Goal: Transaction & Acquisition: Purchase product/service

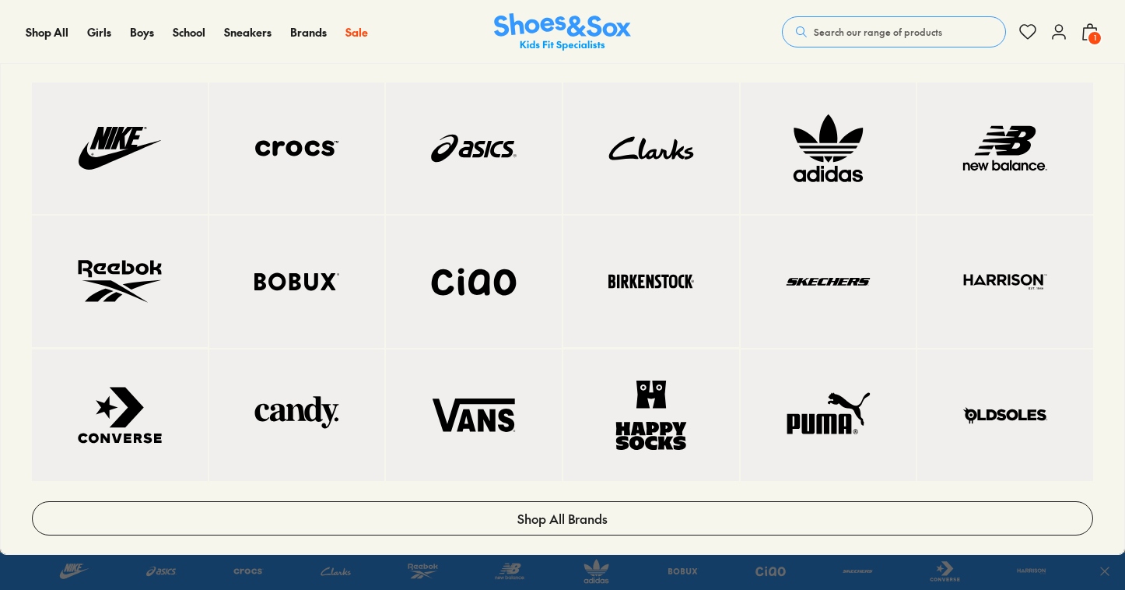
scroll to position [480, 0]
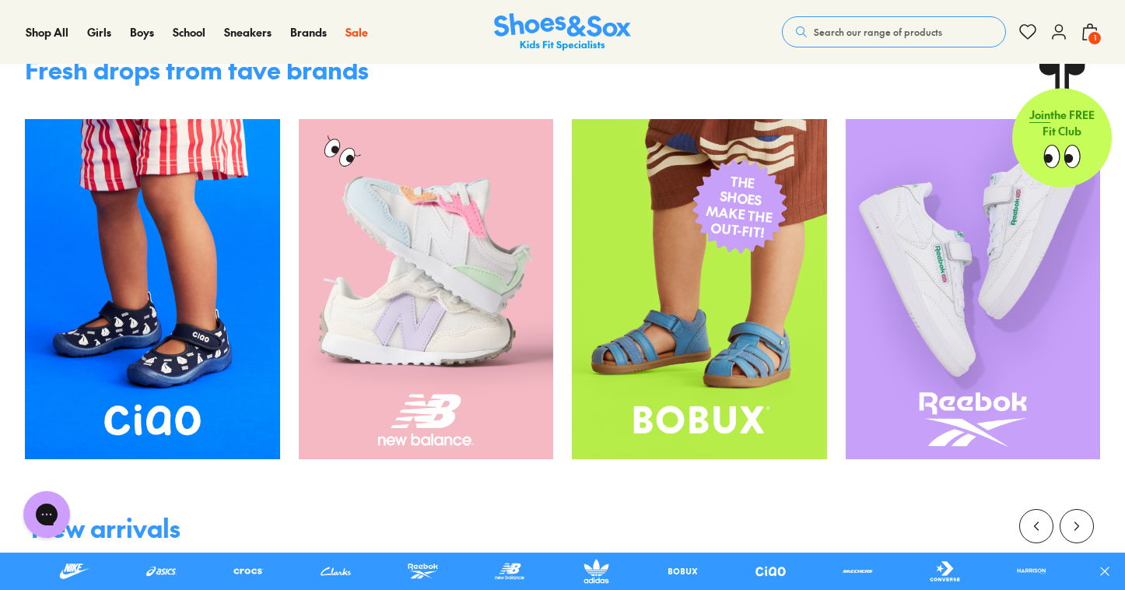
click at [870, 34] on span "Search our range of products" at bounding box center [878, 32] width 128 height 14
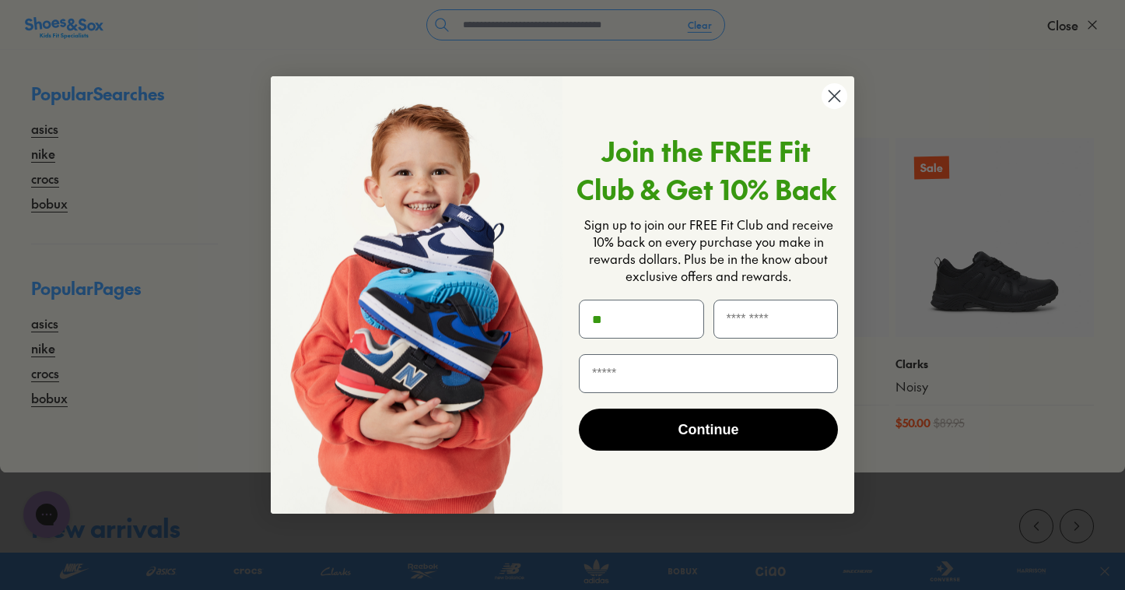
type input "*"
click at [835, 96] on circle "Close dialog" at bounding box center [834, 96] width 26 height 26
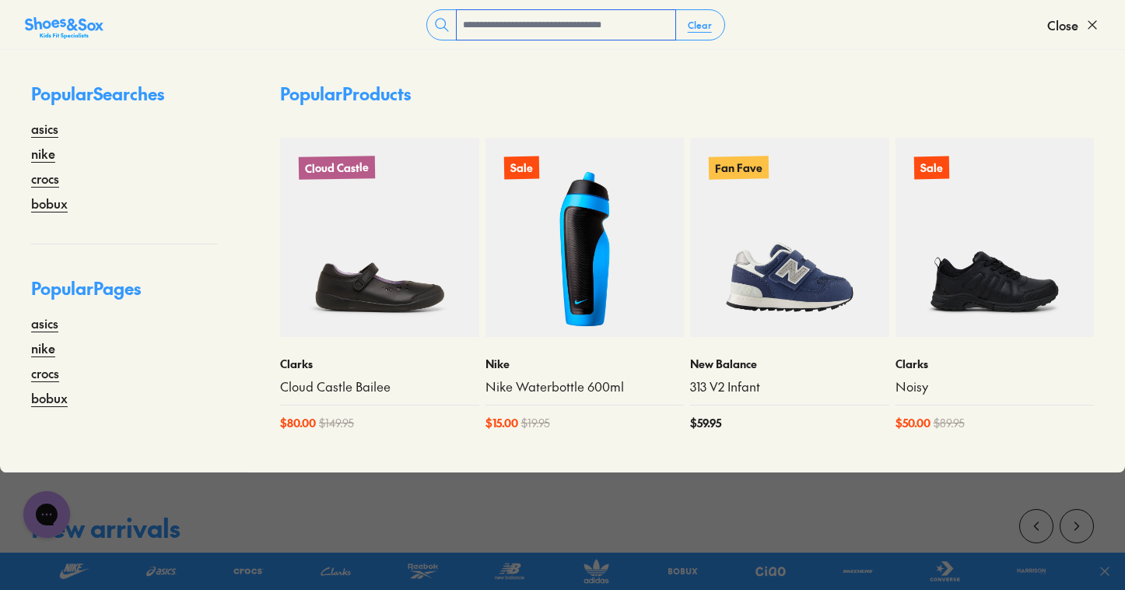
click at [612, 27] on input "text" at bounding box center [566, 25] width 219 height 30
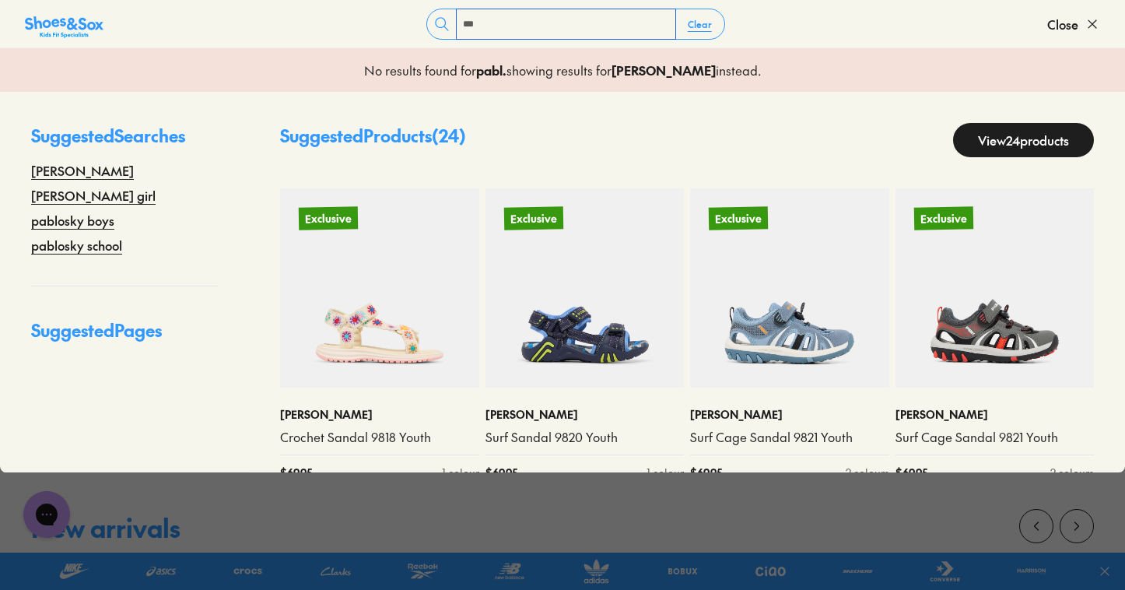
type input "***"
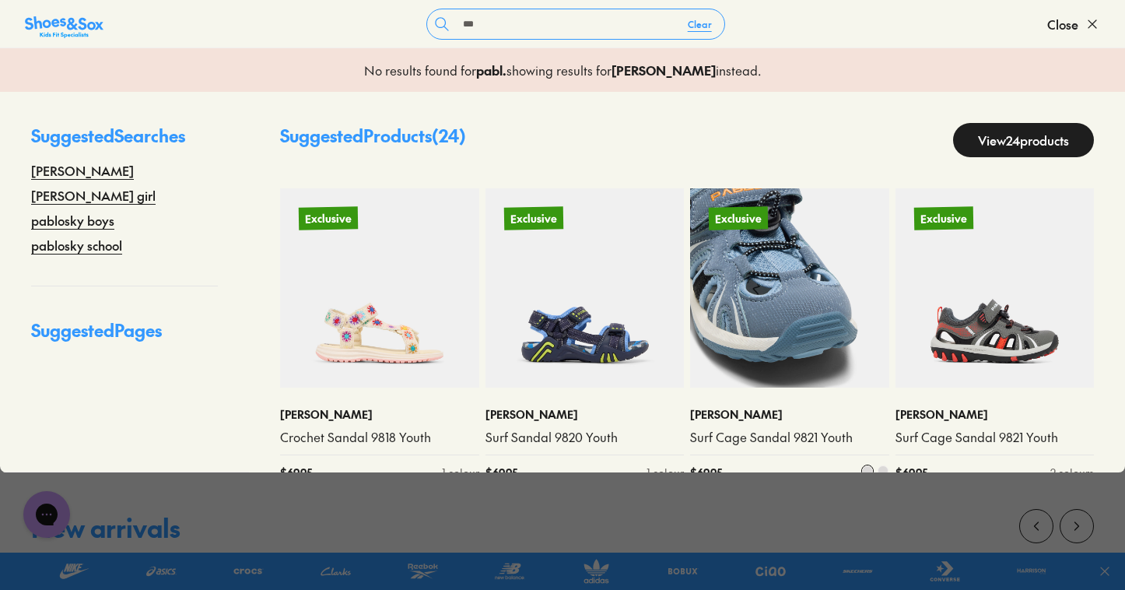
drag, startPoint x: 612, startPoint y: 27, endPoint x: 779, endPoint y: 341, distance: 355.6
click at [779, 341] on img at bounding box center [789, 287] width 199 height 199
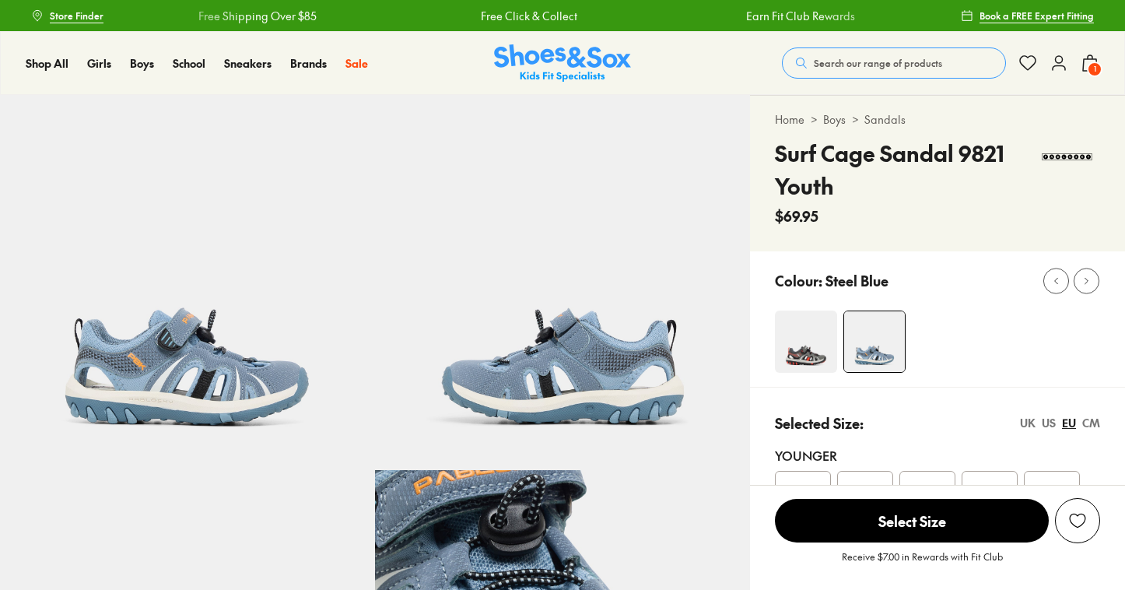
select select "*"
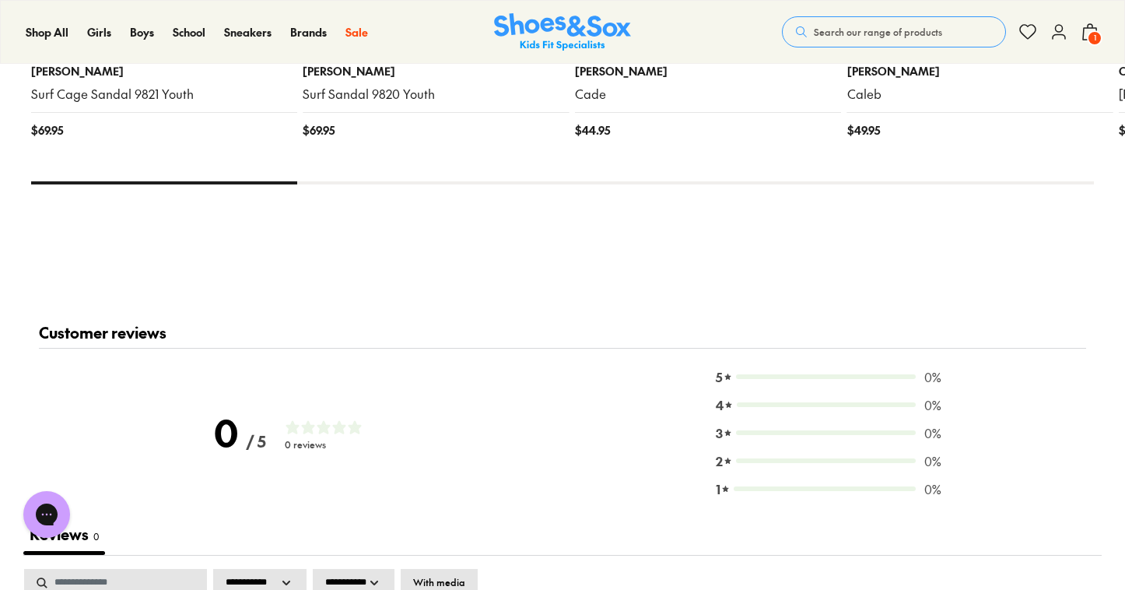
scroll to position [1902, 0]
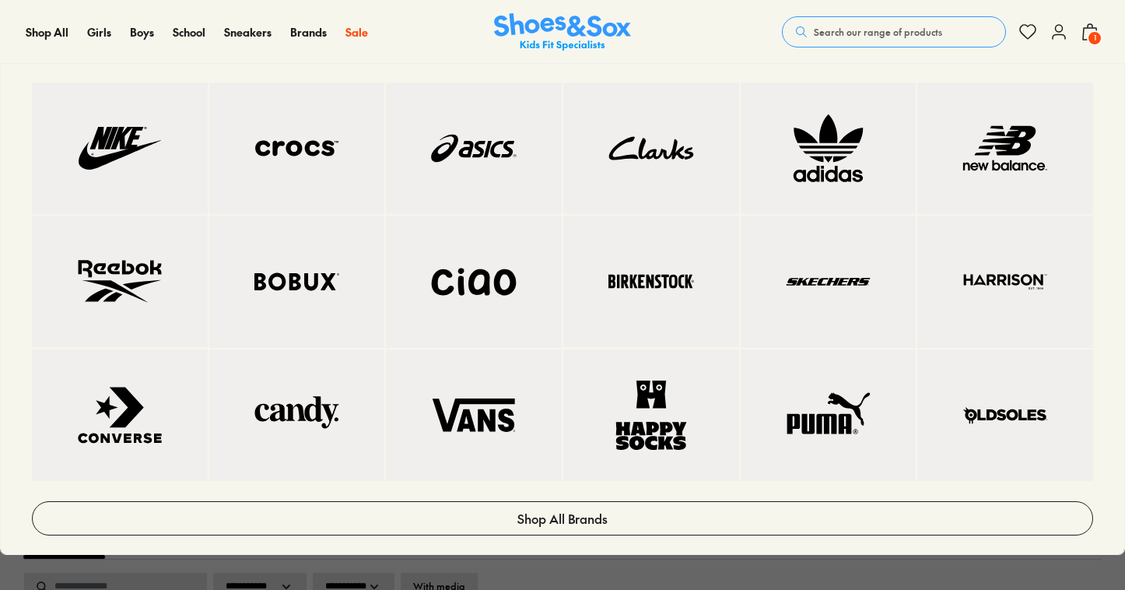
click at [313, 316] on img at bounding box center [297, 281] width 114 height 69
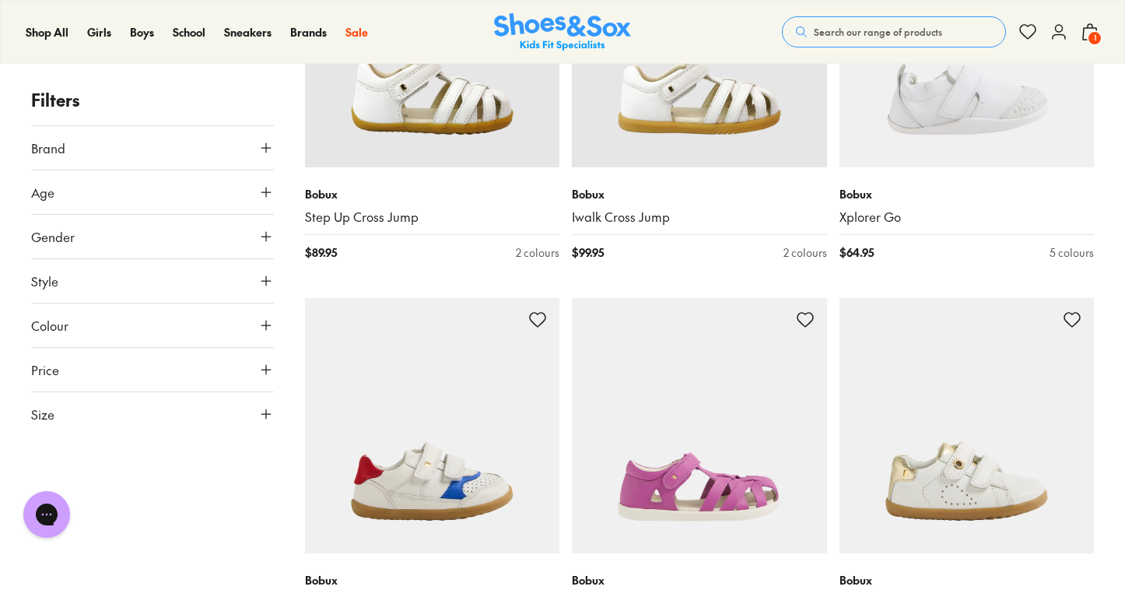
scroll to position [408, 0]
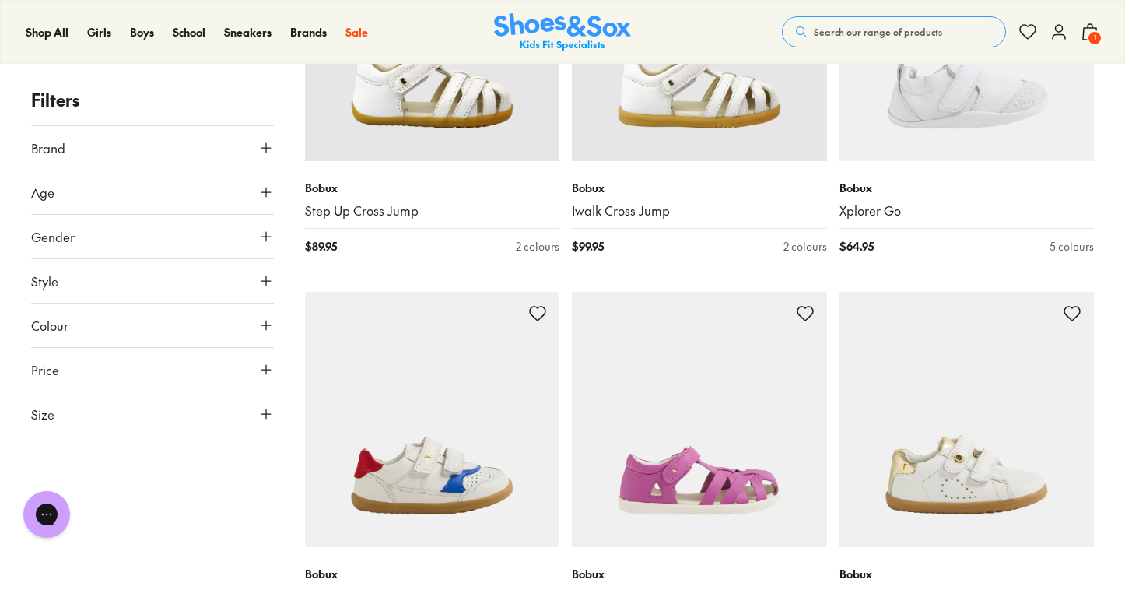
click at [262, 412] on icon at bounding box center [266, 414] width 16 height 16
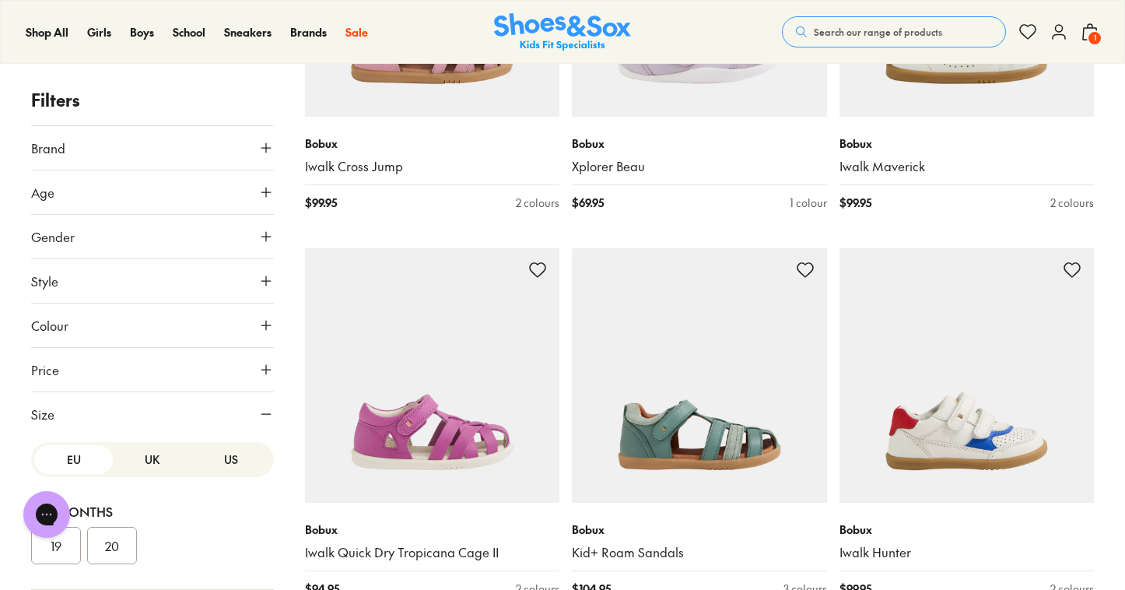
scroll to position [1662, 0]
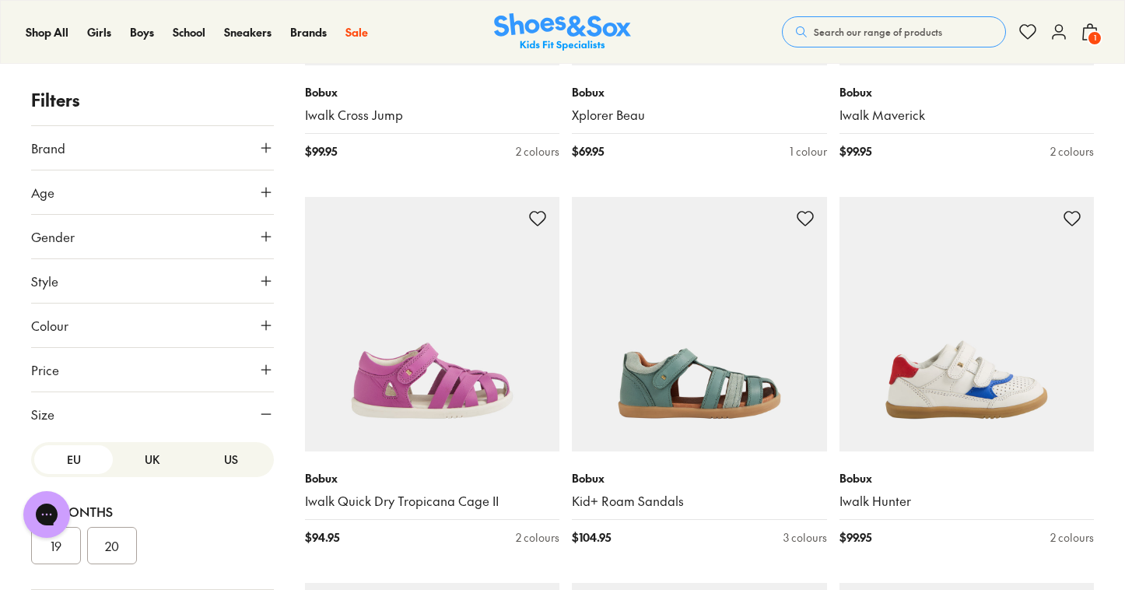
click at [171, 529] on div "19 20" at bounding box center [152, 545] width 243 height 37
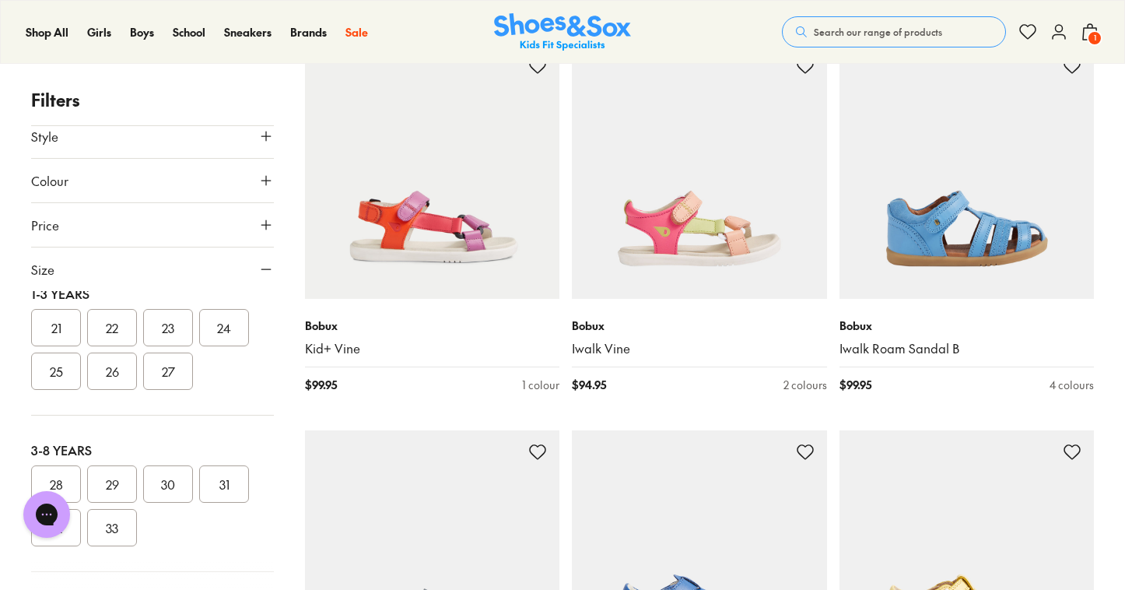
scroll to position [186, 0]
click at [114, 527] on button "33" at bounding box center [112, 527] width 50 height 37
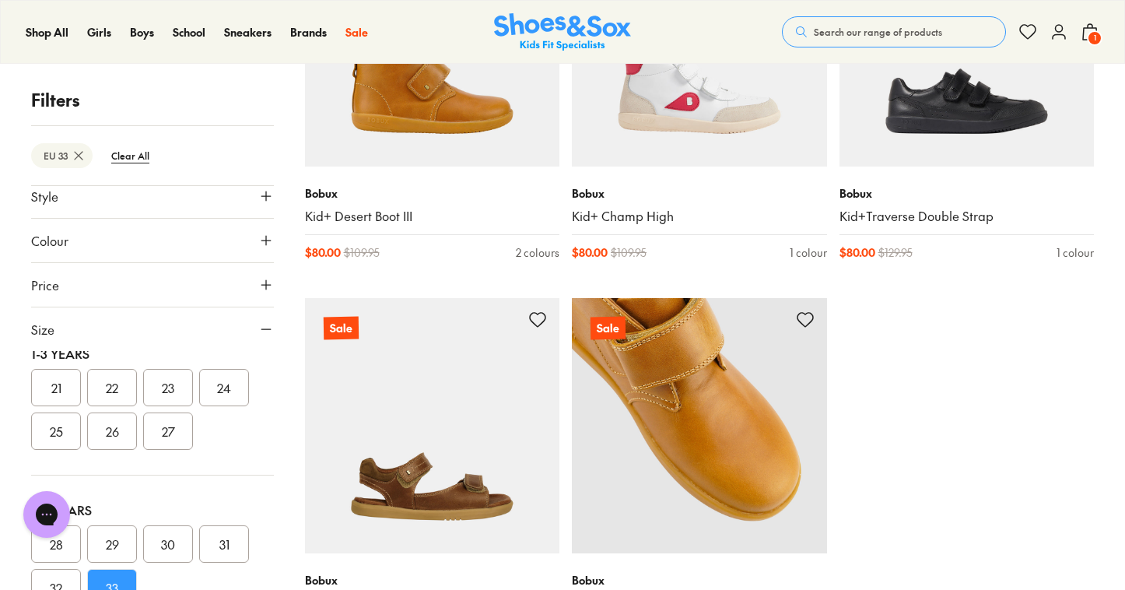
scroll to position [1950, 0]
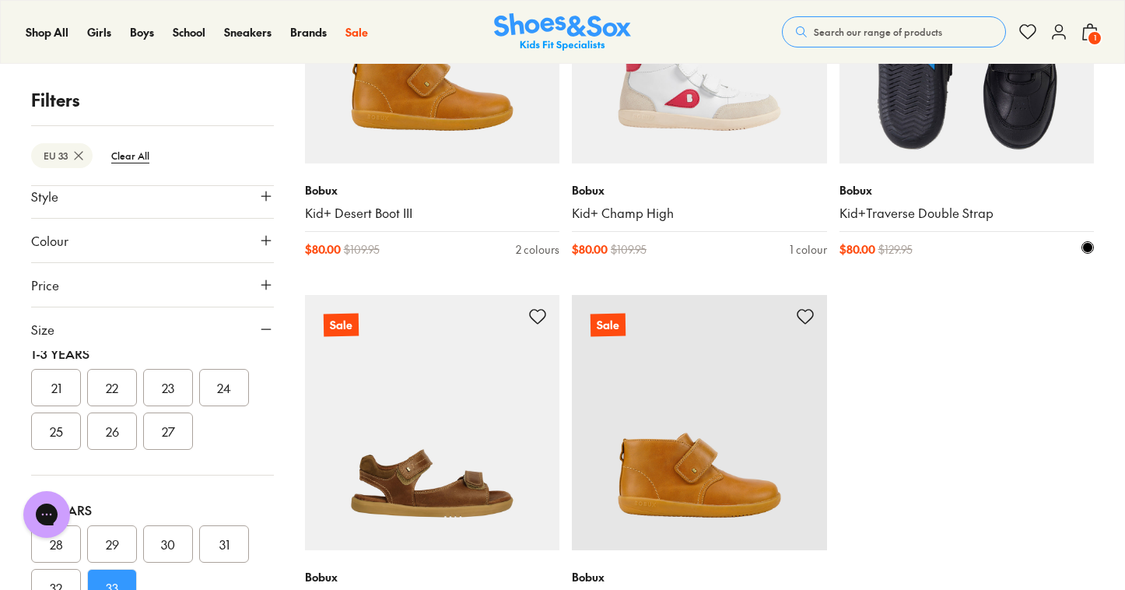
click at [1015, 116] on img at bounding box center [966, 36] width 255 height 255
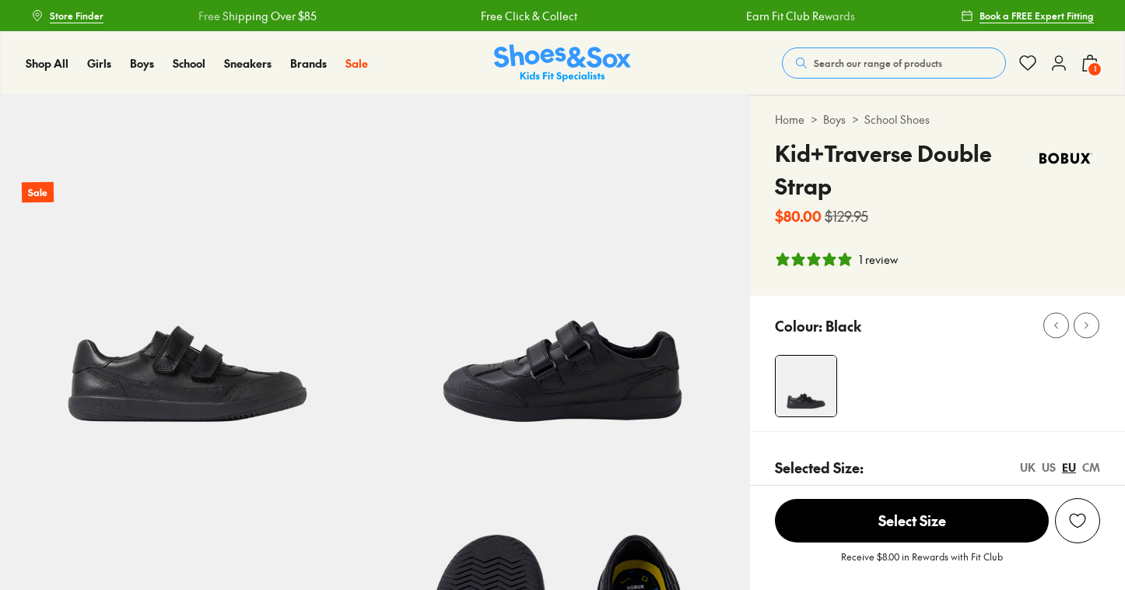
select select "*"
click at [190, 390] on img at bounding box center [187, 282] width 375 height 375
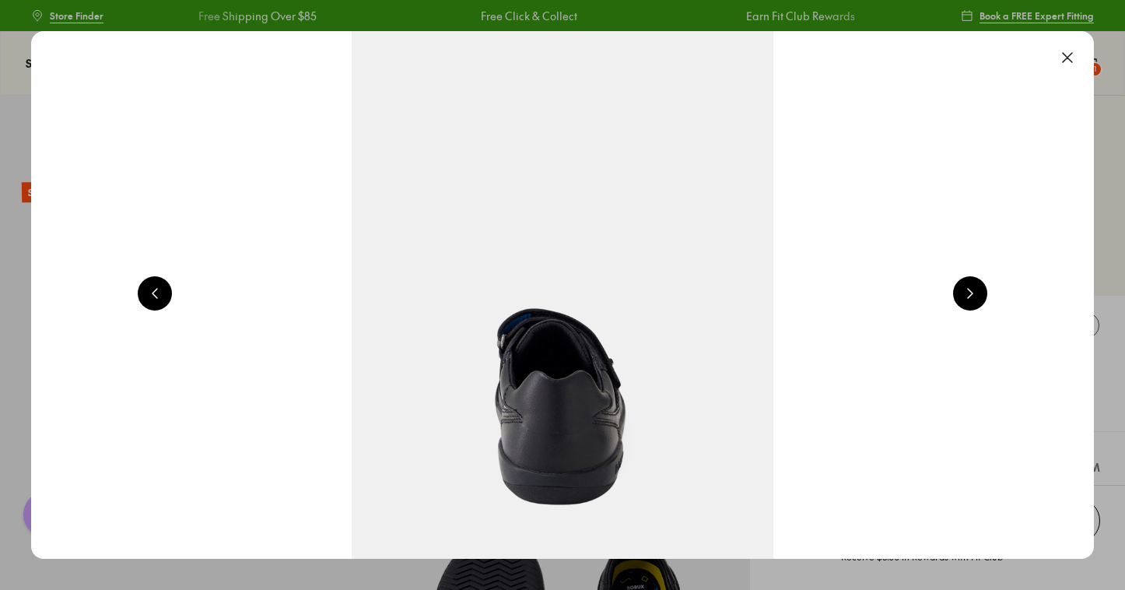
scroll to position [0, 1069]
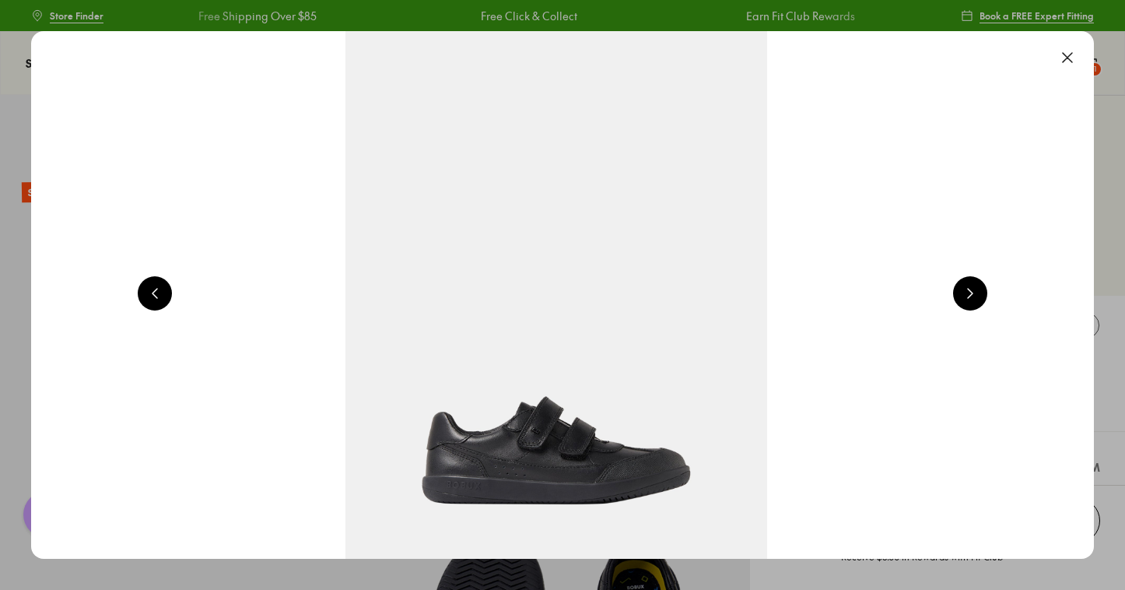
click at [975, 294] on button at bounding box center [970, 293] width 34 height 34
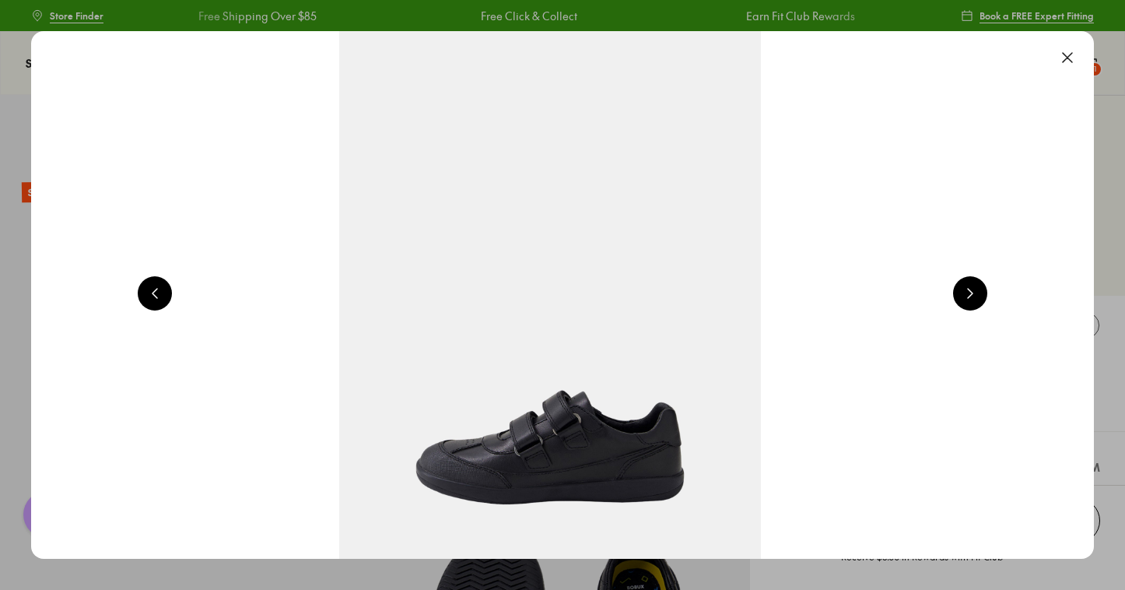
click at [975, 294] on button at bounding box center [970, 293] width 34 height 34
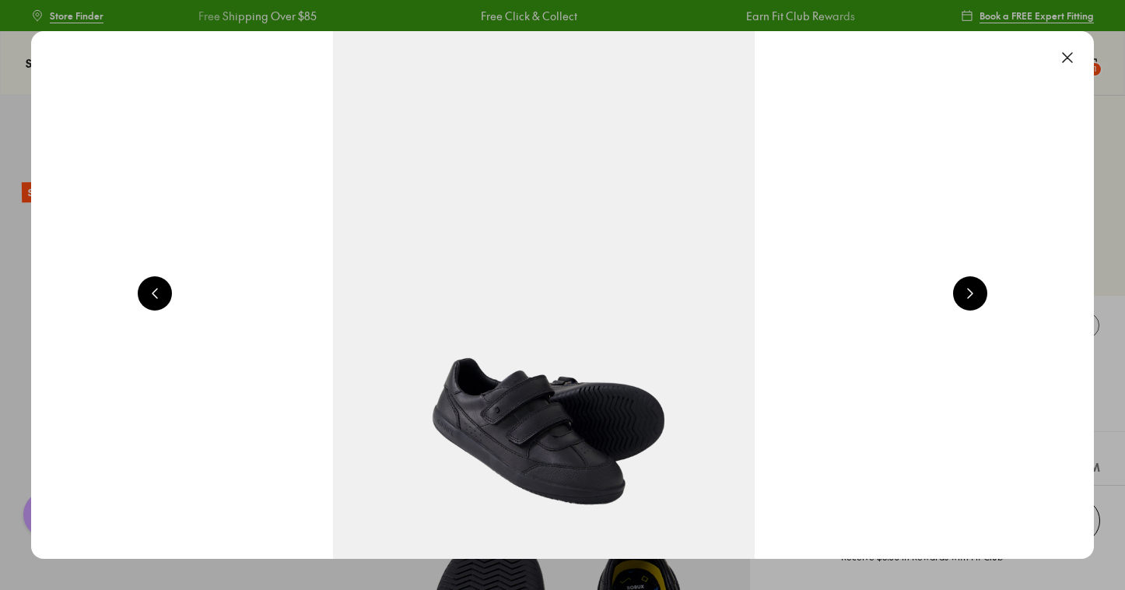
click at [975, 294] on button at bounding box center [970, 293] width 34 height 34
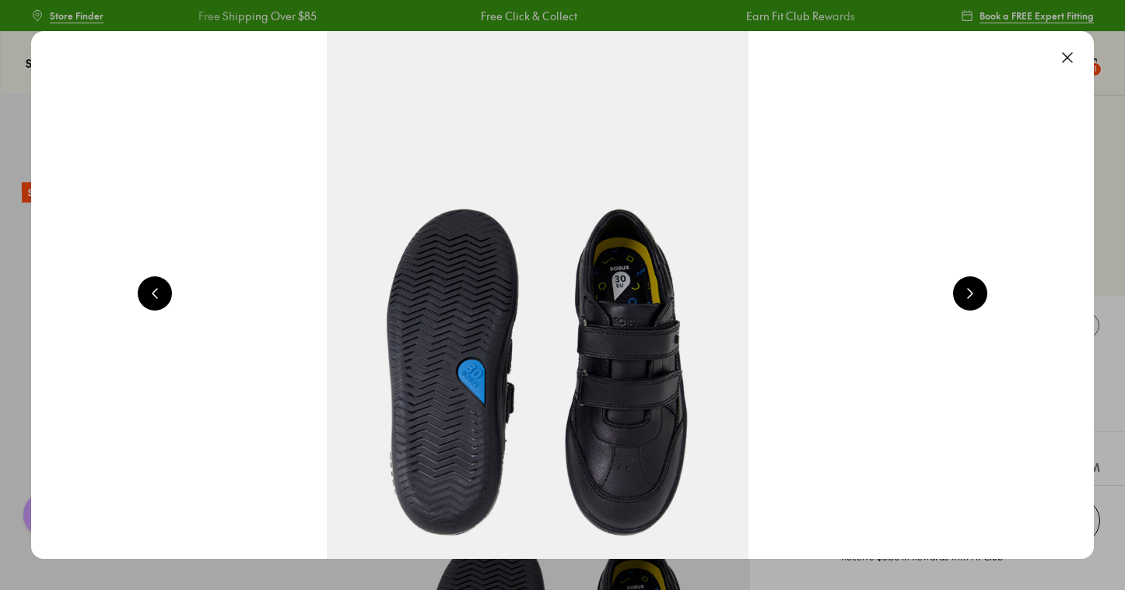
click at [975, 294] on button at bounding box center [970, 293] width 34 height 34
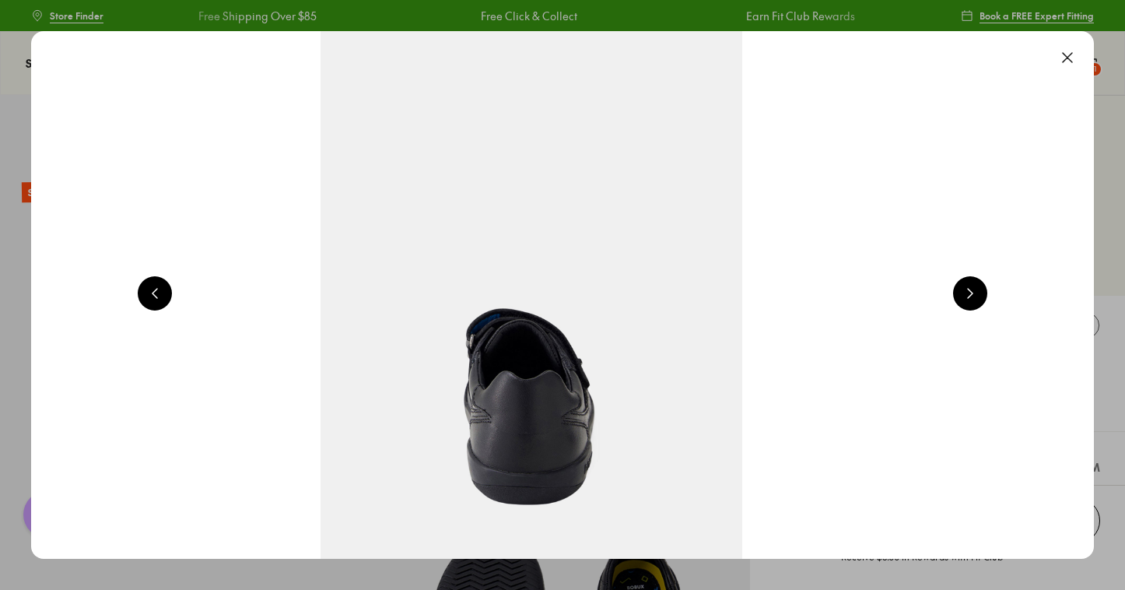
click at [975, 294] on button at bounding box center [970, 293] width 34 height 34
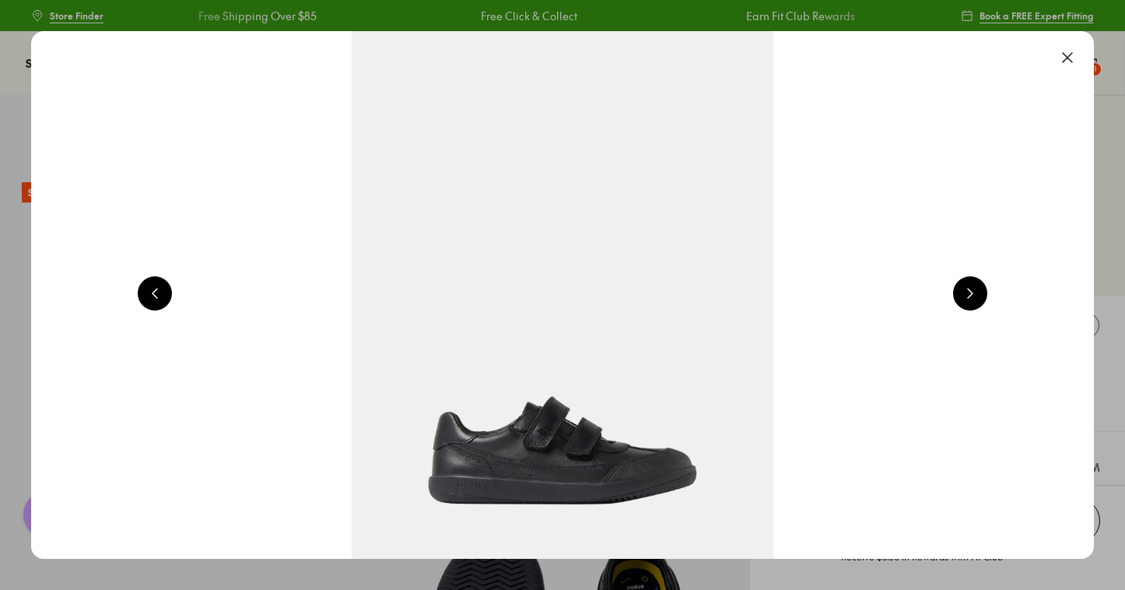
click at [975, 294] on button at bounding box center [970, 293] width 34 height 34
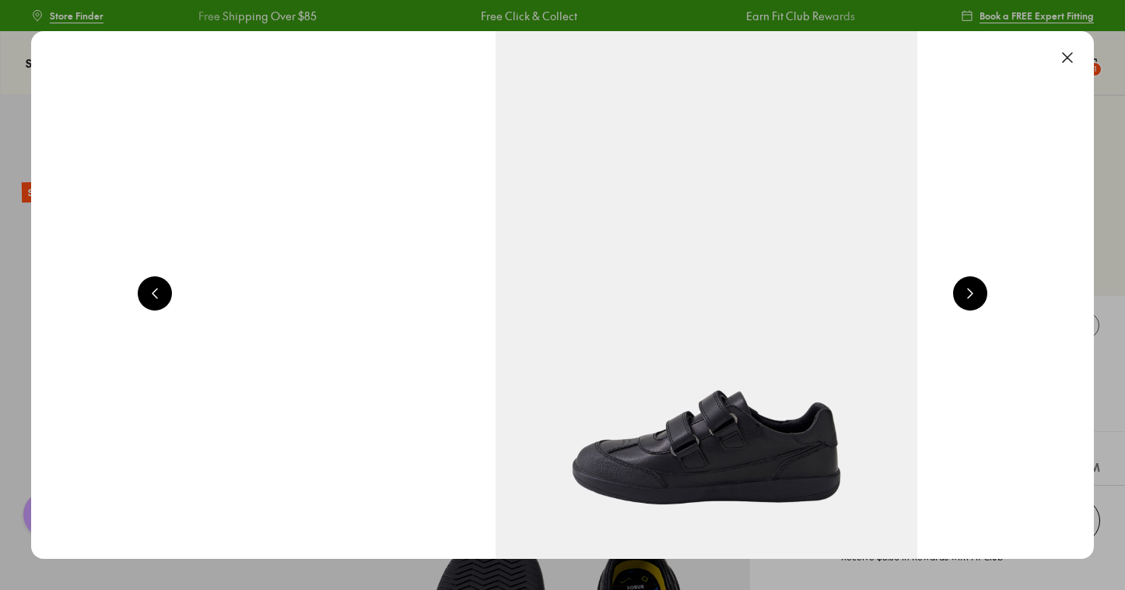
scroll to position [0, 2137]
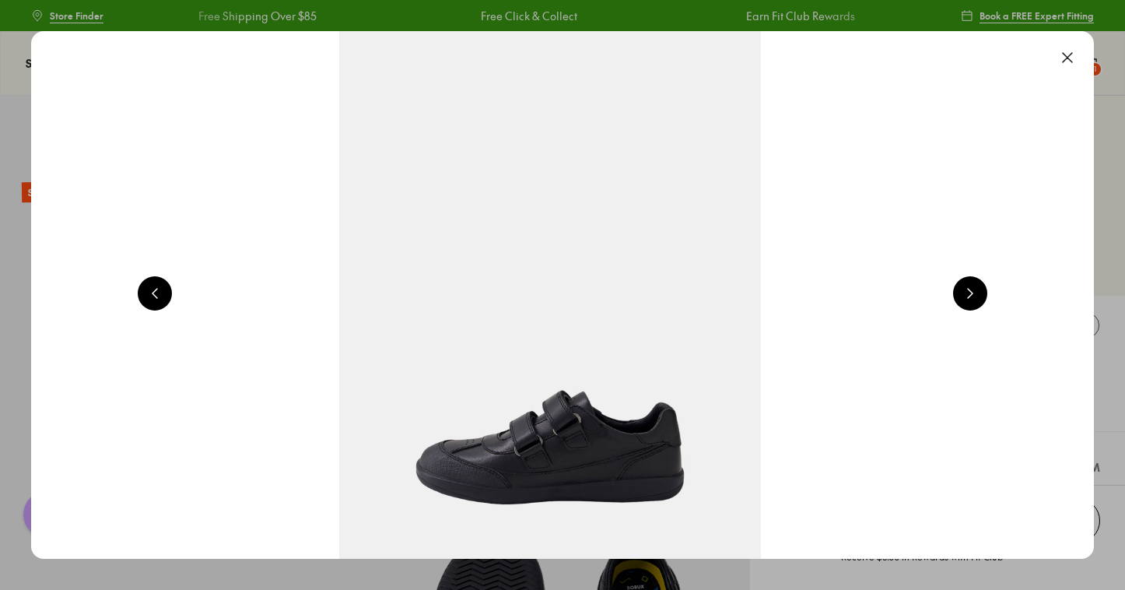
click at [1078, 54] on button at bounding box center [1067, 57] width 34 height 34
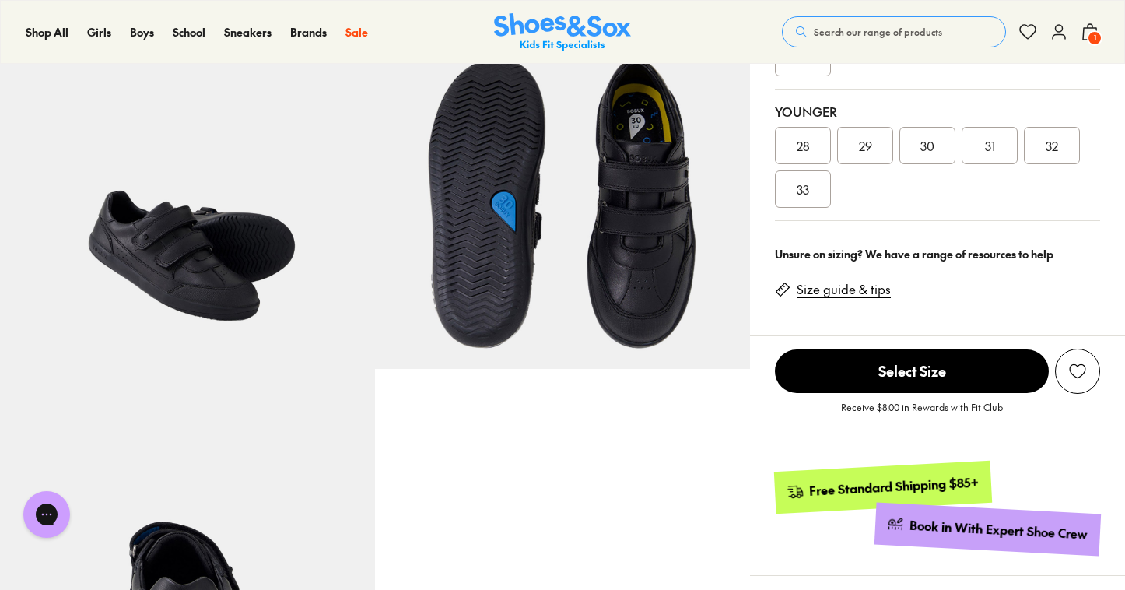
scroll to position [516, 0]
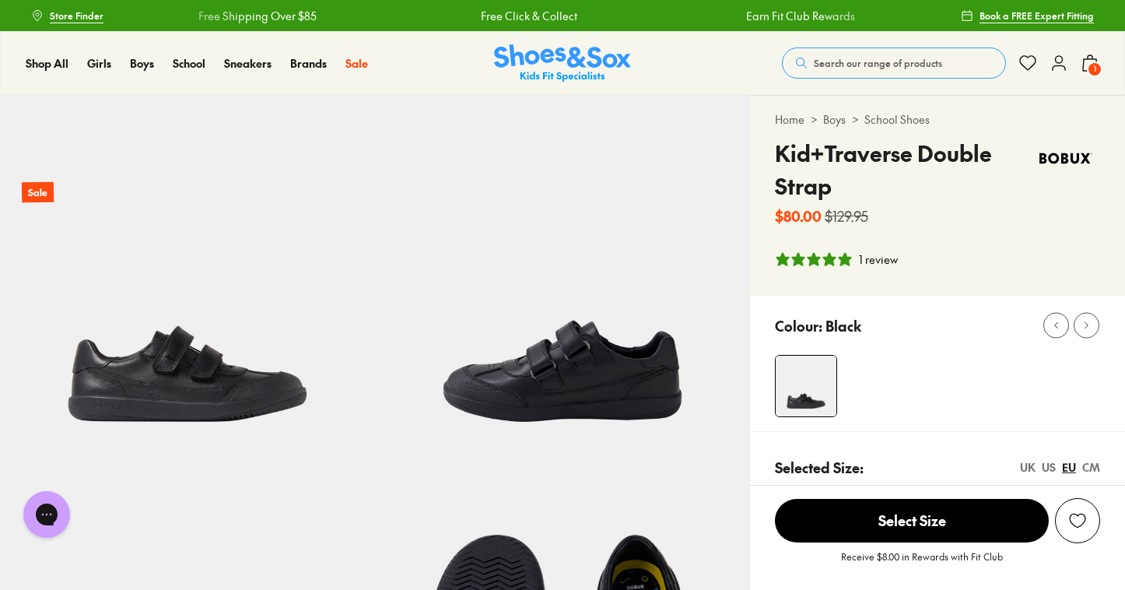
click at [1092, 65] on span "1" at bounding box center [1094, 69] width 16 height 16
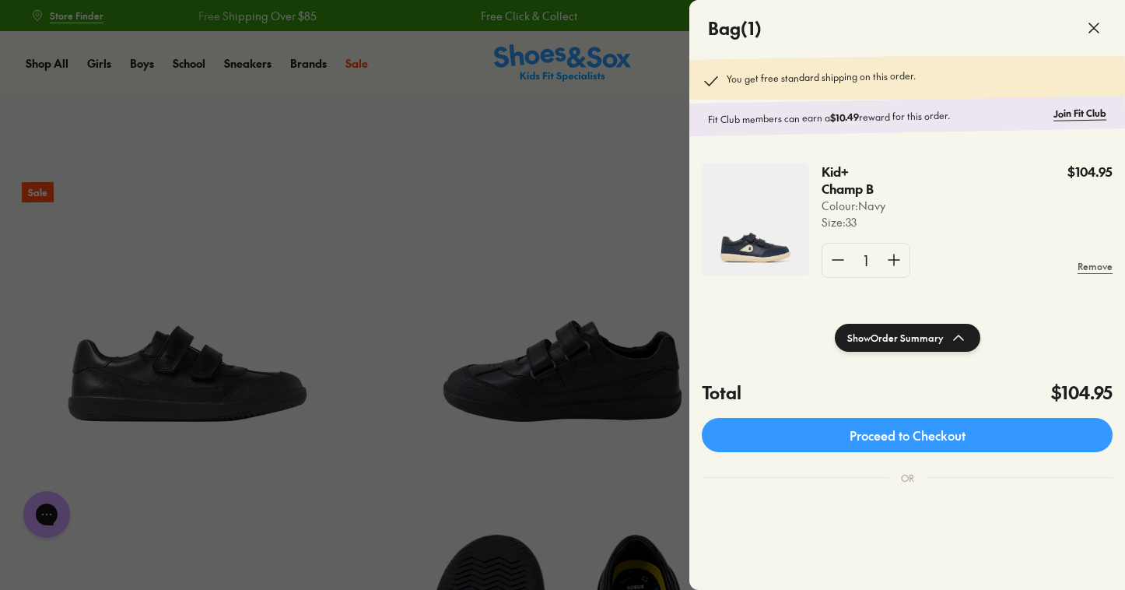
click at [509, 278] on div at bounding box center [562, 295] width 1125 height 590
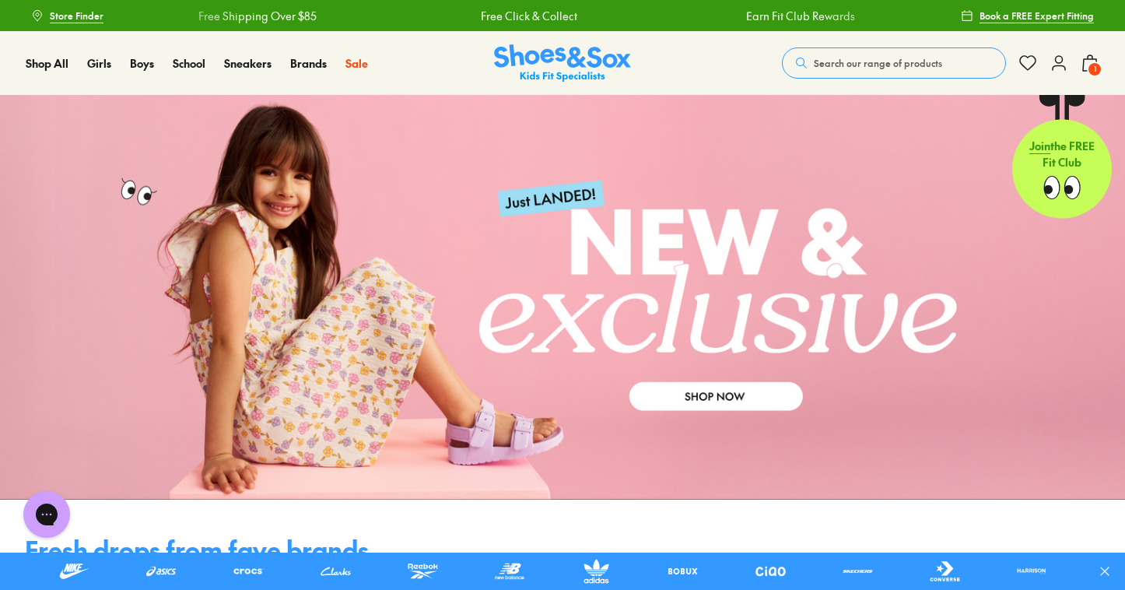
click at [844, 59] on span "Search our range of products" at bounding box center [878, 63] width 128 height 14
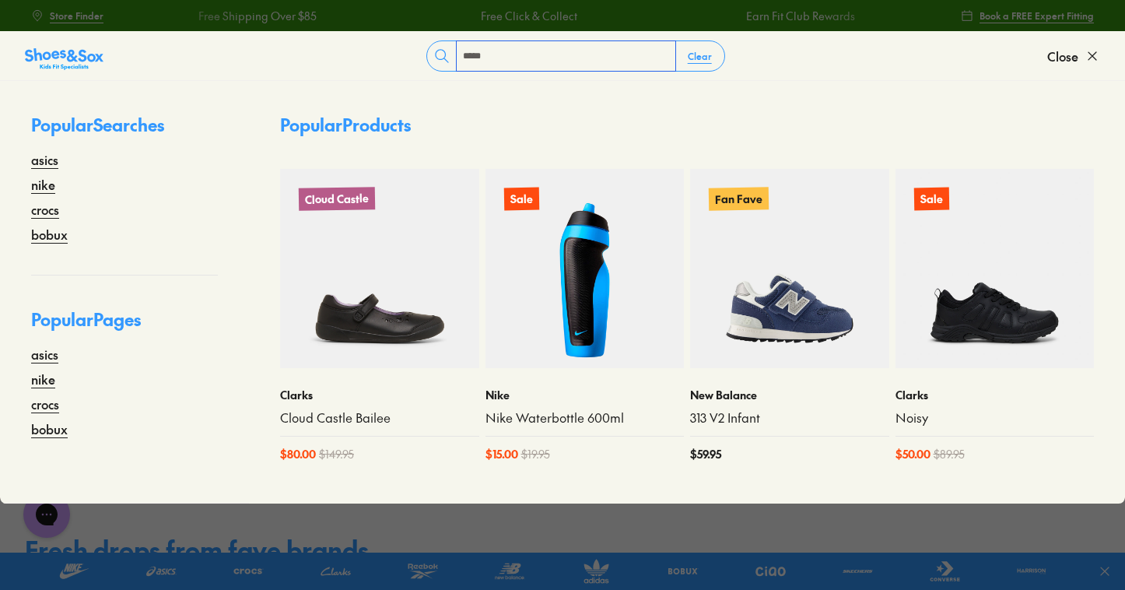
type input "*****"
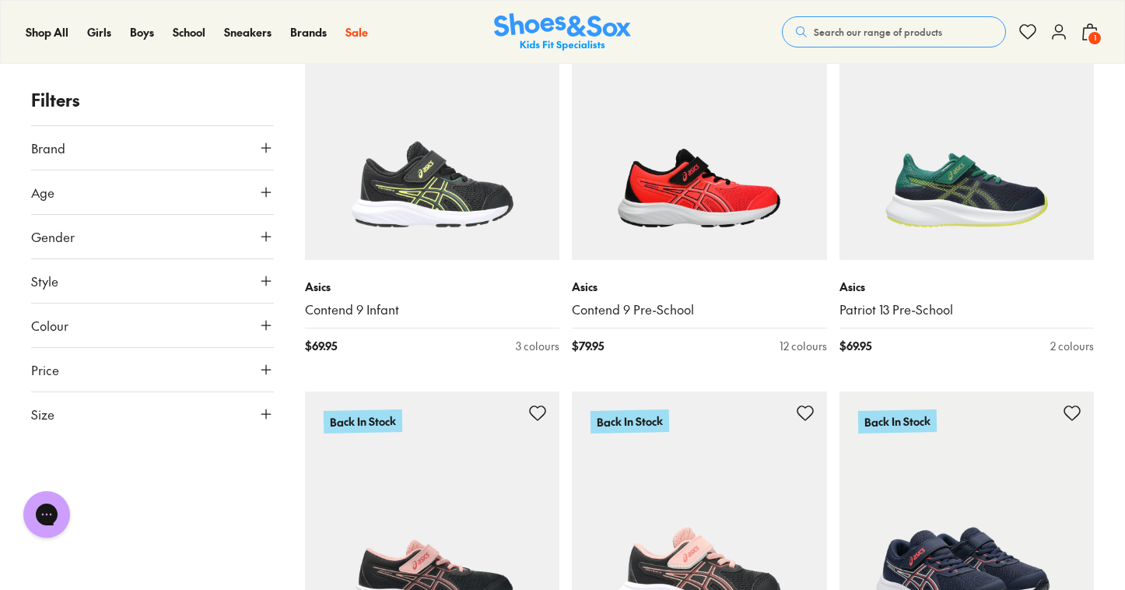
scroll to position [1374, 0]
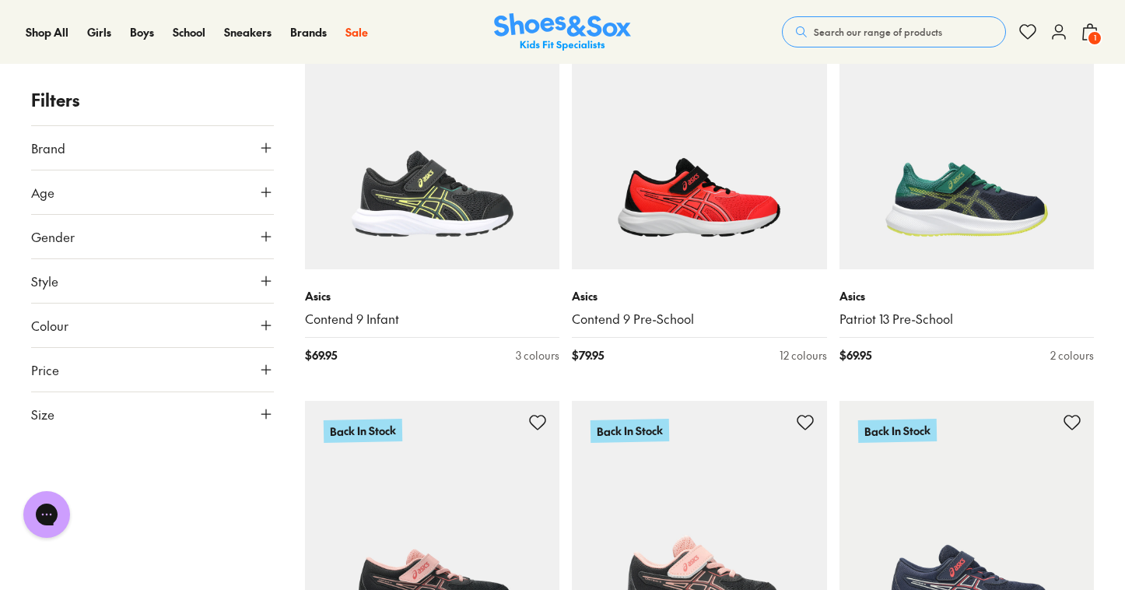
click at [898, 35] on span "Search our range of products" at bounding box center [878, 32] width 128 height 14
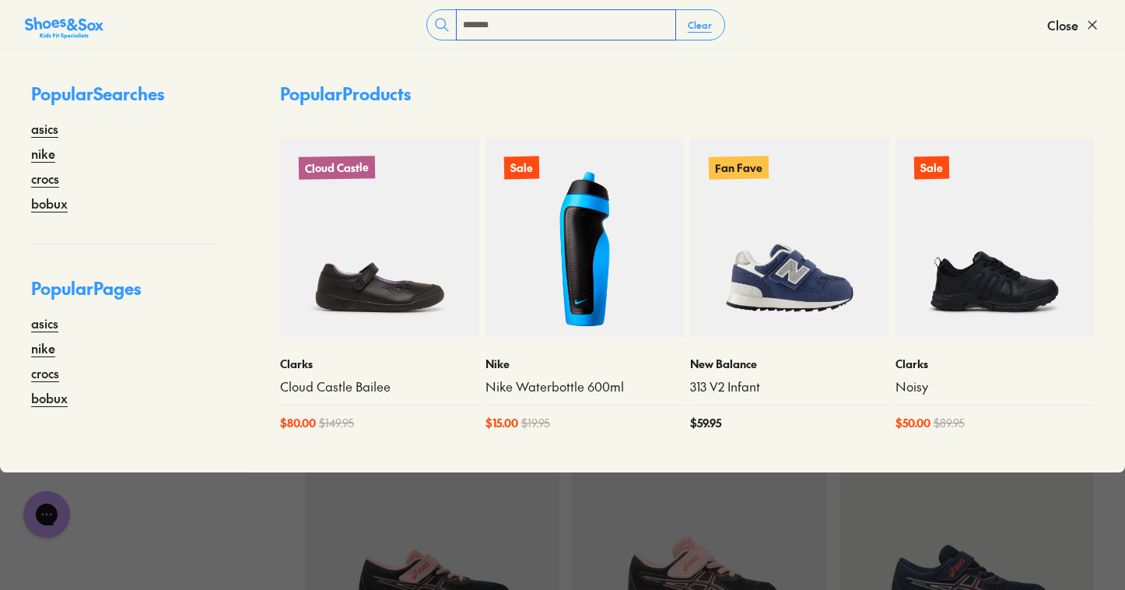
type input "*******"
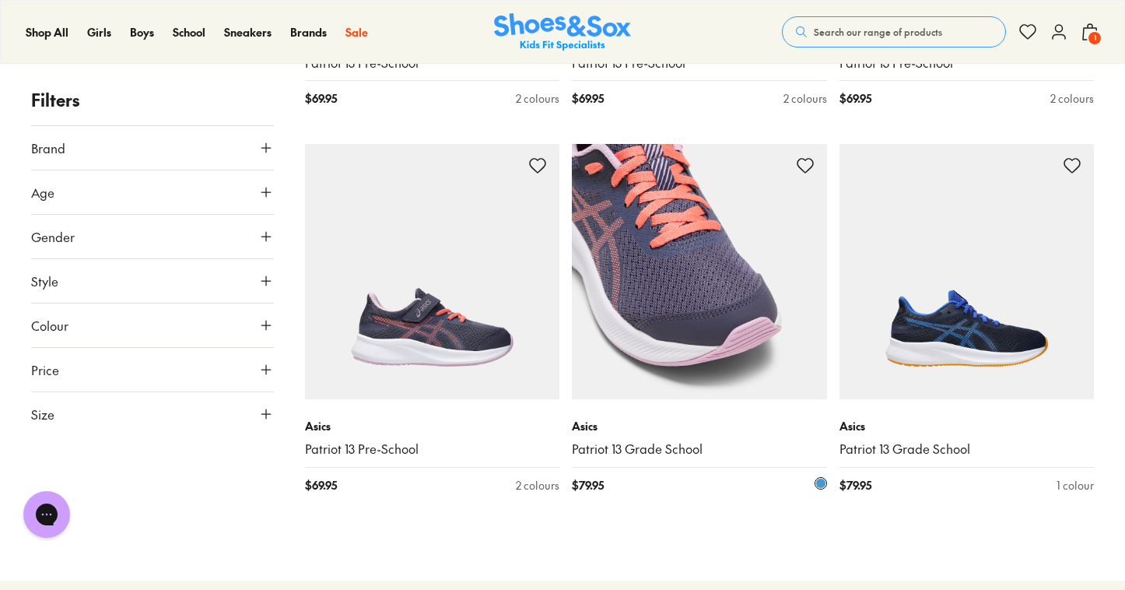
scroll to position [473, 0]
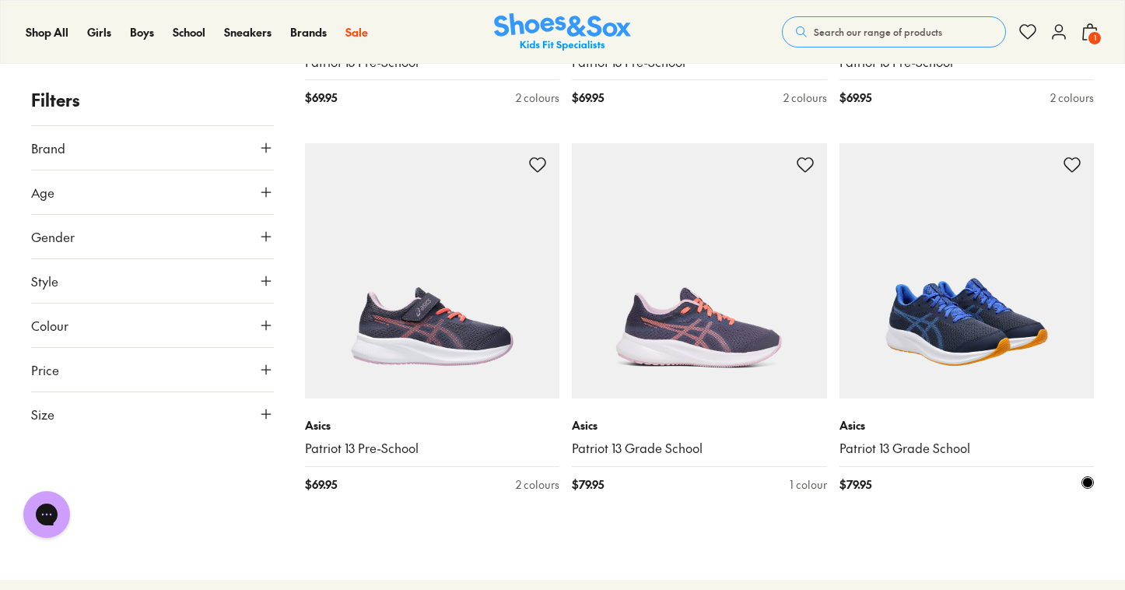
click at [954, 347] on img at bounding box center [966, 270] width 255 height 255
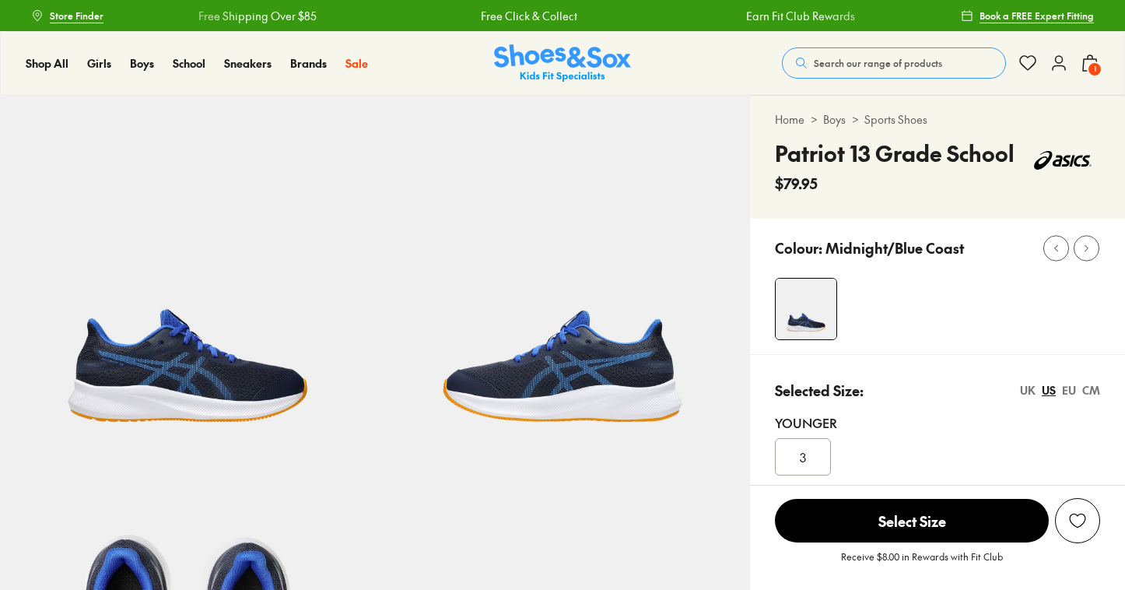
select select "*"
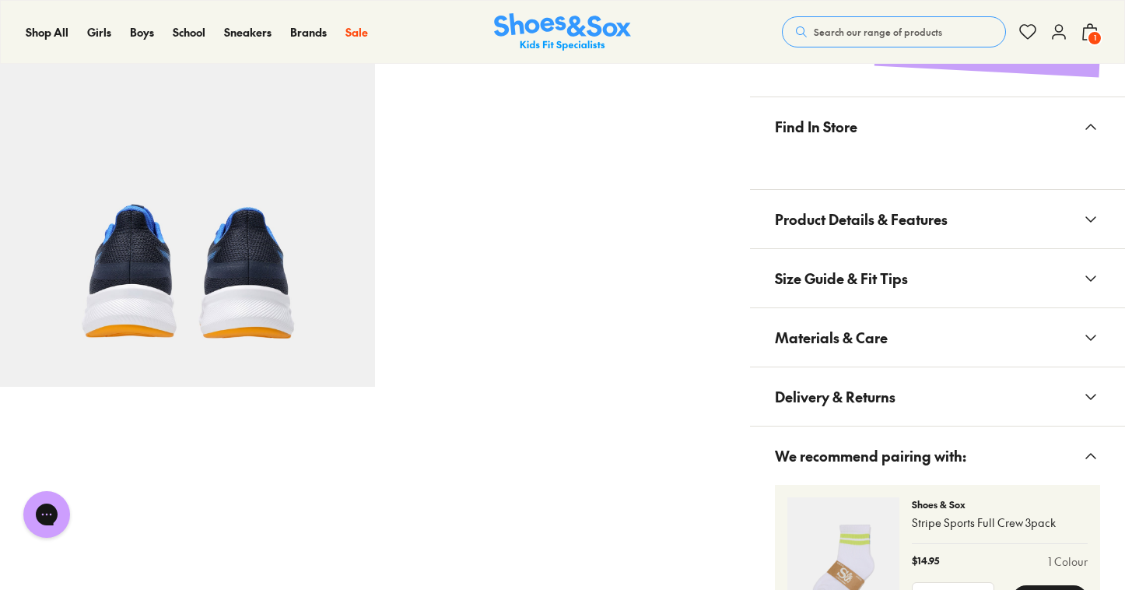
scroll to position [864, 0]
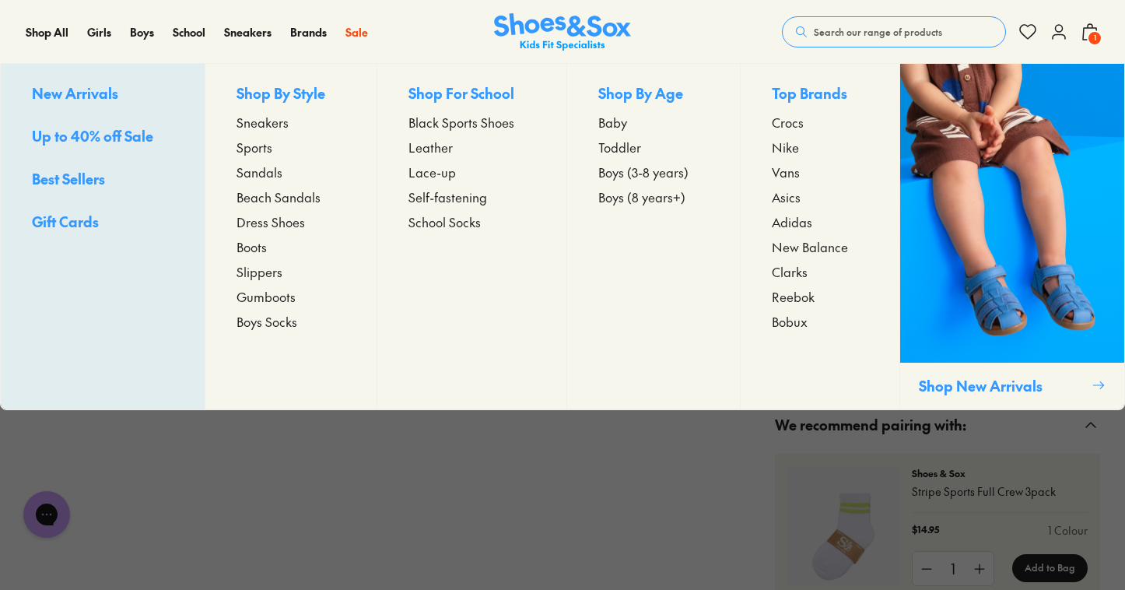
click at [268, 171] on span "Sandals" at bounding box center [259, 172] width 46 height 19
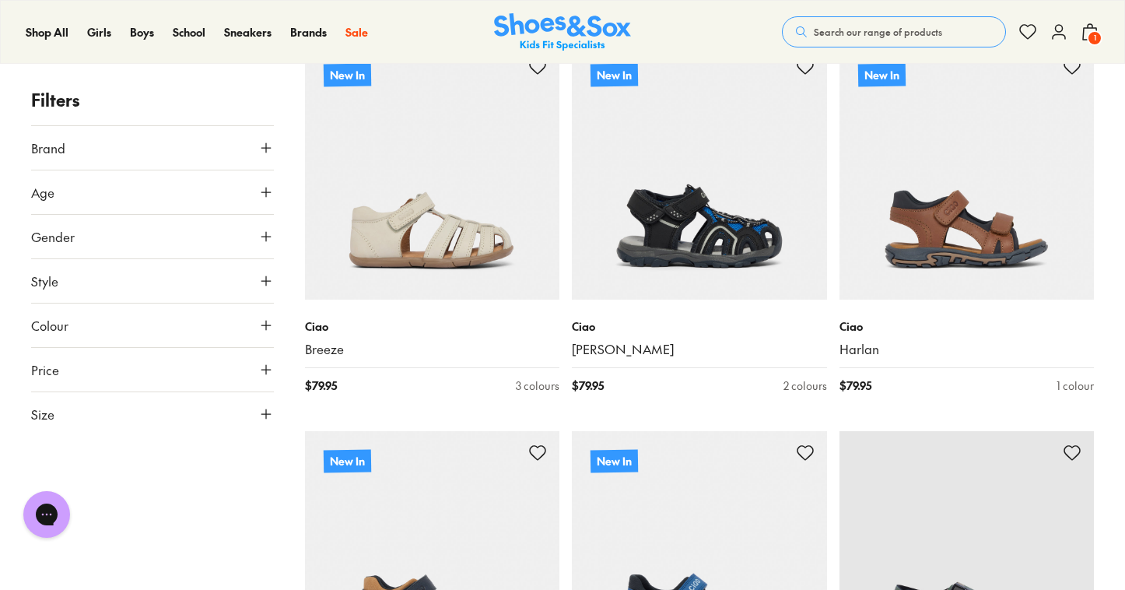
click at [264, 411] on icon at bounding box center [266, 414] width 16 height 16
click at [221, 505] on div "0-12 Months" at bounding box center [152, 511] width 243 height 19
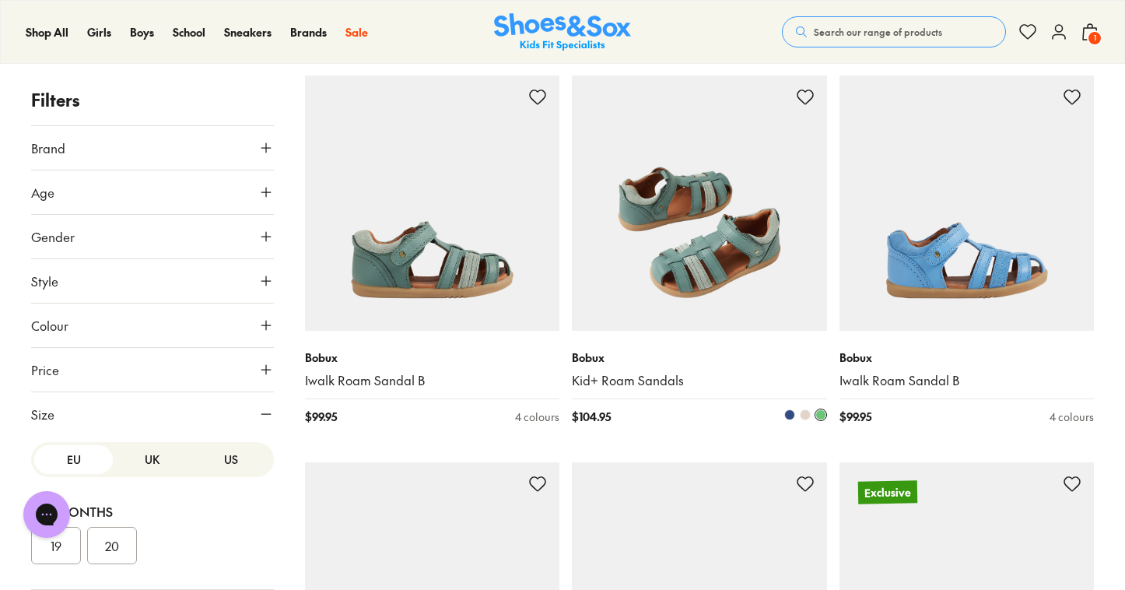
scroll to position [1863, 0]
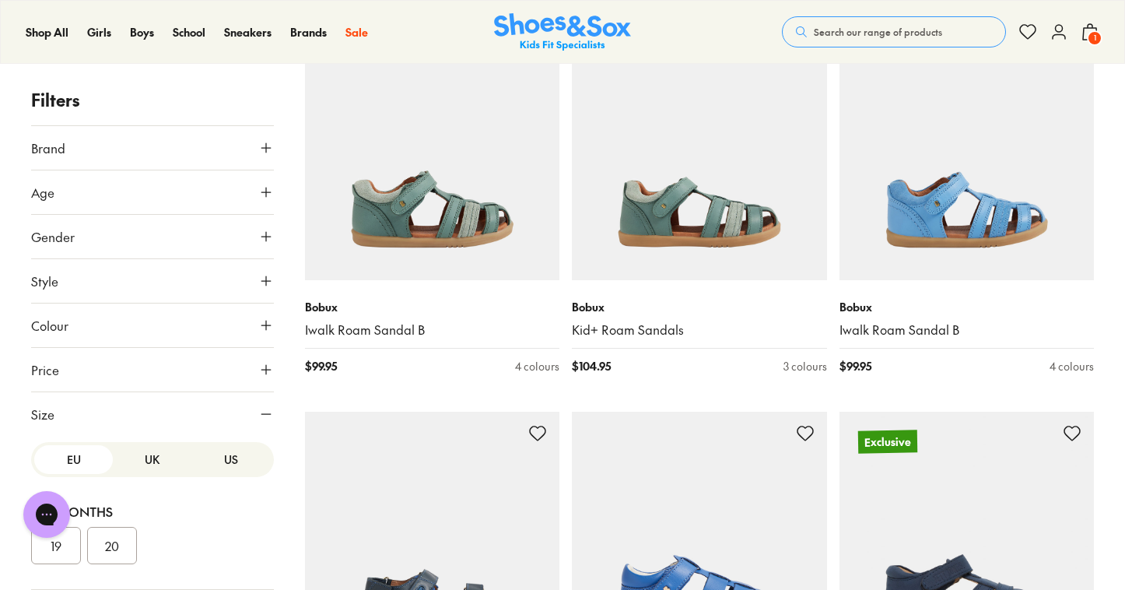
click at [233, 542] on div "19 20" at bounding box center [152, 545] width 243 height 37
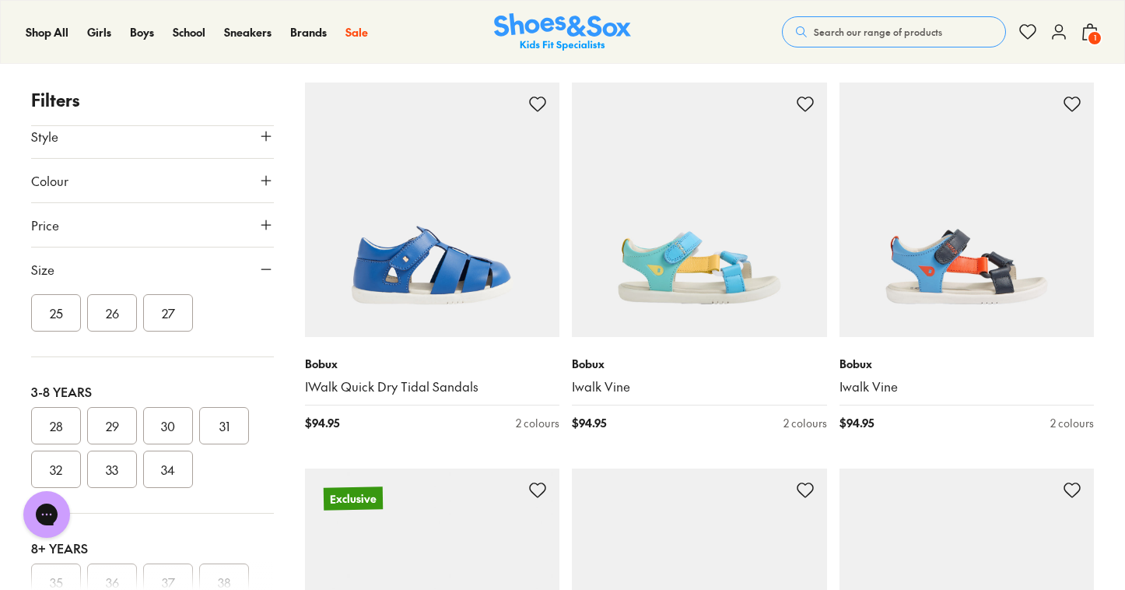
scroll to position [306, 0]
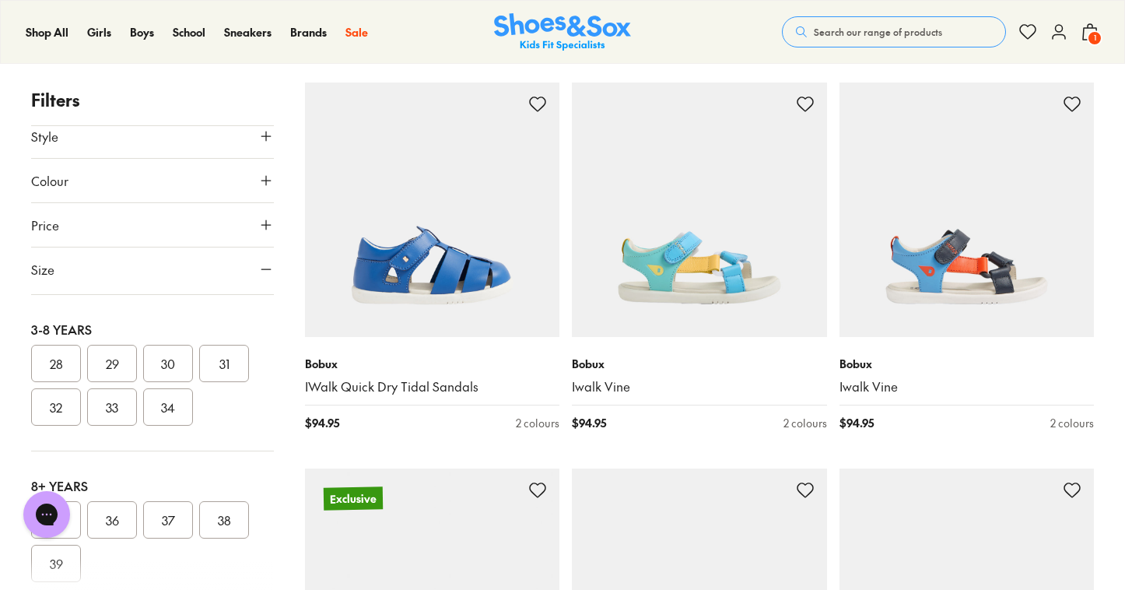
click at [116, 407] on button "33" at bounding box center [112, 406] width 50 height 37
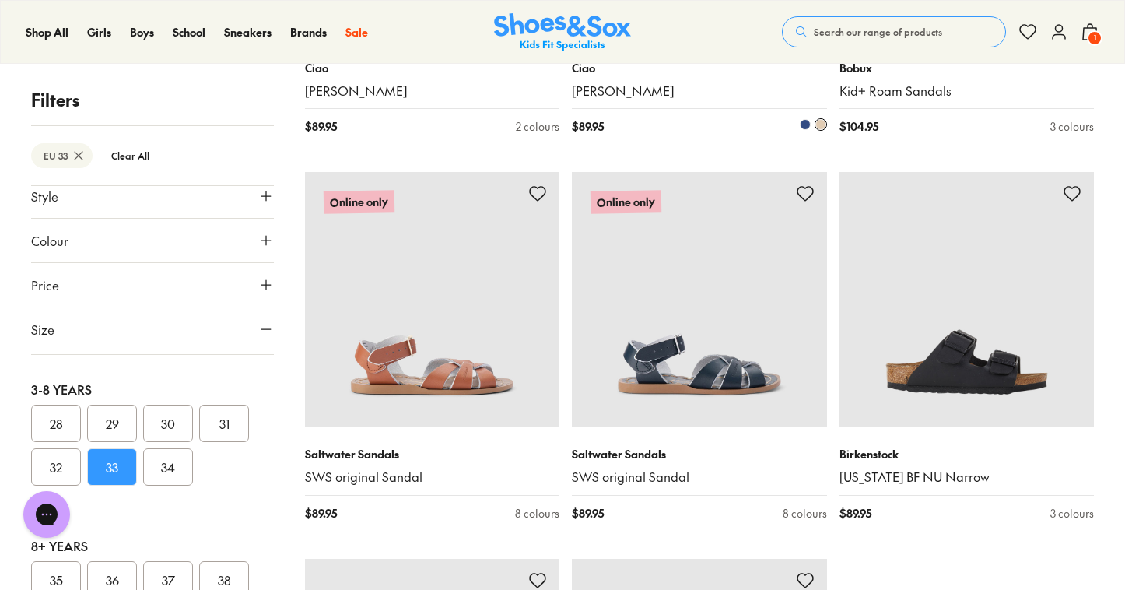
scroll to position [3659, 0]
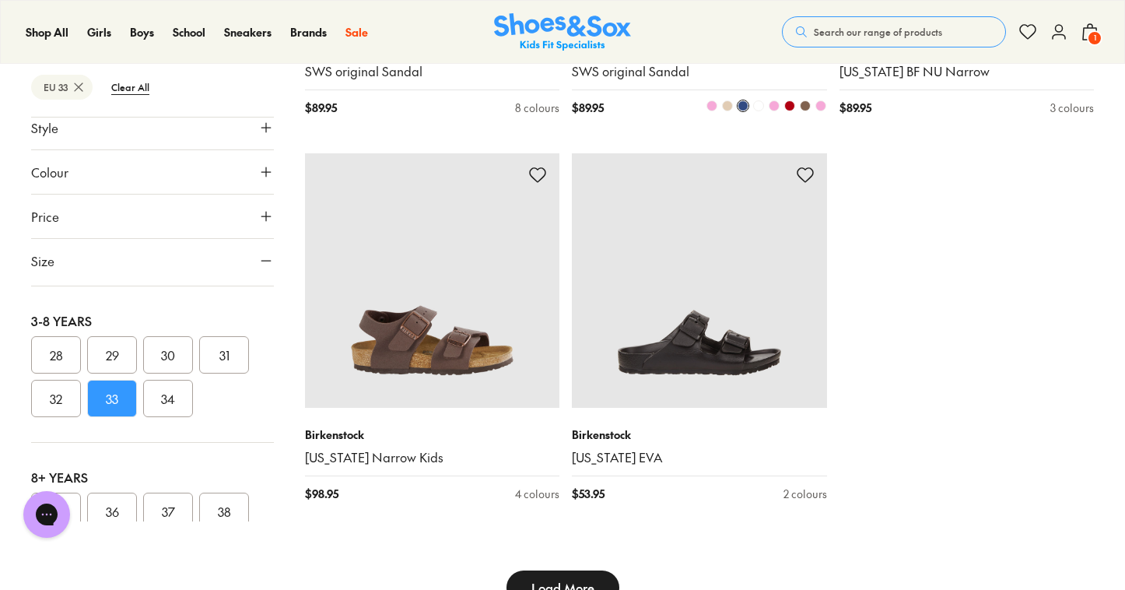
type input "***"
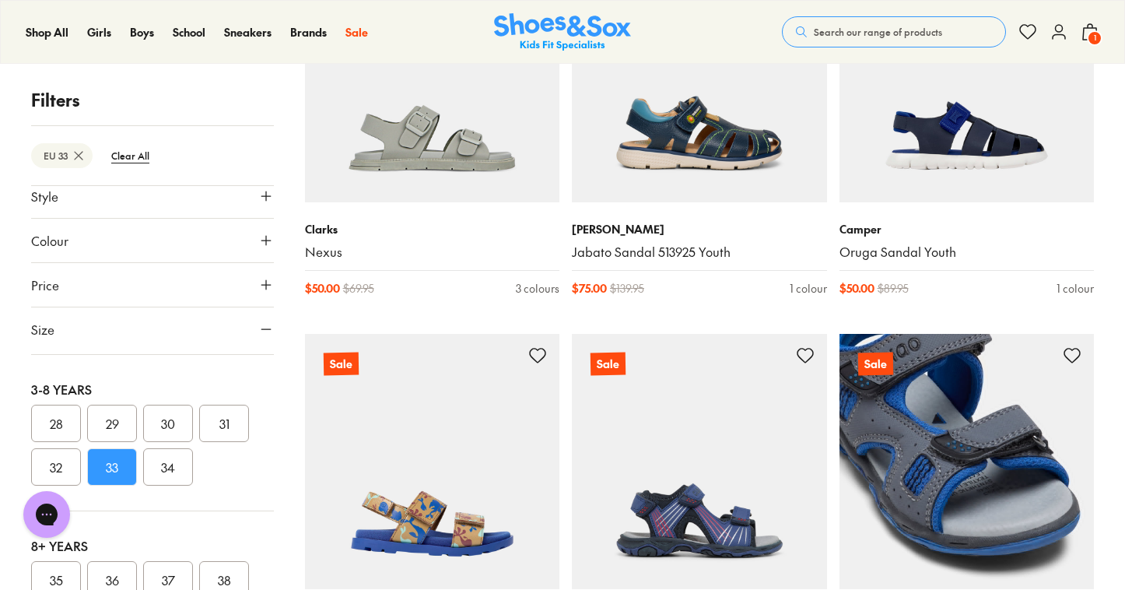
scroll to position [5023, 0]
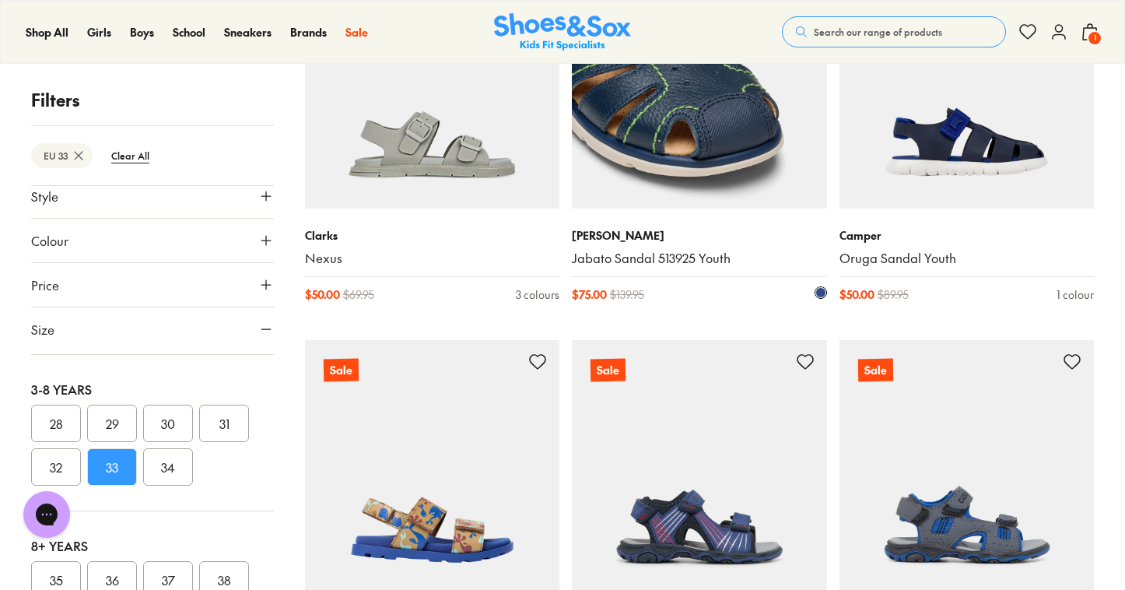
click at [729, 133] on img at bounding box center [699, 81] width 255 height 255
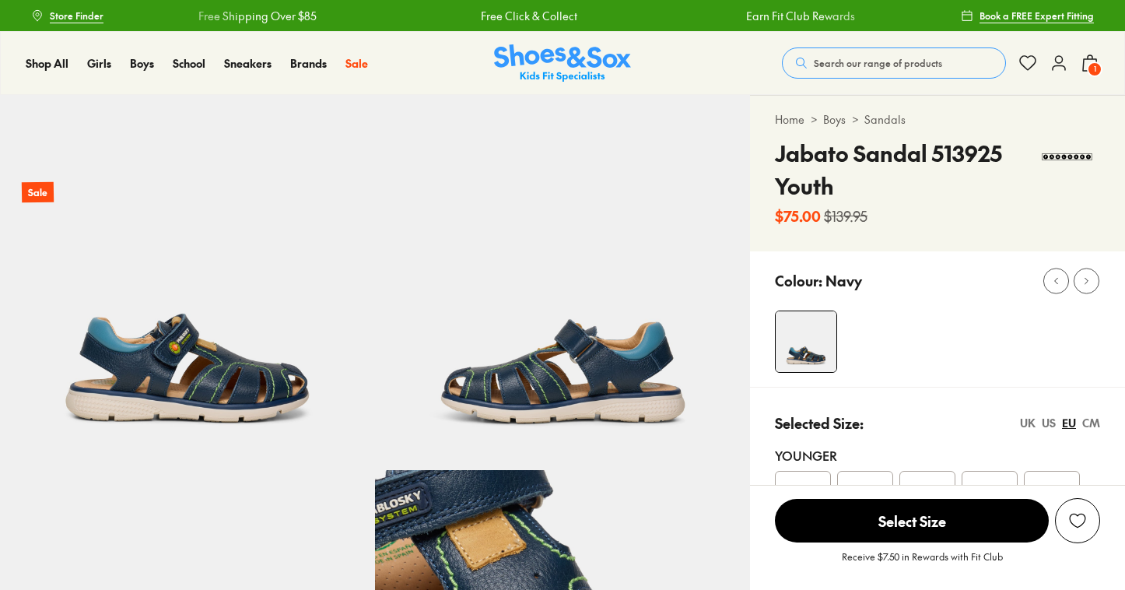
select select "*"
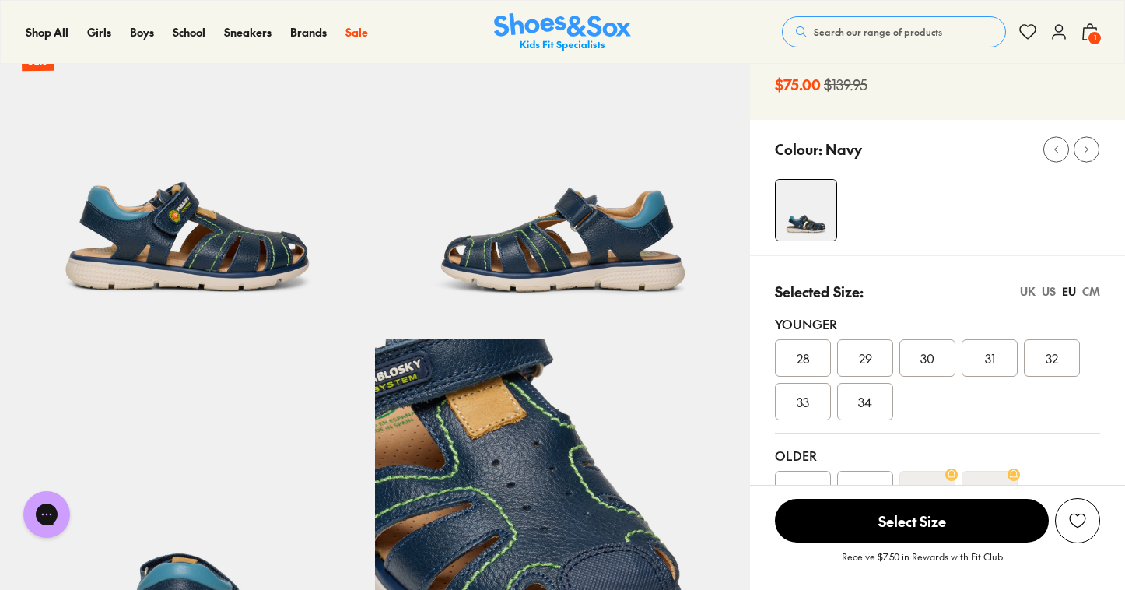
scroll to position [129, 0]
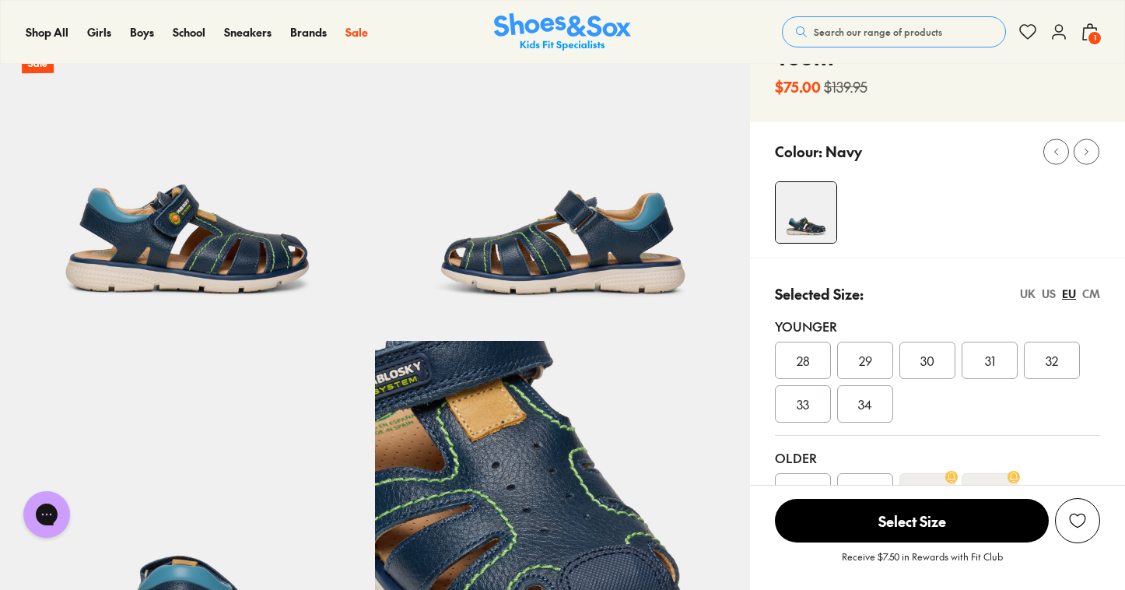
click at [210, 247] on img at bounding box center [187, 153] width 375 height 375
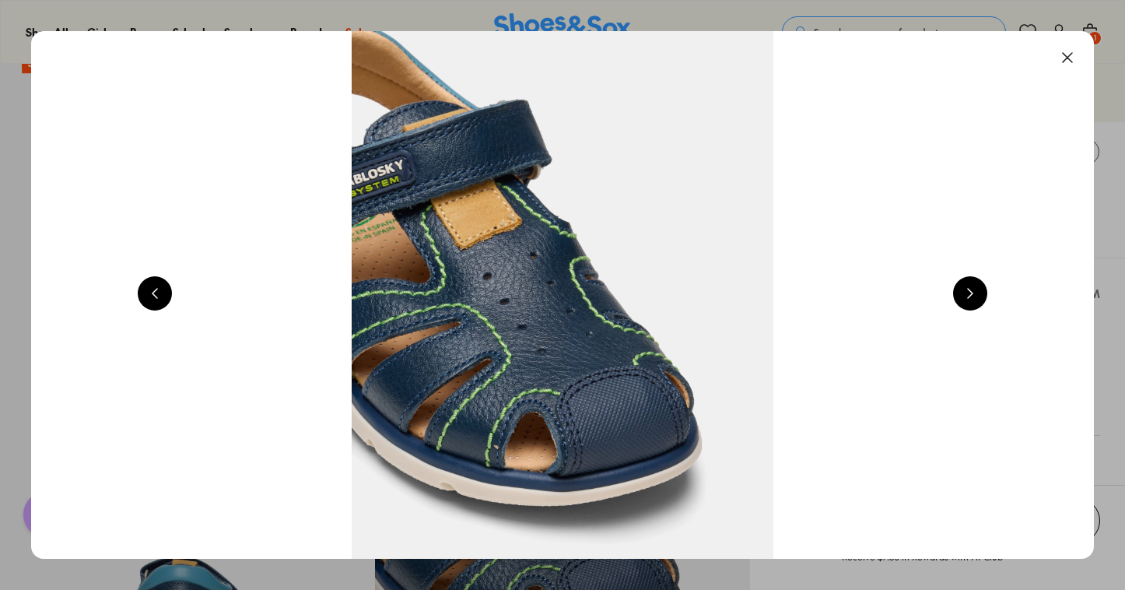
scroll to position [0, 1069]
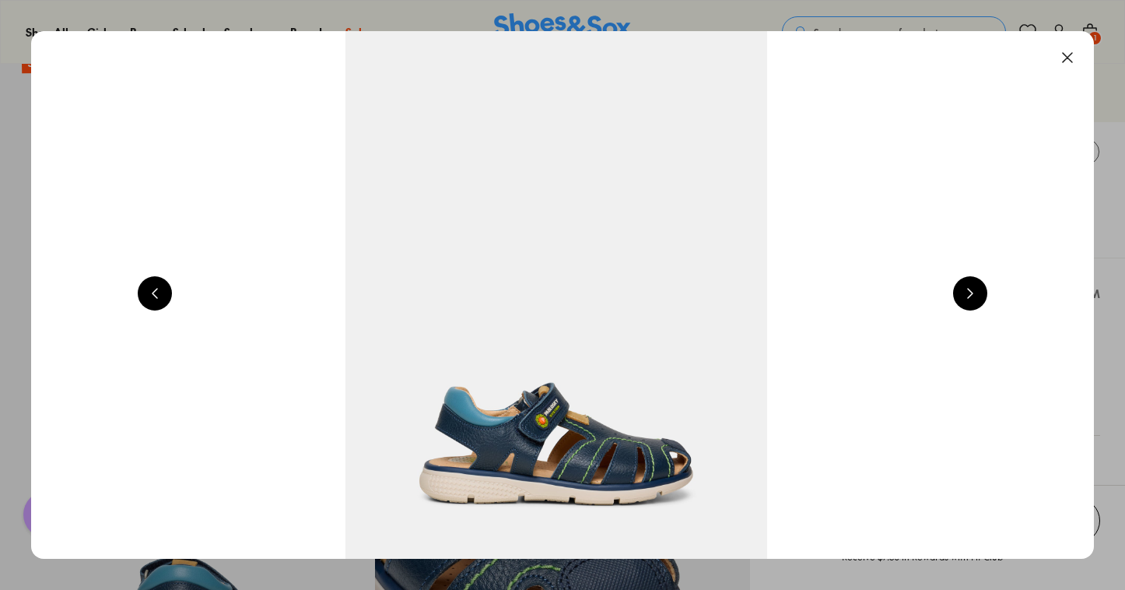
click at [155, 295] on button at bounding box center [155, 293] width 34 height 34
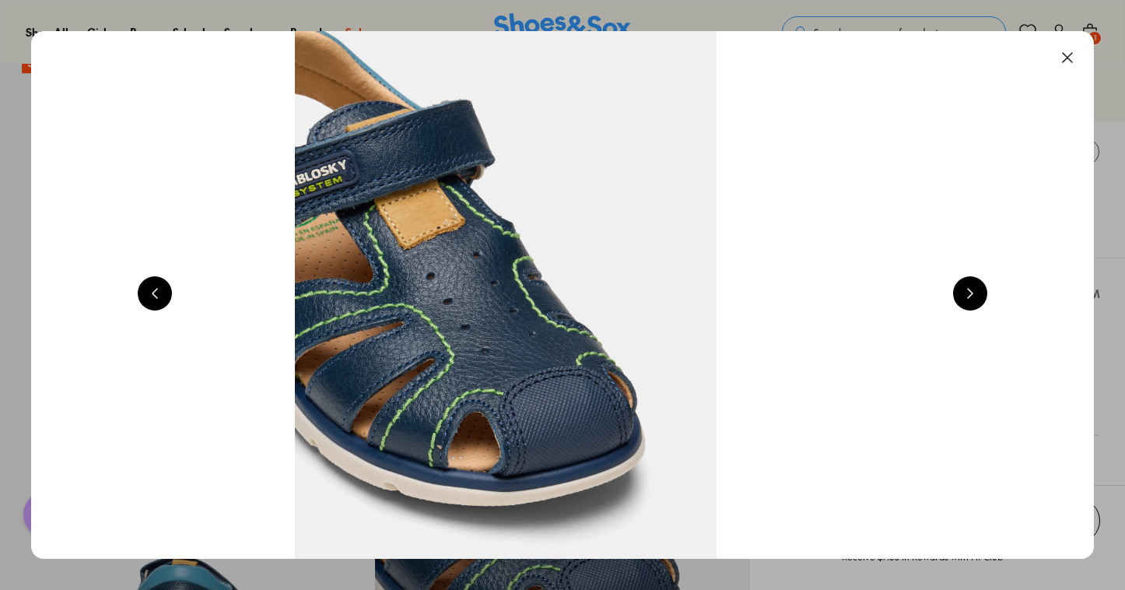
scroll to position [0, 0]
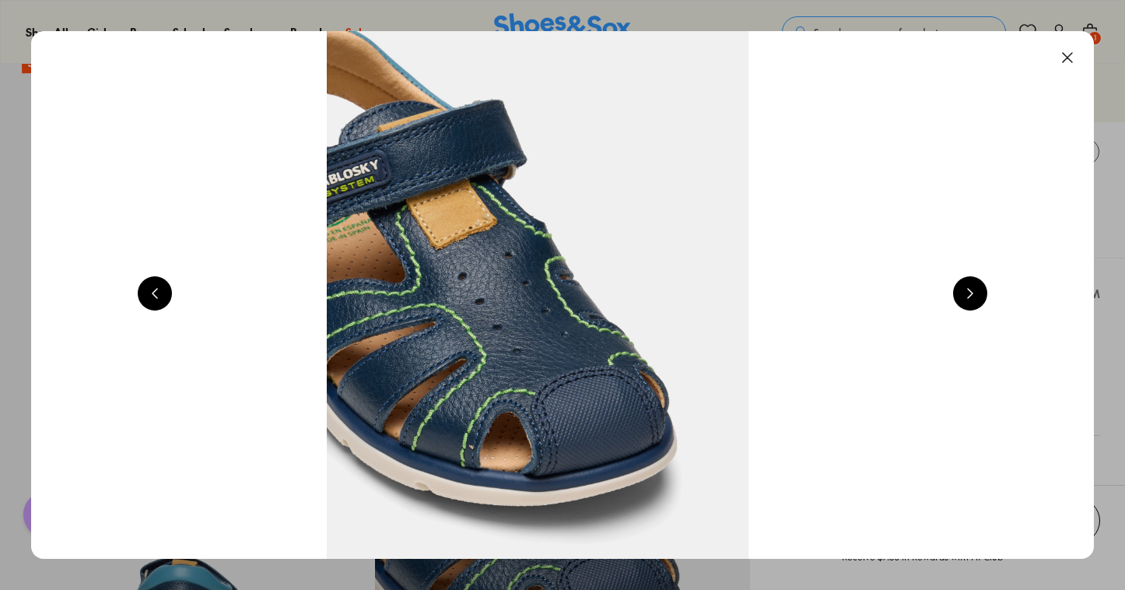
click at [155, 295] on button at bounding box center [155, 293] width 34 height 34
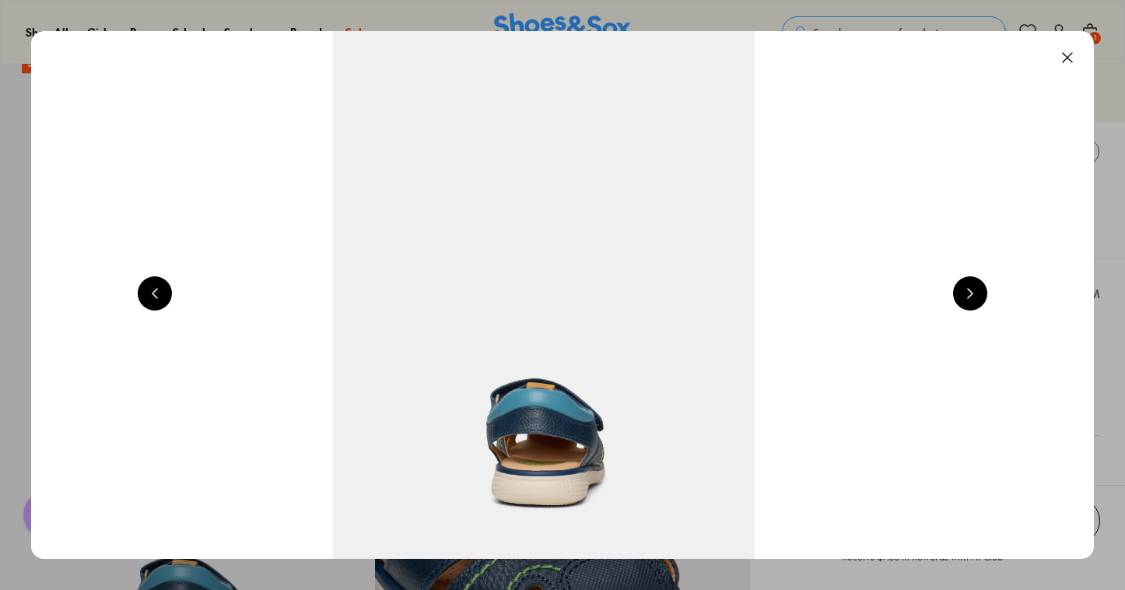
click at [155, 295] on button at bounding box center [155, 293] width 34 height 34
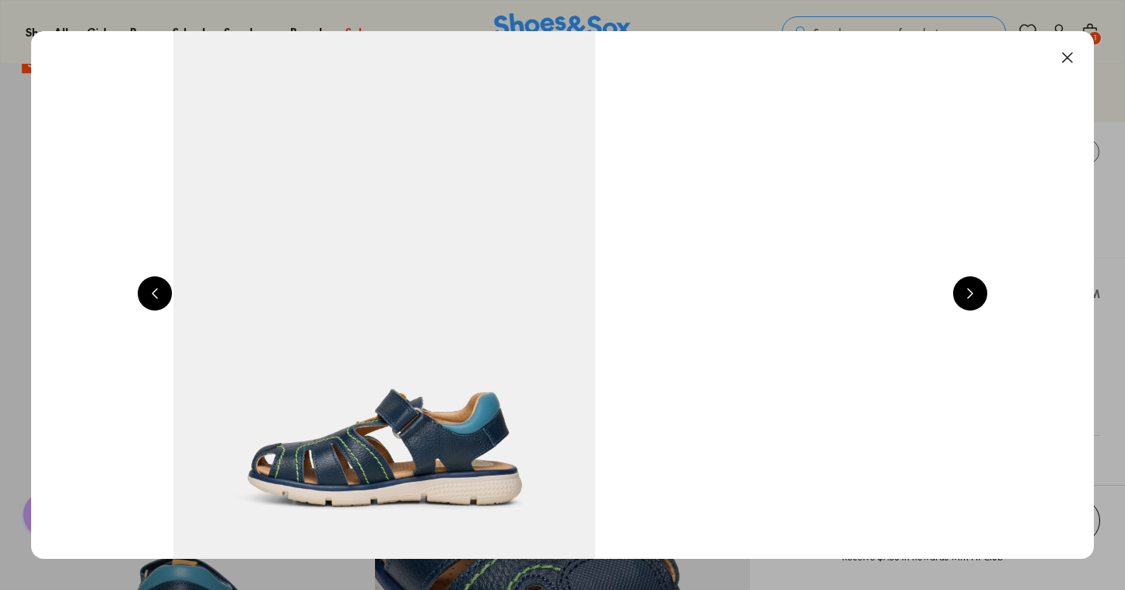
scroll to position [0, 2137]
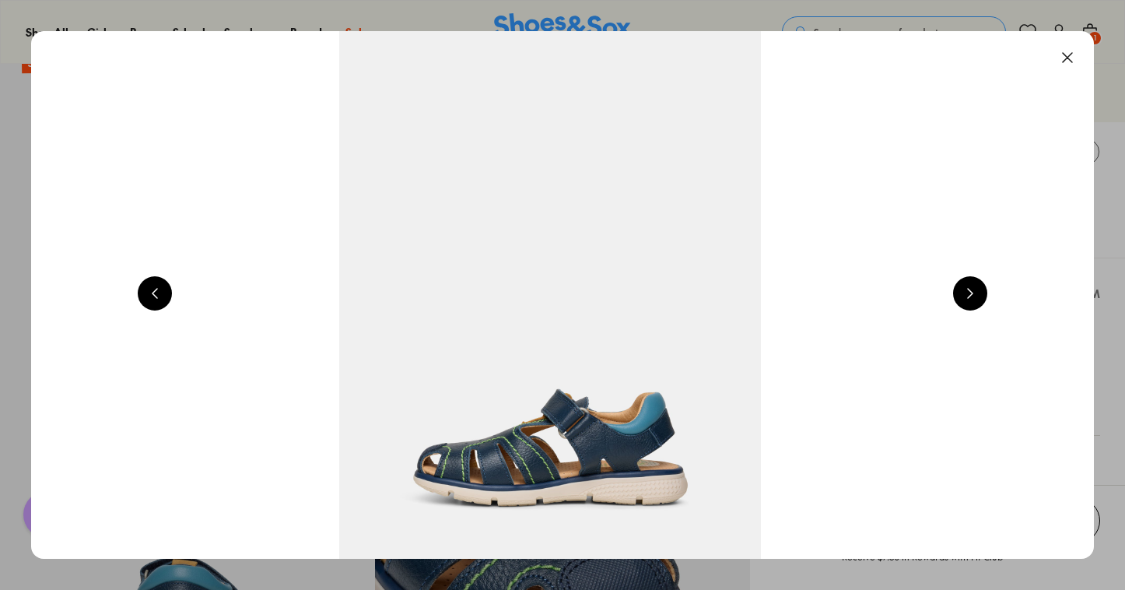
click at [154, 290] on button at bounding box center [155, 293] width 34 height 34
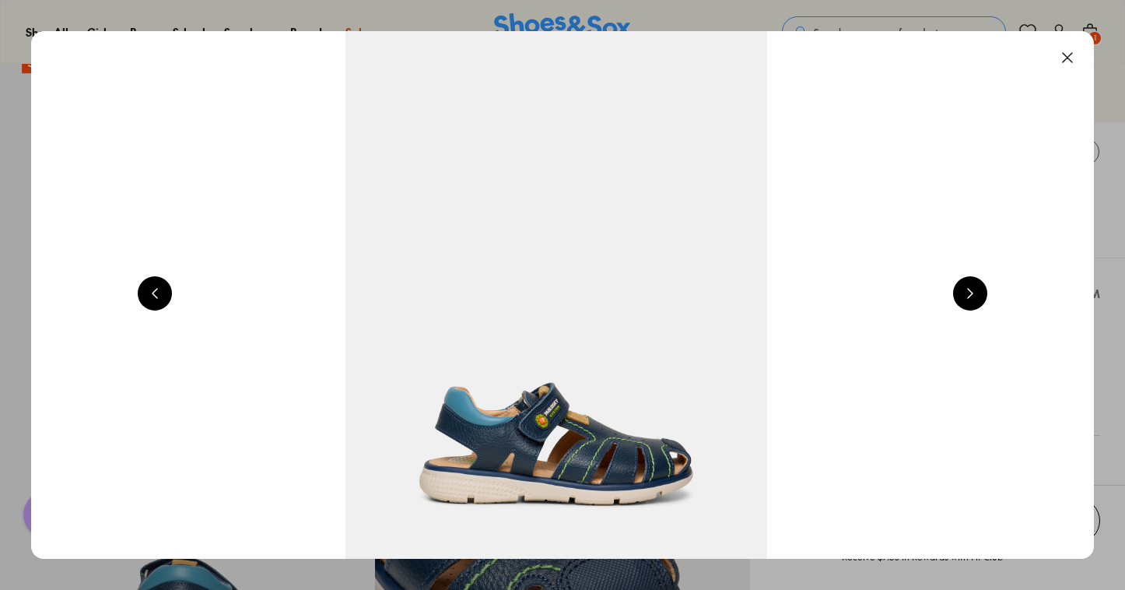
click at [154, 290] on button at bounding box center [155, 293] width 34 height 34
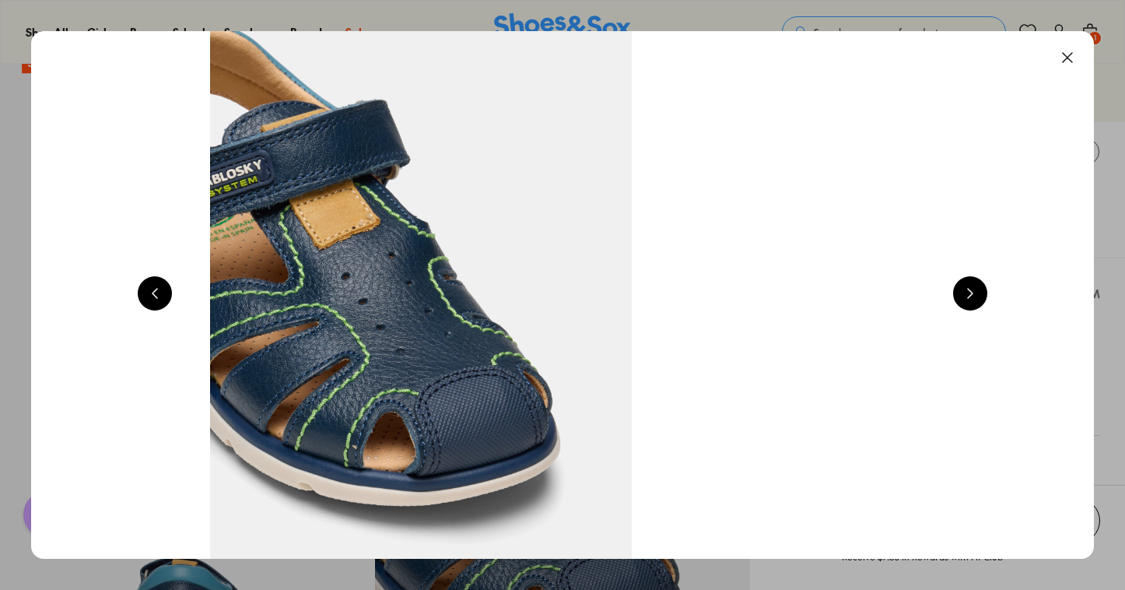
scroll to position [0, 0]
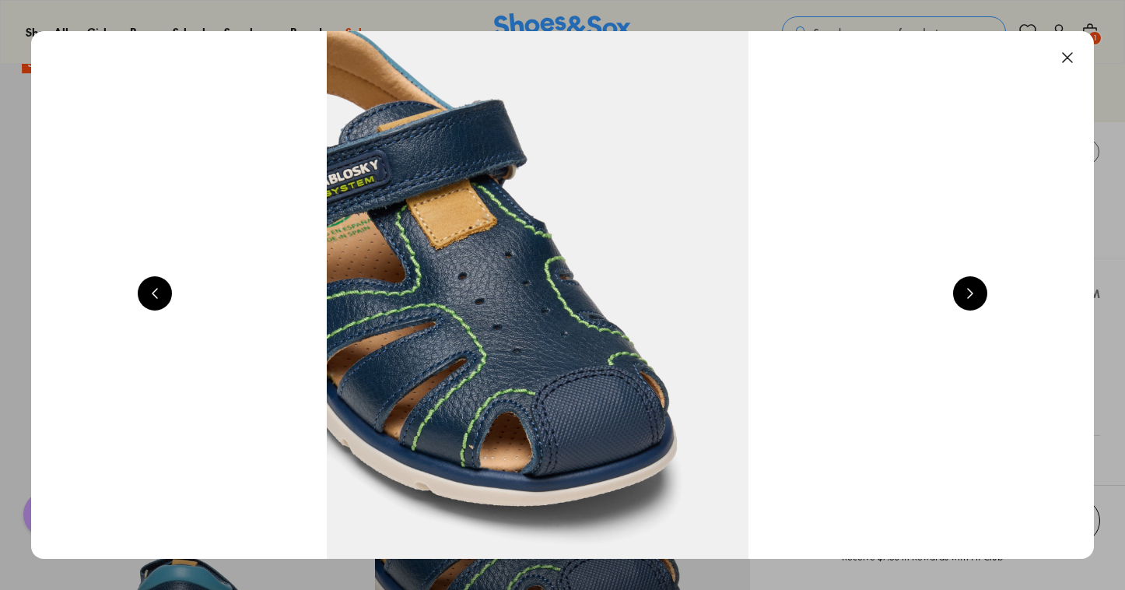
click at [154, 290] on button at bounding box center [155, 293] width 34 height 34
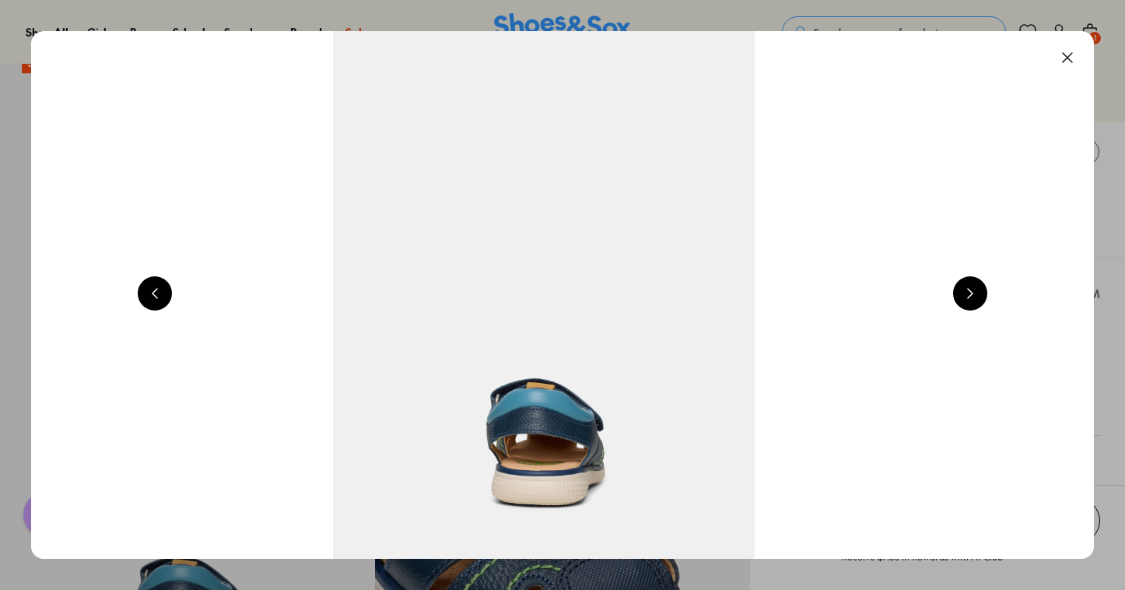
click at [156, 292] on button at bounding box center [155, 293] width 34 height 34
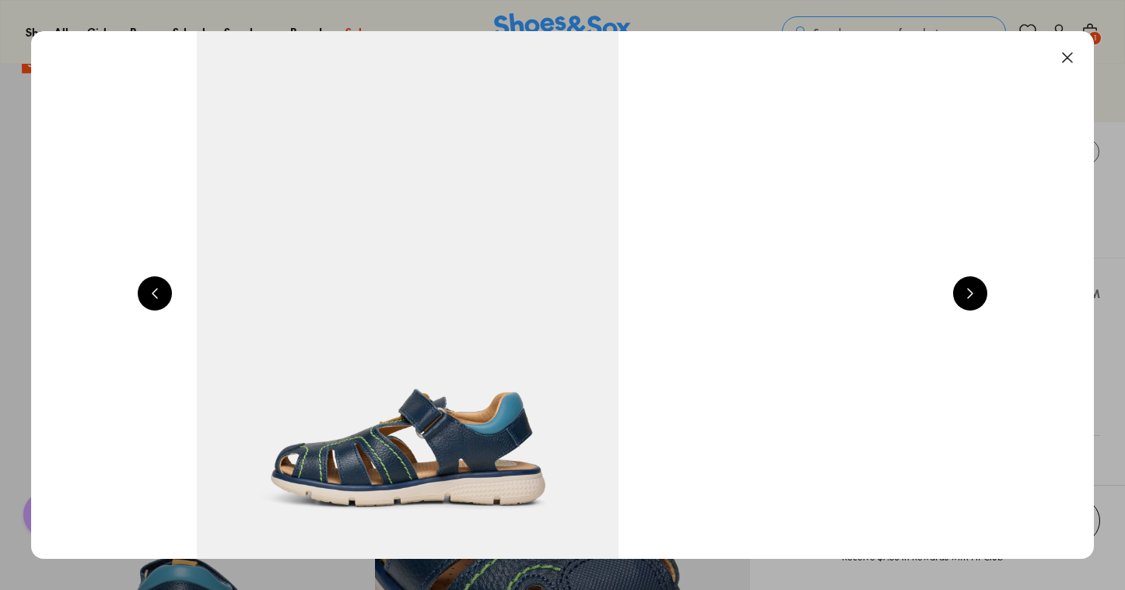
scroll to position [0, 2137]
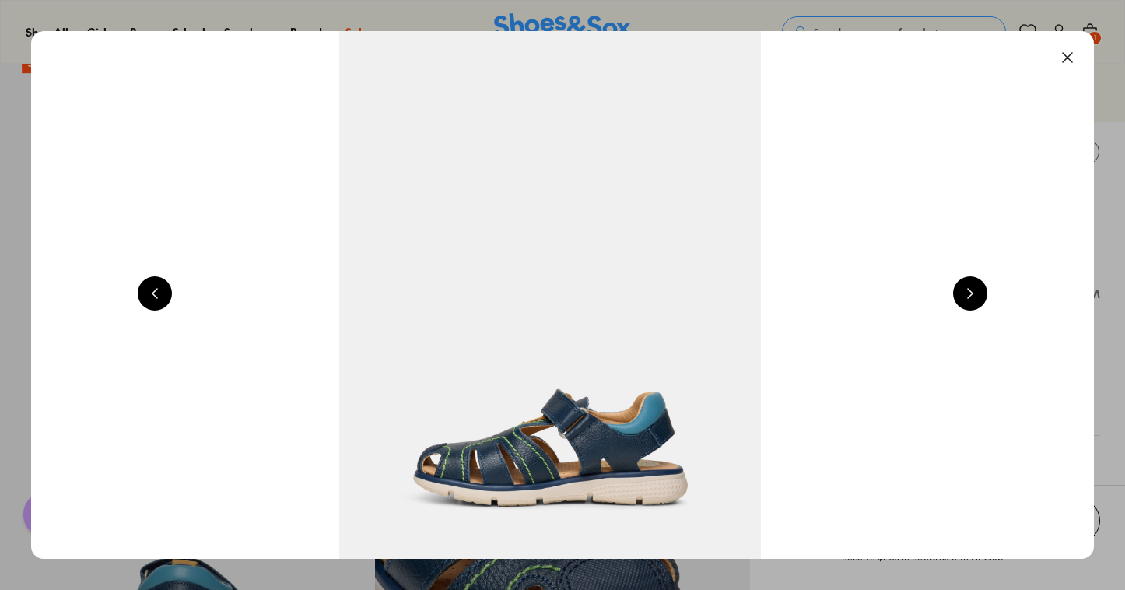
click at [156, 292] on button at bounding box center [155, 293] width 34 height 34
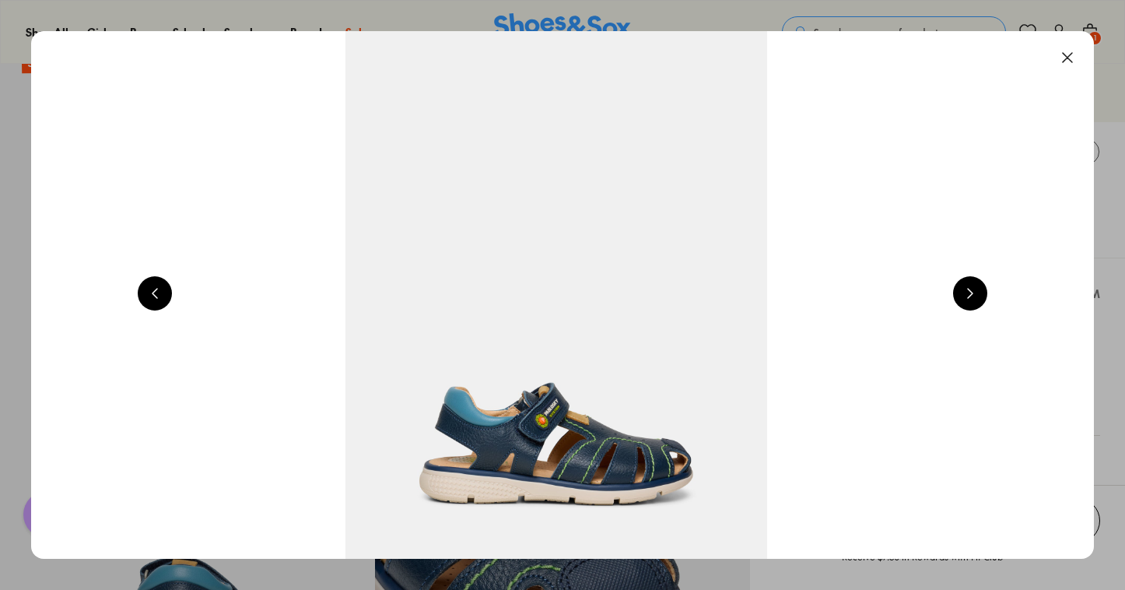
click at [156, 292] on button at bounding box center [155, 293] width 34 height 34
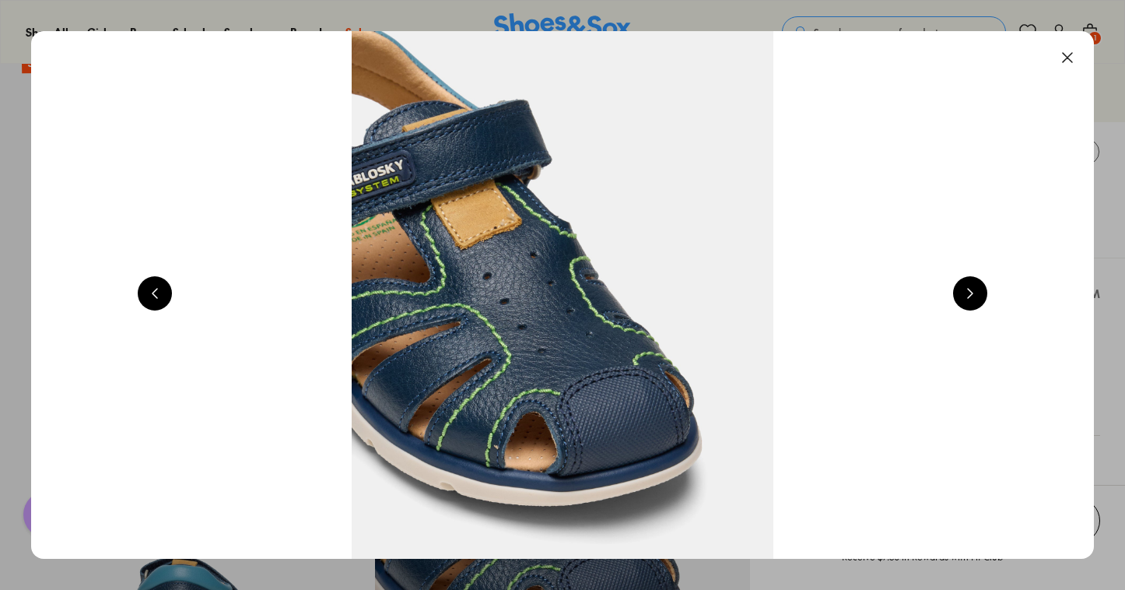
scroll to position [0, 4274]
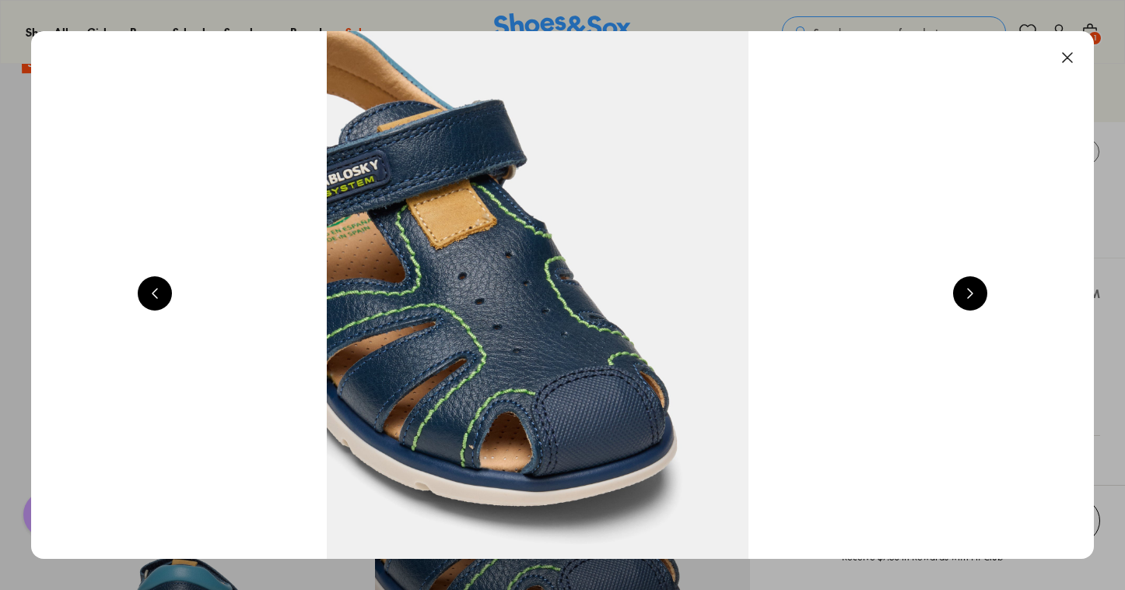
click at [156, 292] on button at bounding box center [155, 293] width 34 height 34
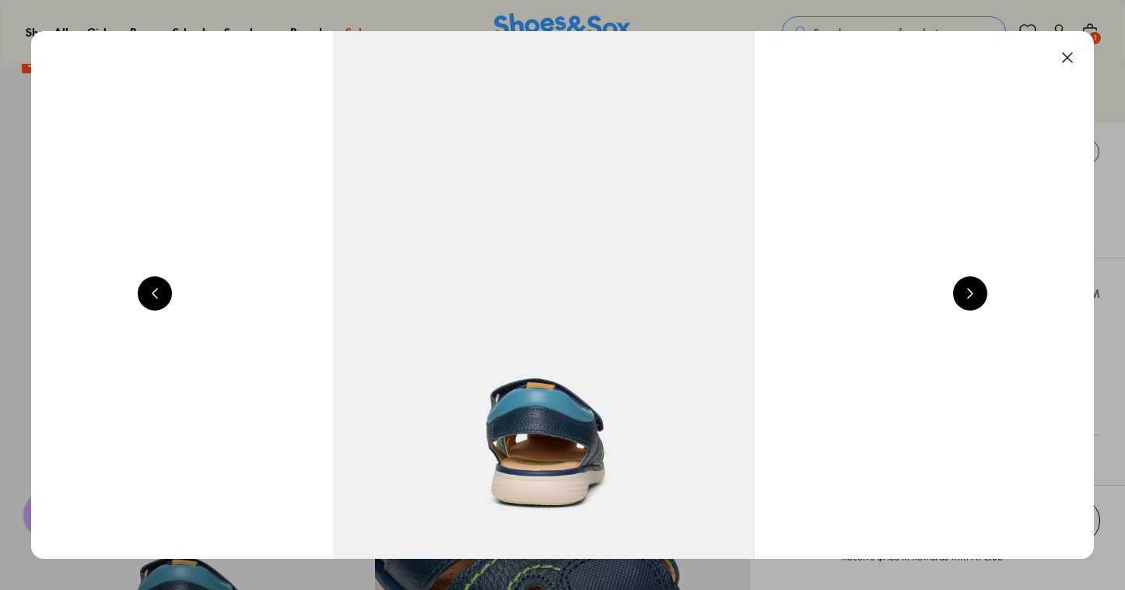
click at [156, 292] on button at bounding box center [155, 293] width 34 height 34
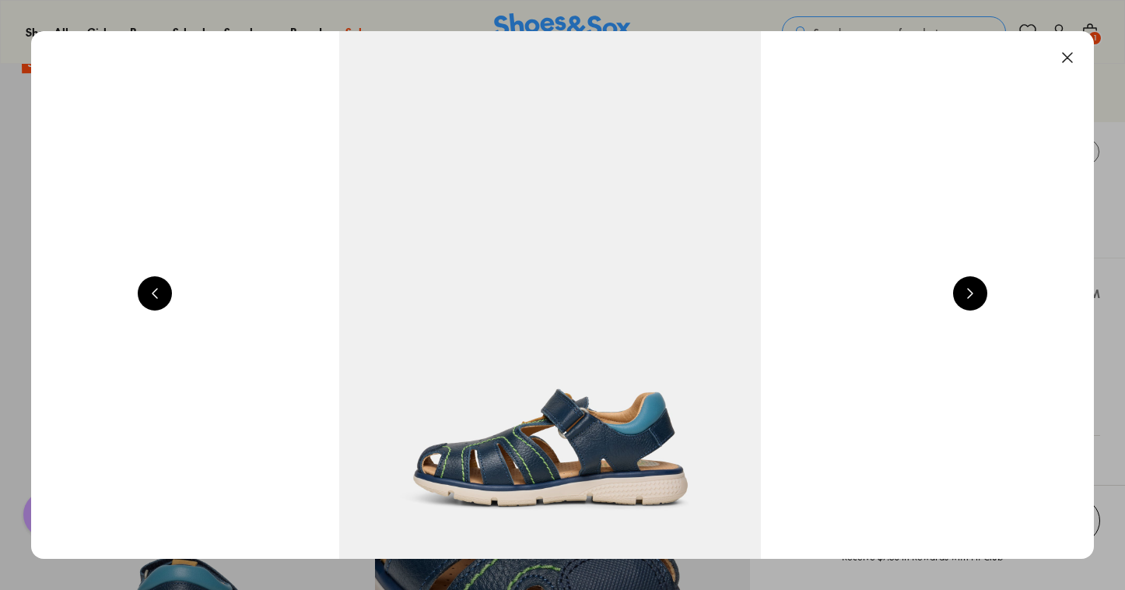
click at [156, 292] on button at bounding box center [155, 293] width 34 height 34
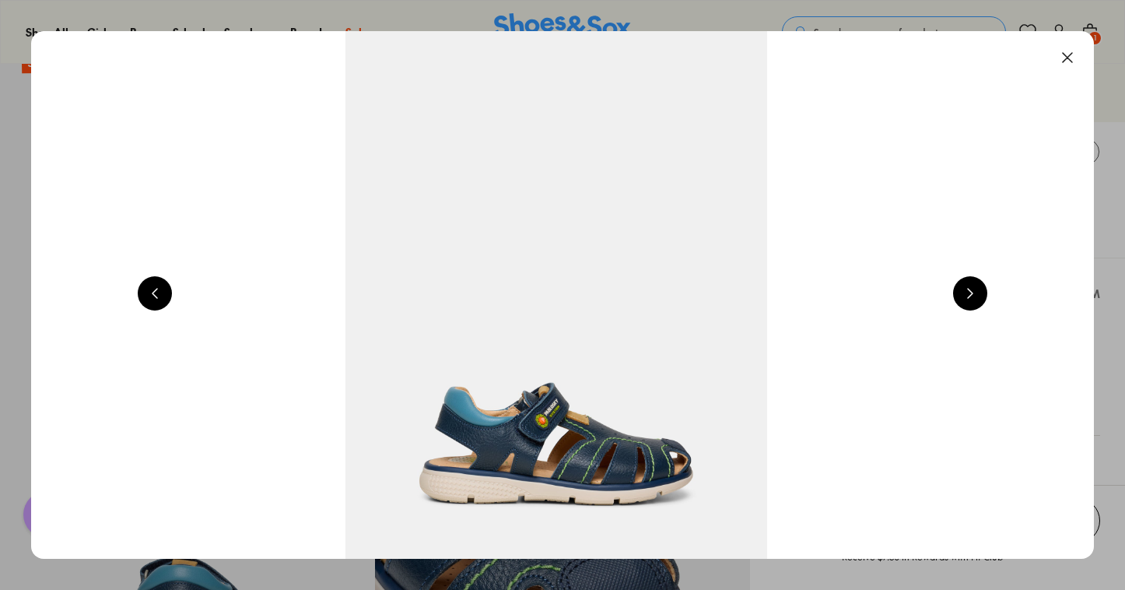
click at [156, 292] on button at bounding box center [155, 293] width 34 height 34
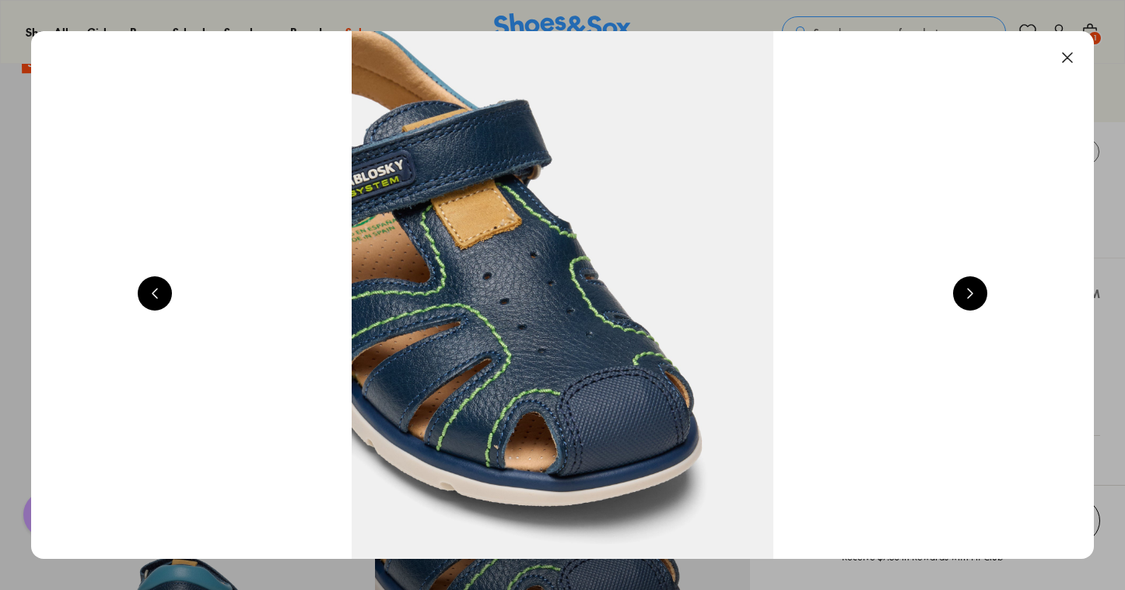
scroll to position [0, 4274]
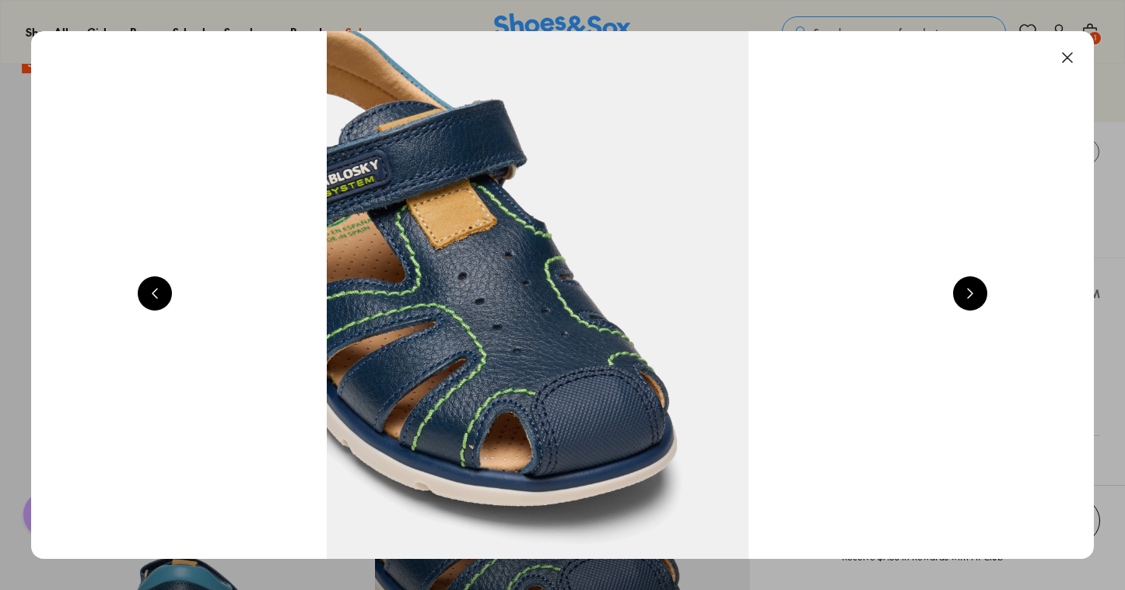
click at [1074, 54] on button at bounding box center [1067, 57] width 34 height 34
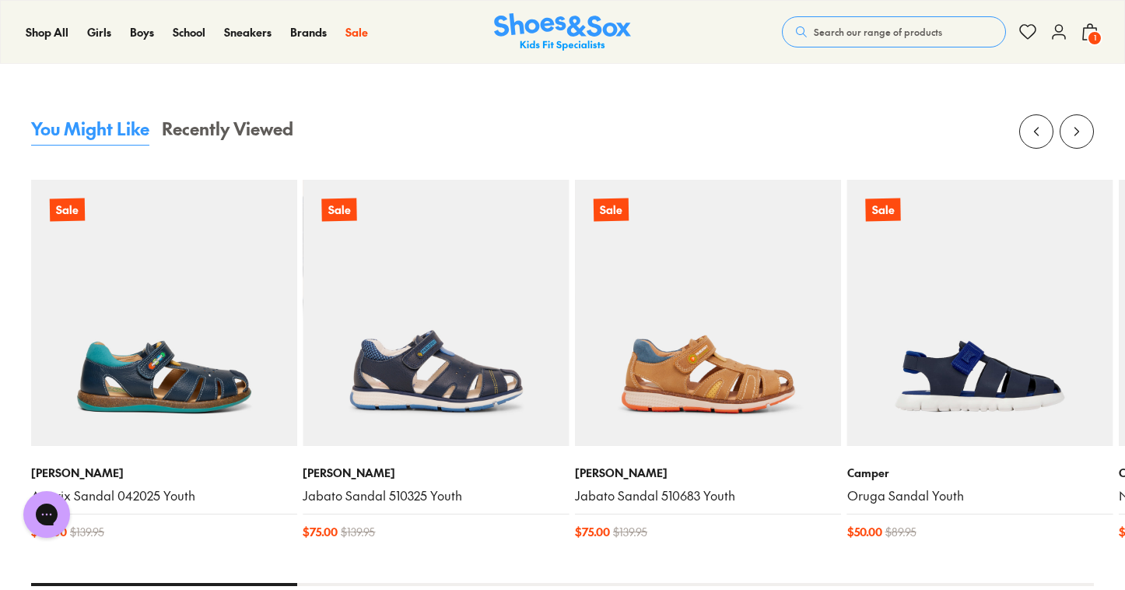
scroll to position [1513, 0]
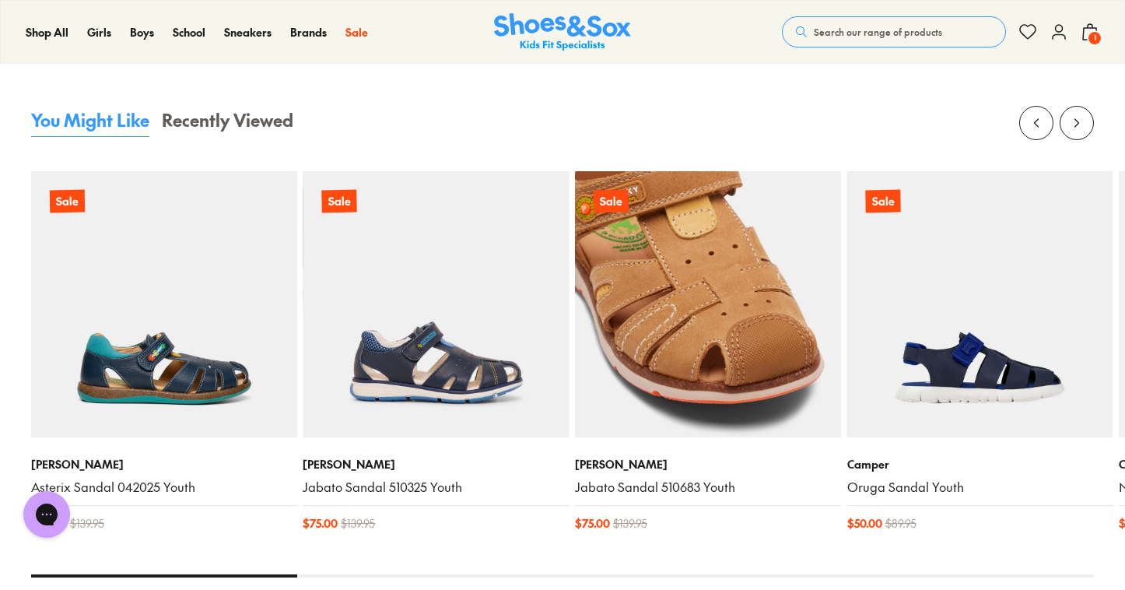
click at [719, 305] on img at bounding box center [708, 304] width 266 height 266
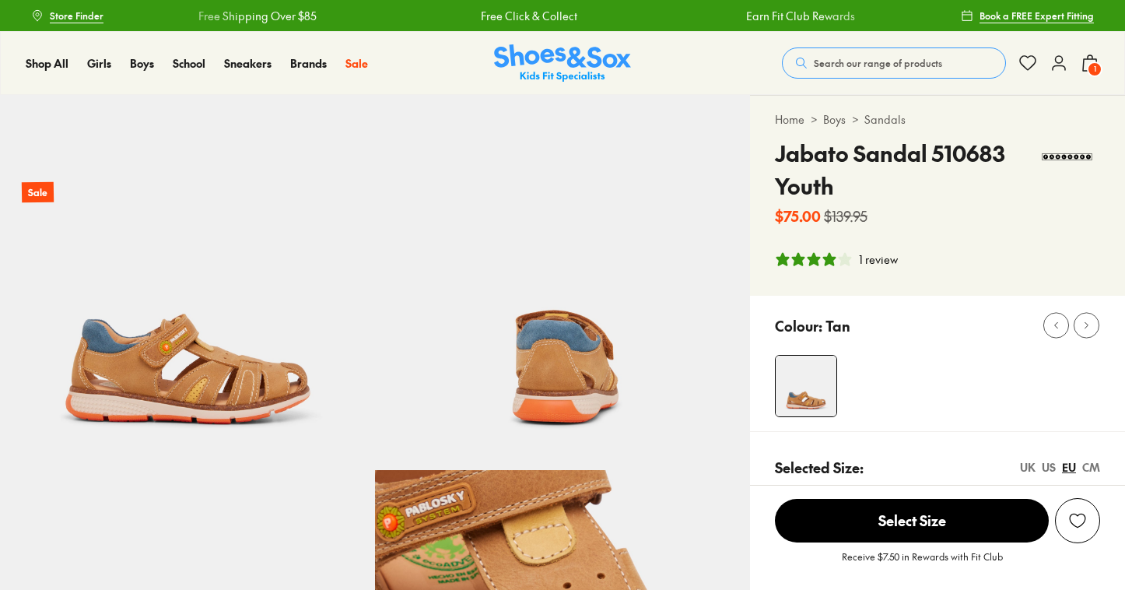
select select "*"
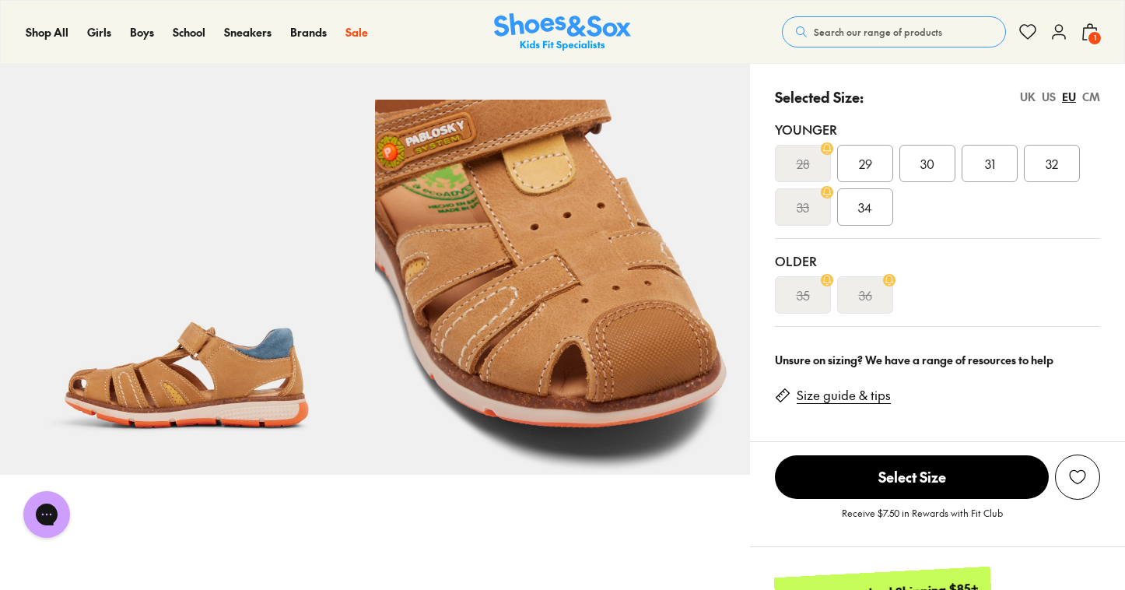
click at [863, 208] on span "34" at bounding box center [865, 207] width 14 height 19
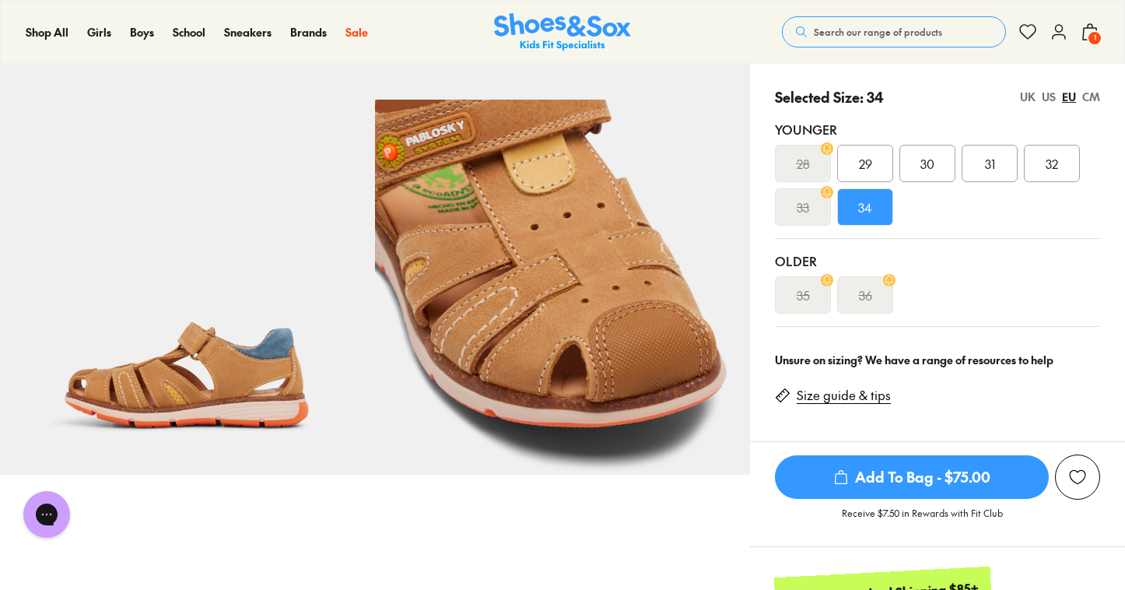
click at [231, 366] on img at bounding box center [187, 287] width 375 height 375
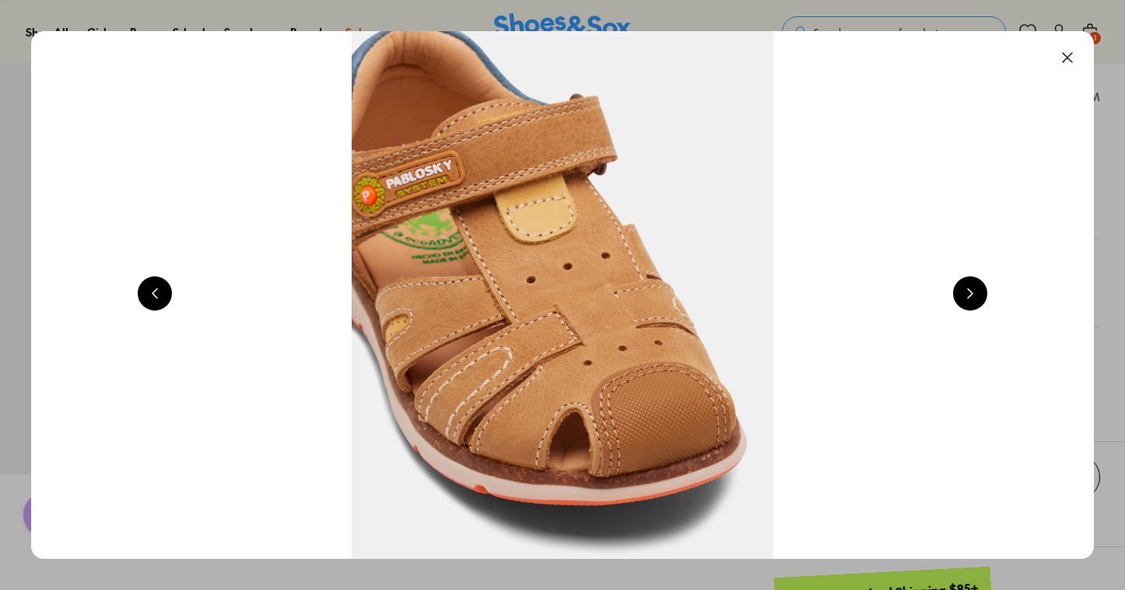
scroll to position [0, 3206]
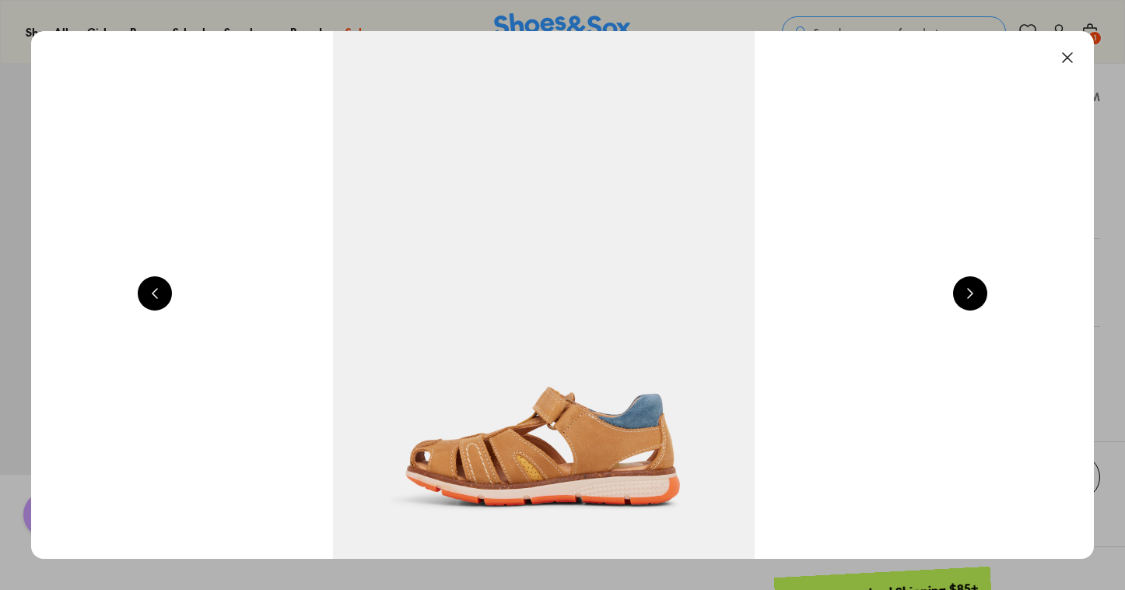
click at [156, 291] on button at bounding box center [155, 293] width 34 height 34
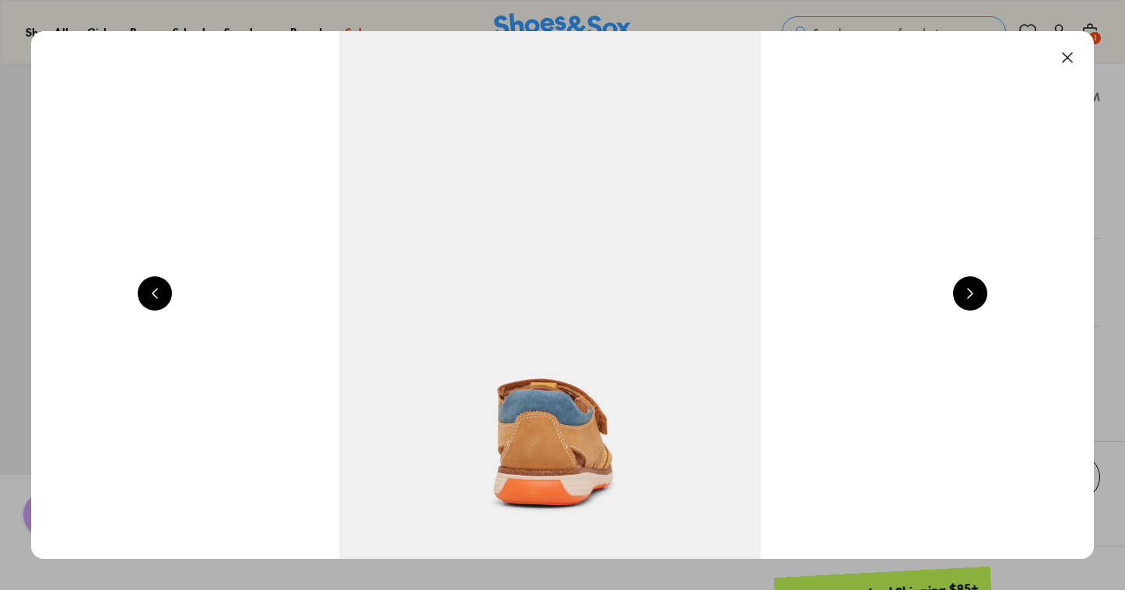
click at [156, 291] on button at bounding box center [155, 293] width 34 height 34
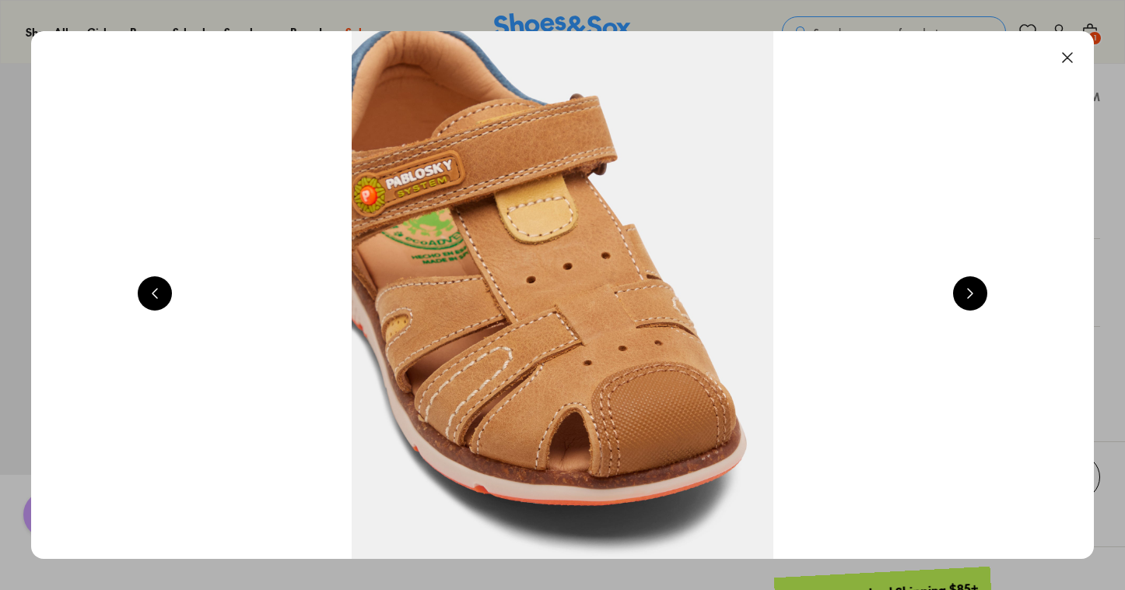
scroll to position [0, 4274]
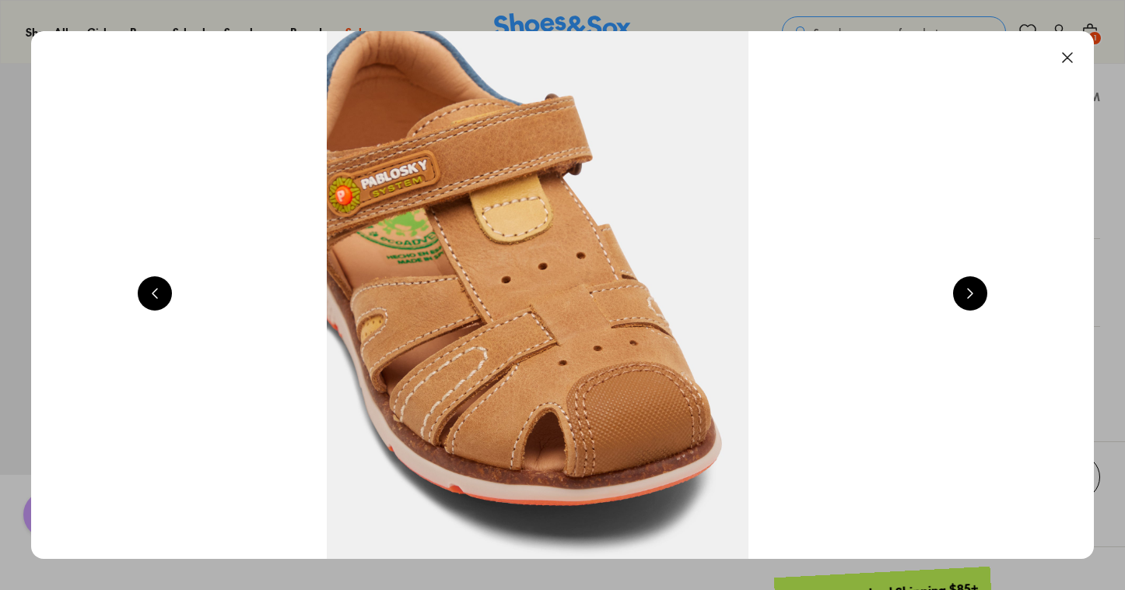
click at [1072, 57] on button at bounding box center [1067, 57] width 34 height 34
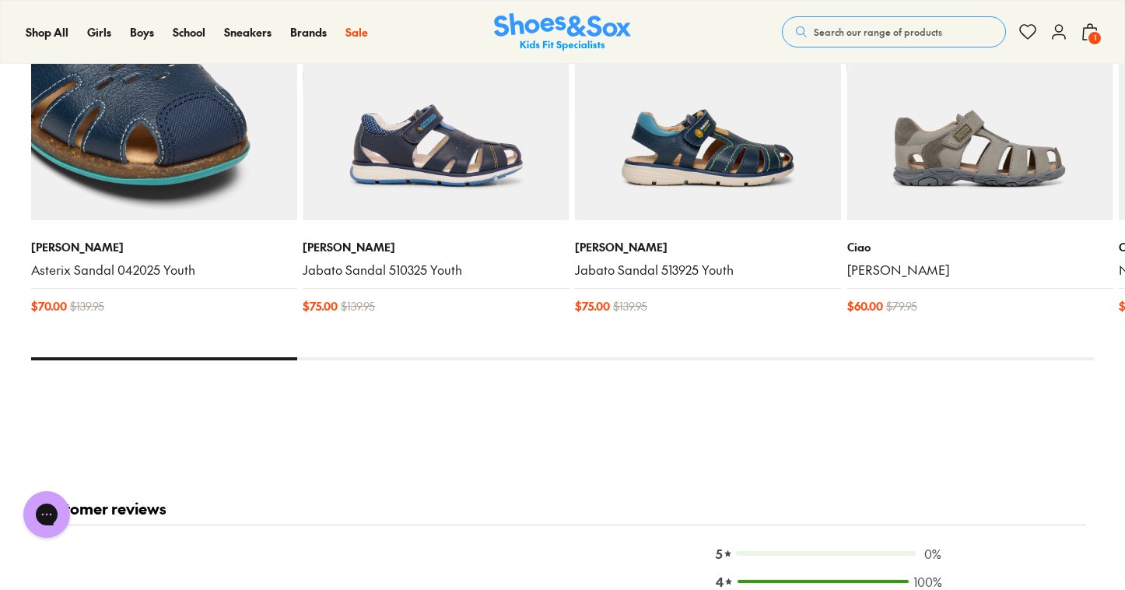
scroll to position [1815, 0]
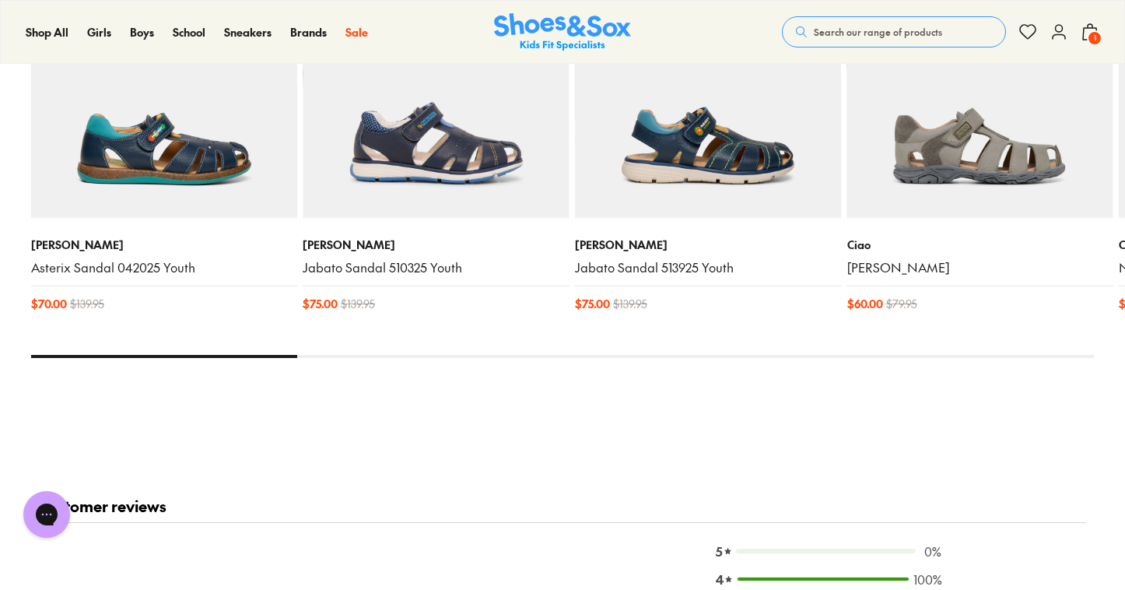
drag, startPoint x: 241, startPoint y: 355, endPoint x: 421, endPoint y: 350, distance: 179.7
click at [423, 352] on x-flickity "Sale Pablosky Asterix Sandal 042025 Youth $ 70.00 $ 139.95 Sale Pablosky Jabato…" at bounding box center [562, 122] width 1062 height 471
click at [933, 355] on div at bounding box center [562, 356] width 1062 height 3
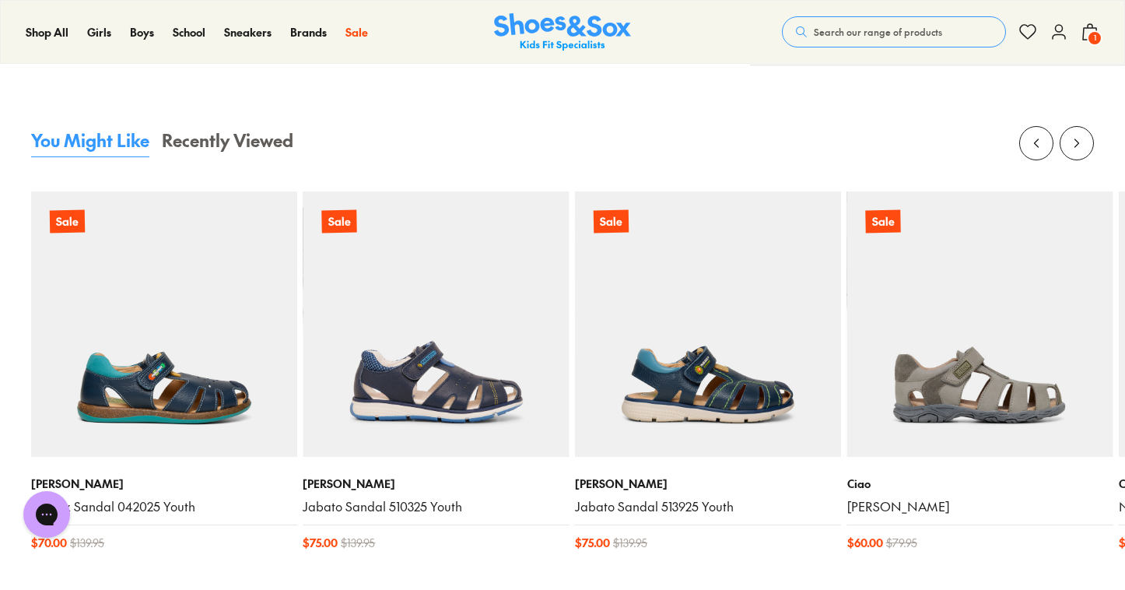
scroll to position [1573, 0]
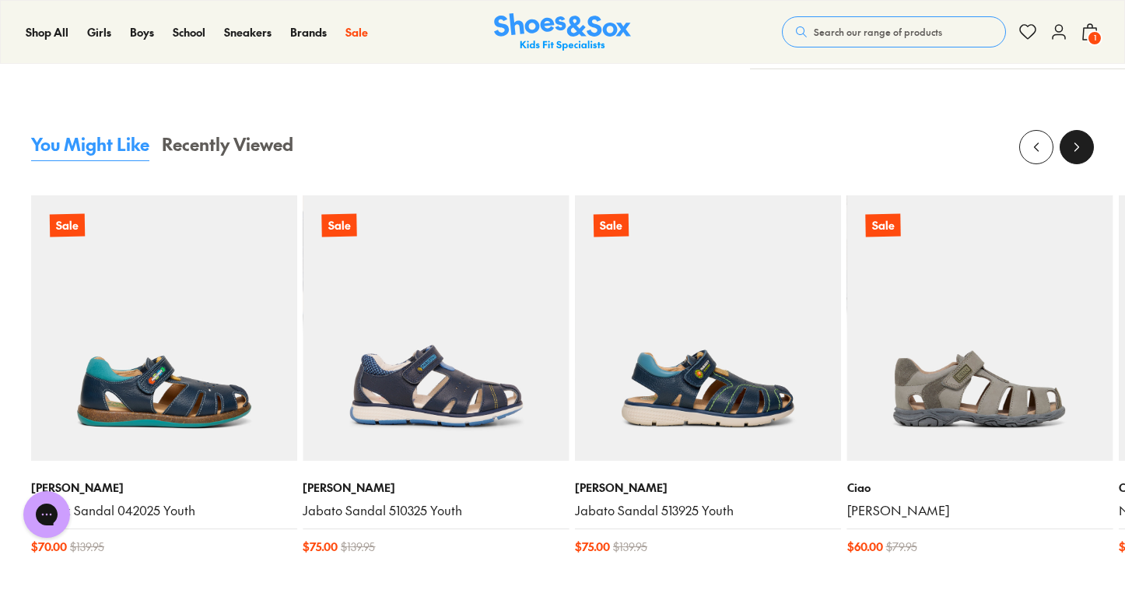
click at [1078, 140] on icon at bounding box center [1077, 147] width 16 height 16
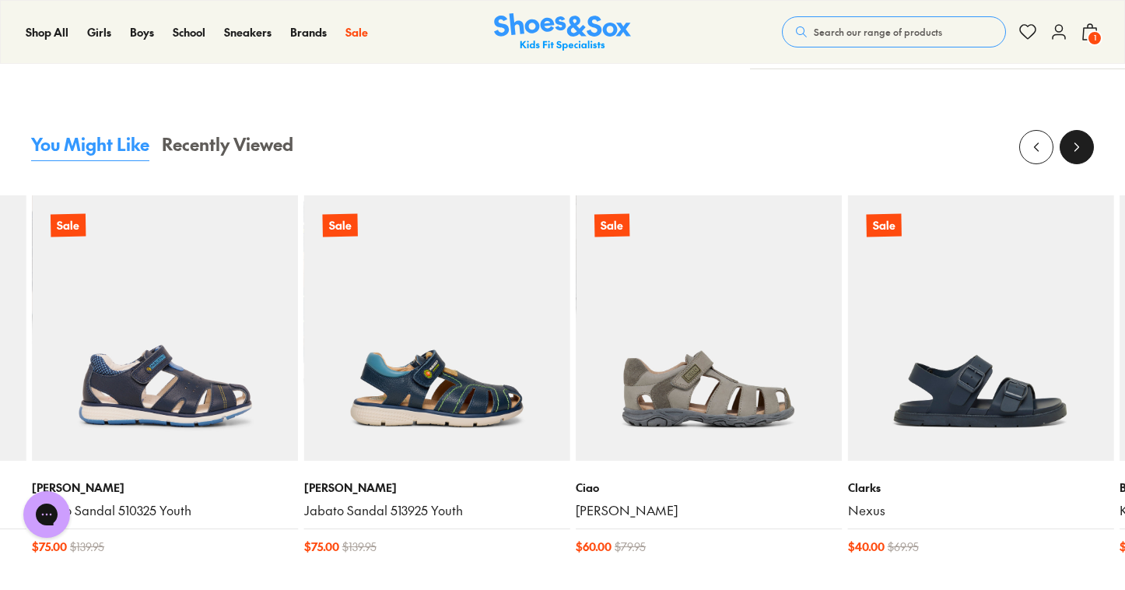
click at [1078, 142] on icon at bounding box center [1077, 147] width 16 height 16
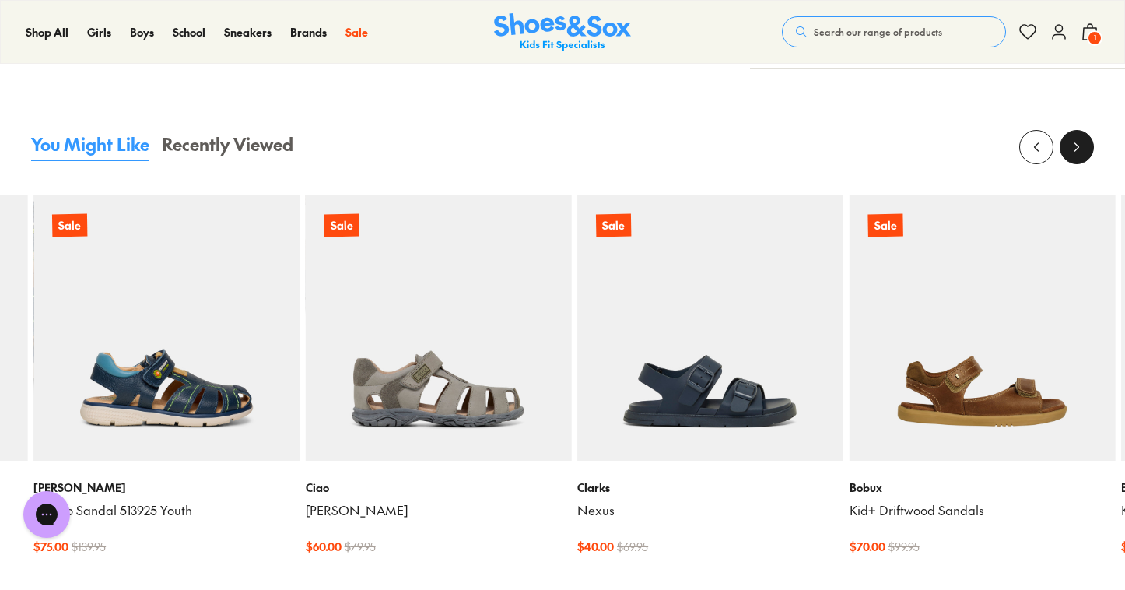
click at [1078, 142] on icon at bounding box center [1077, 147] width 16 height 16
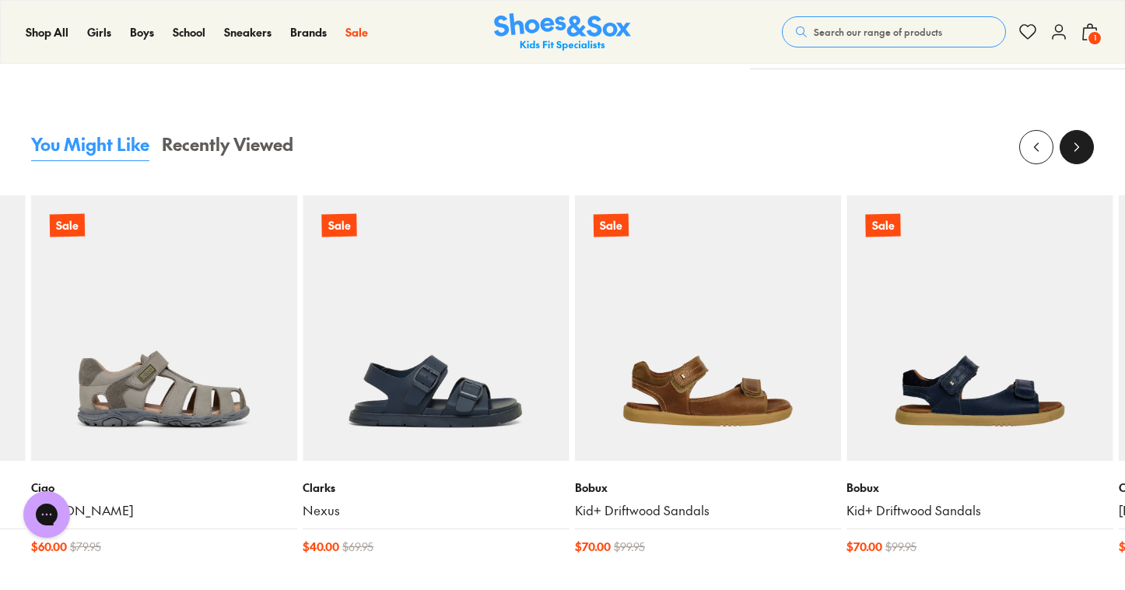
click at [1078, 142] on icon at bounding box center [1077, 147] width 16 height 16
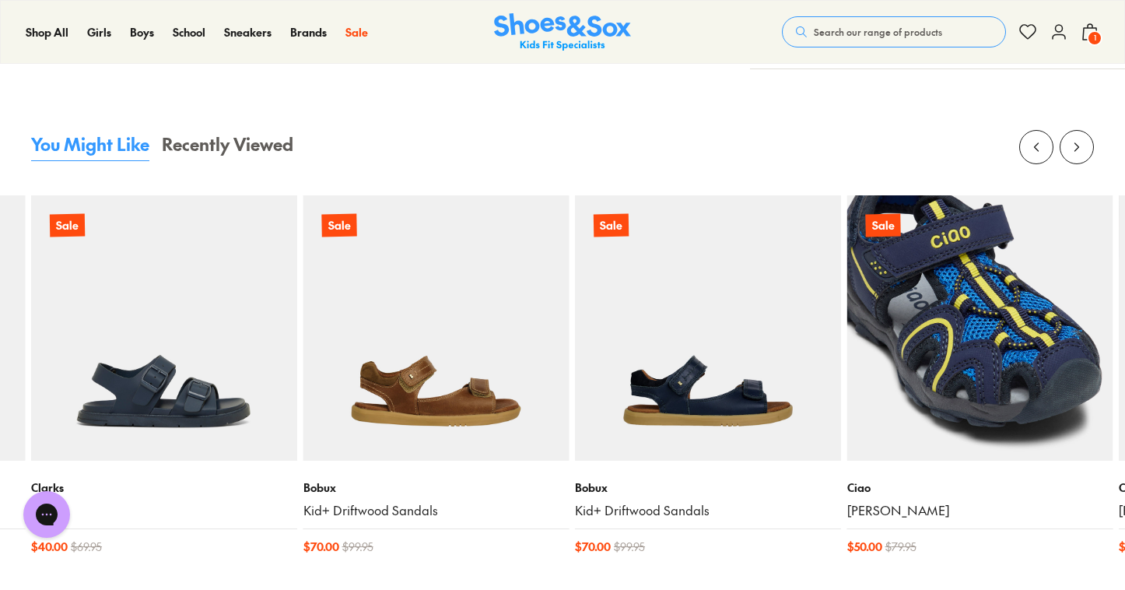
click at [1006, 348] on img at bounding box center [980, 328] width 266 height 266
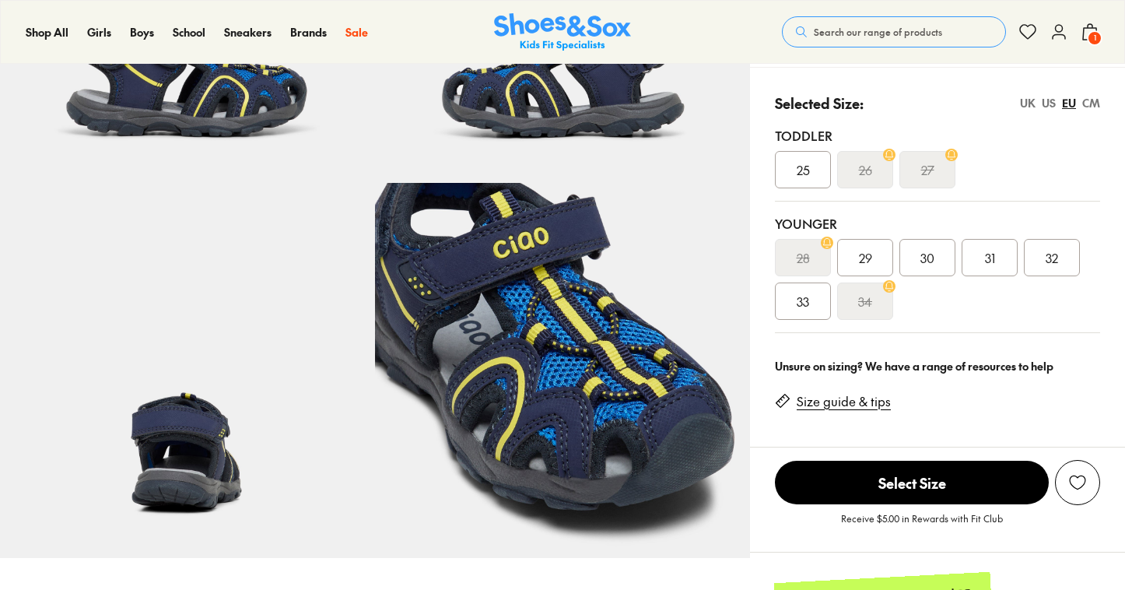
scroll to position [317, 0]
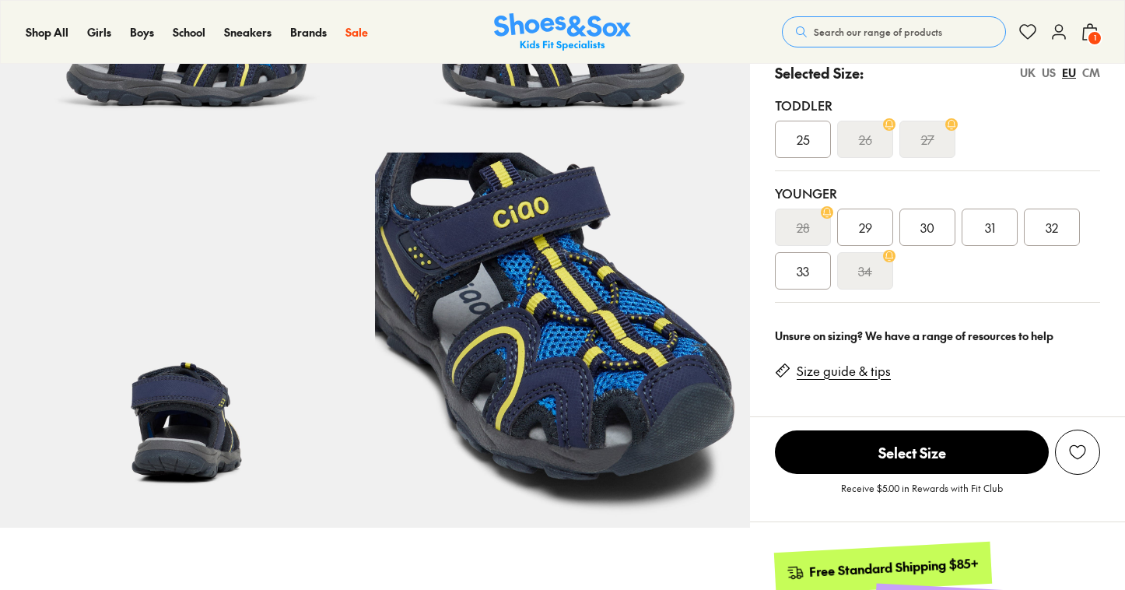
select select "*"
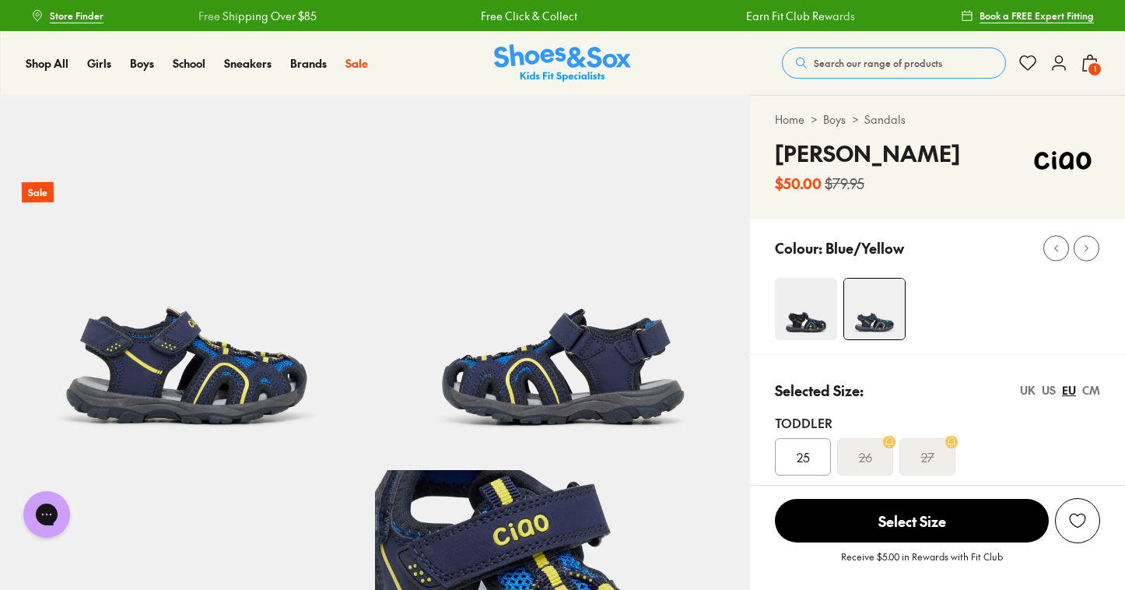
scroll to position [0, 0]
click at [899, 121] on link "Sandals" at bounding box center [884, 119] width 41 height 16
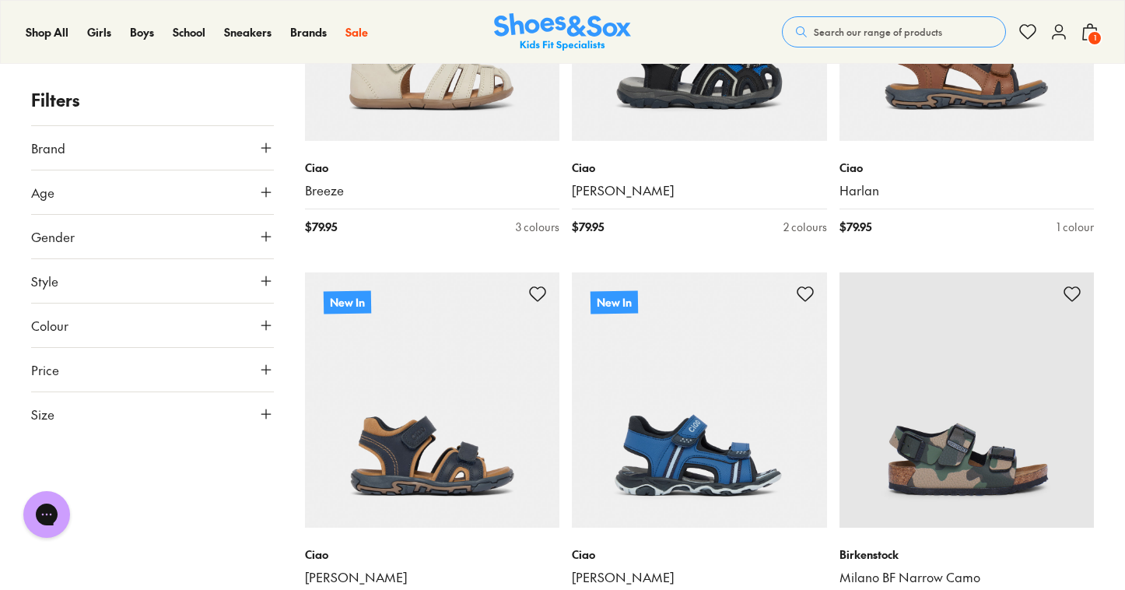
scroll to position [467, 0]
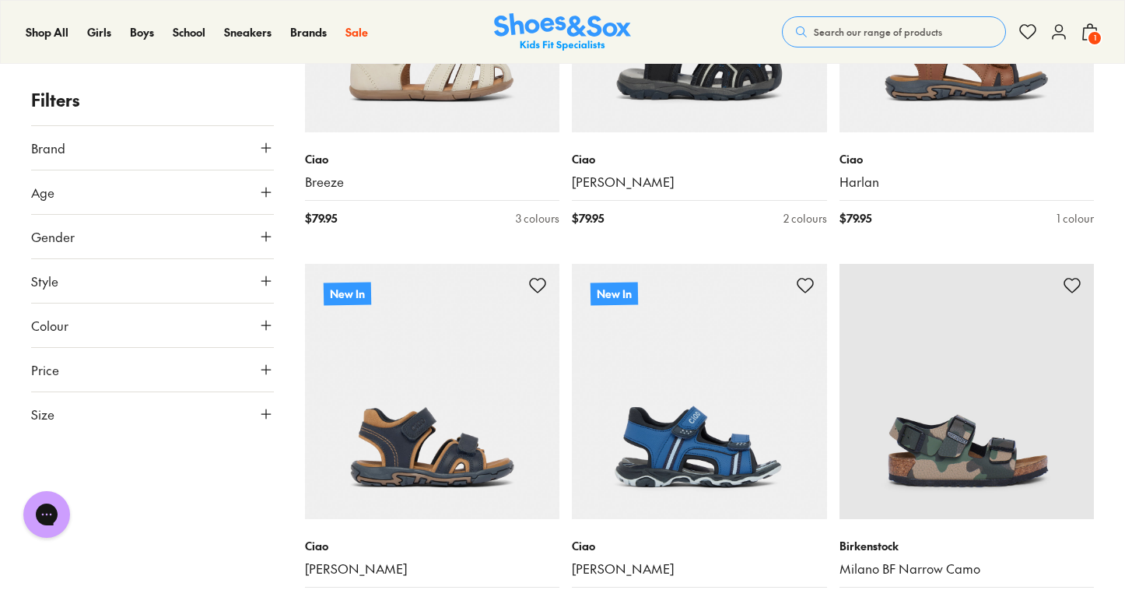
click at [265, 415] on icon at bounding box center [266, 414] width 16 height 16
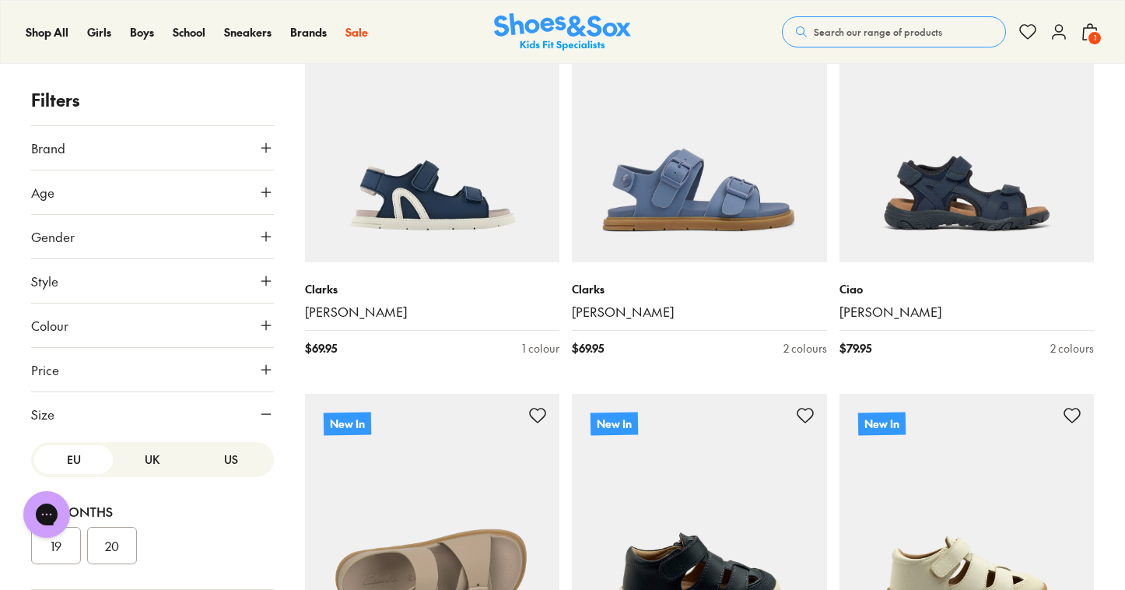
scroll to position [1111, 0]
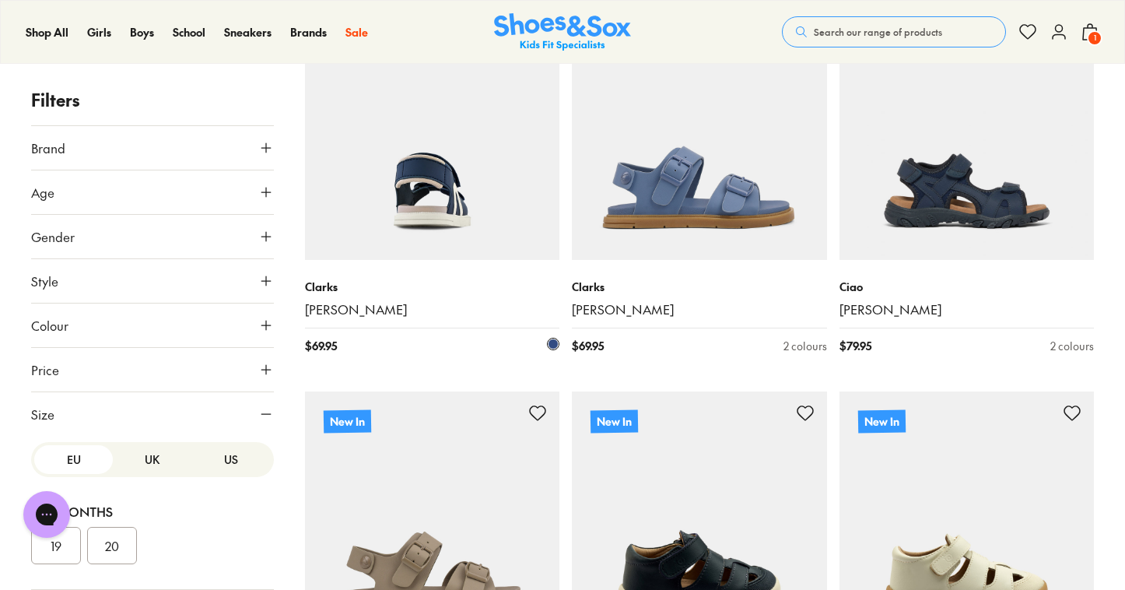
click at [436, 191] on img at bounding box center [432, 132] width 255 height 255
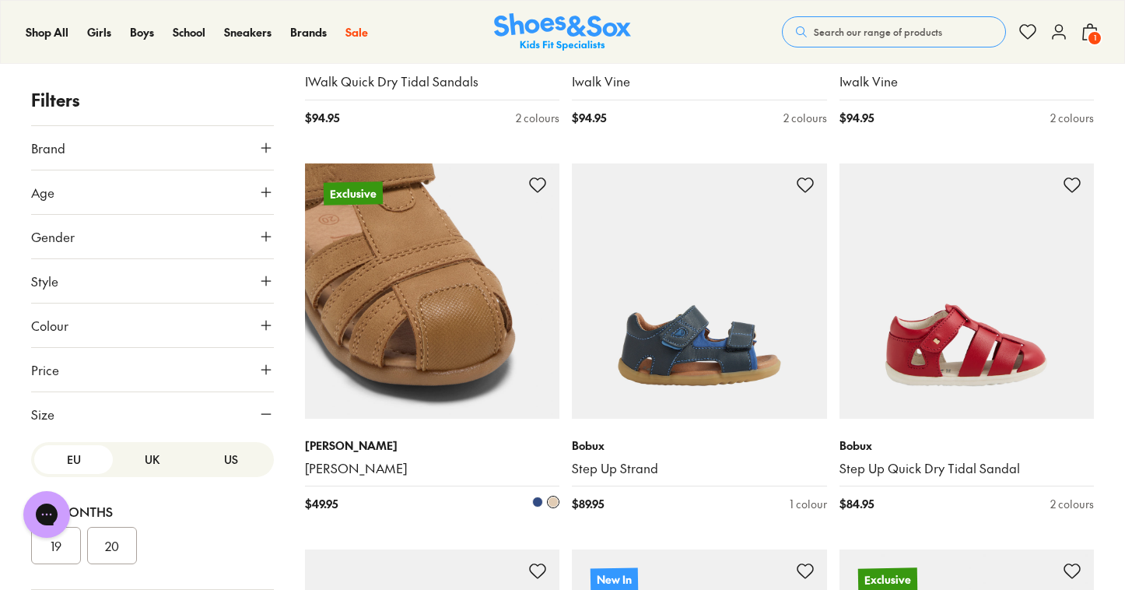
scroll to position [3301, 0]
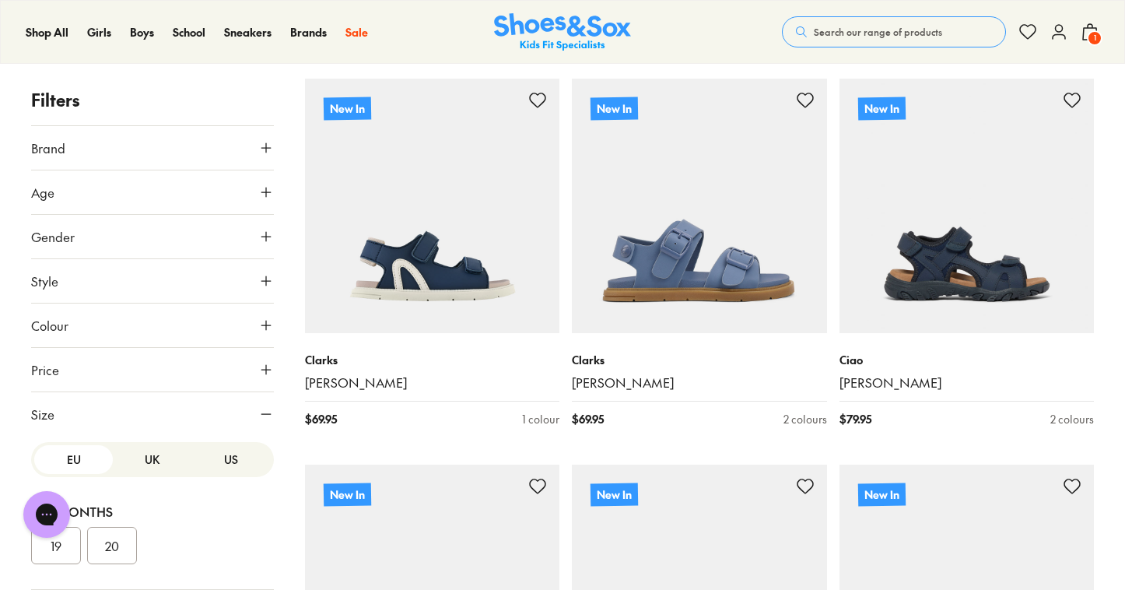
scroll to position [1039, 0]
click at [259, 190] on icon at bounding box center [266, 192] width 16 height 16
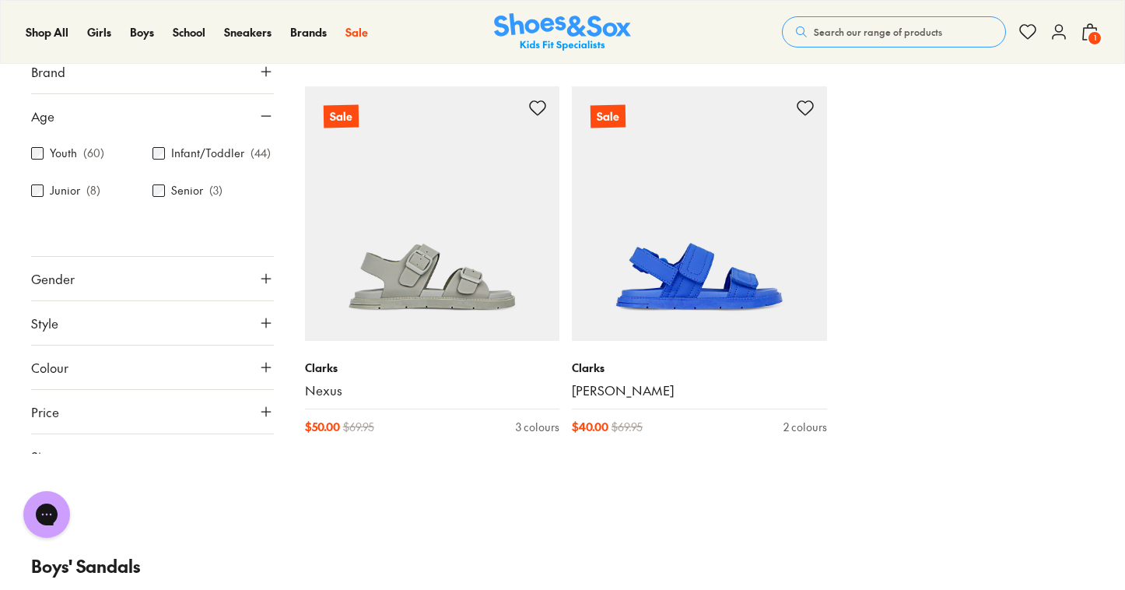
scroll to position [1039, 0]
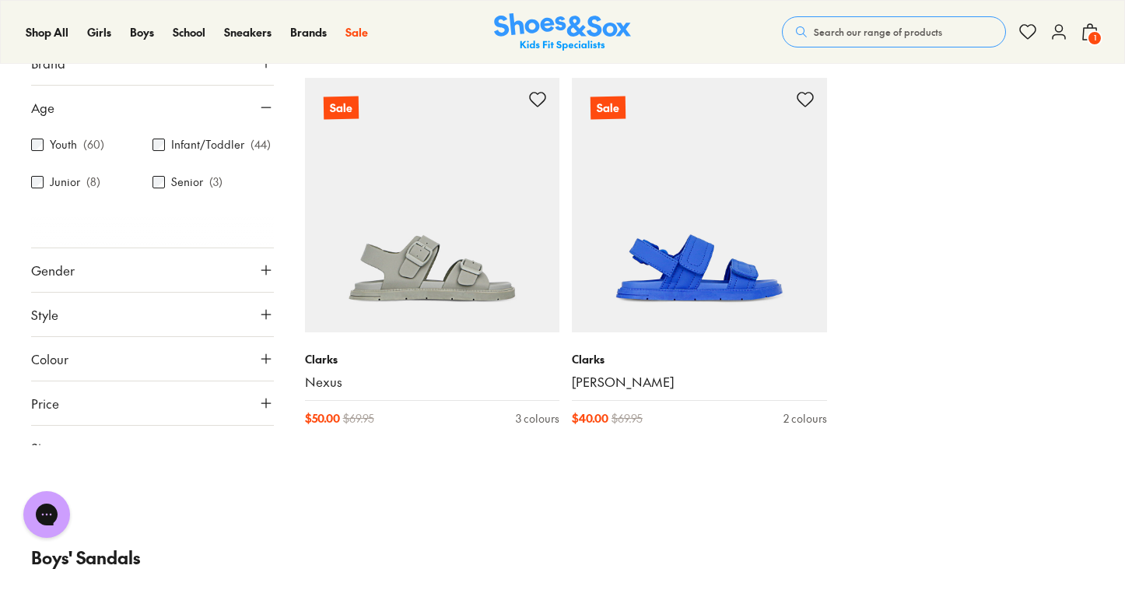
click at [1093, 30] on span "1" at bounding box center [1094, 38] width 16 height 16
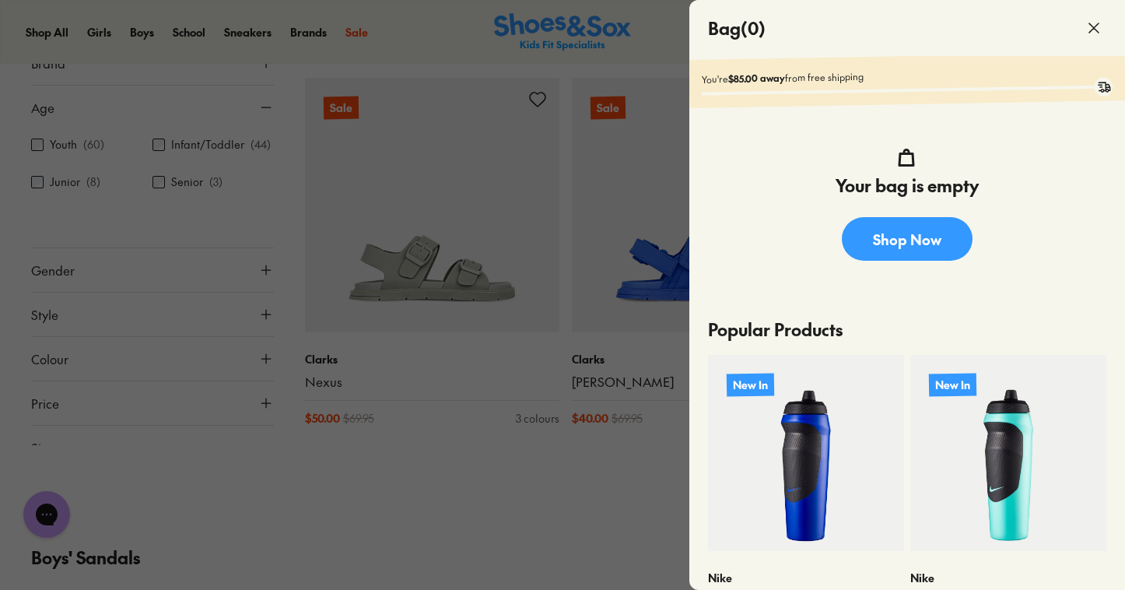
click at [282, 523] on div at bounding box center [562, 295] width 1125 height 590
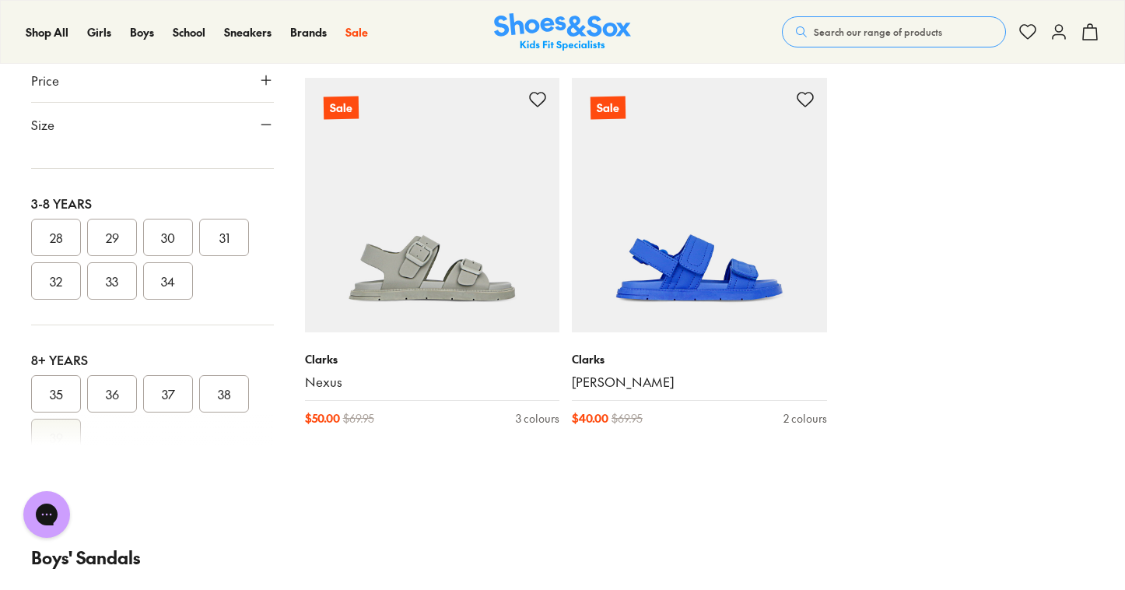
scroll to position [291, 0]
click at [122, 273] on button "33" at bounding box center [112, 277] width 50 height 37
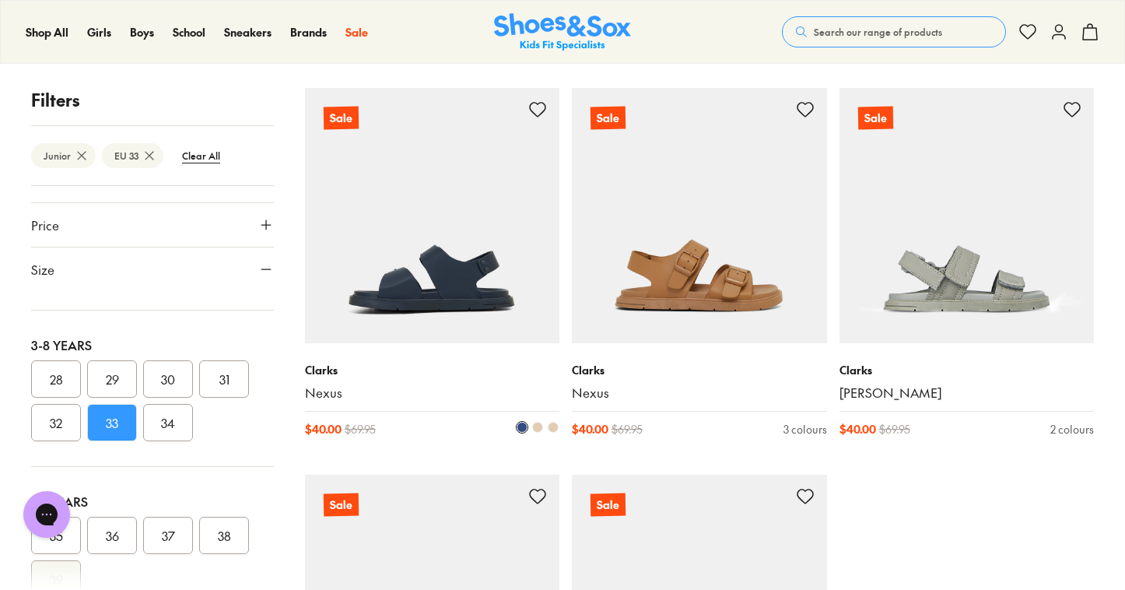
scroll to position [643, 0]
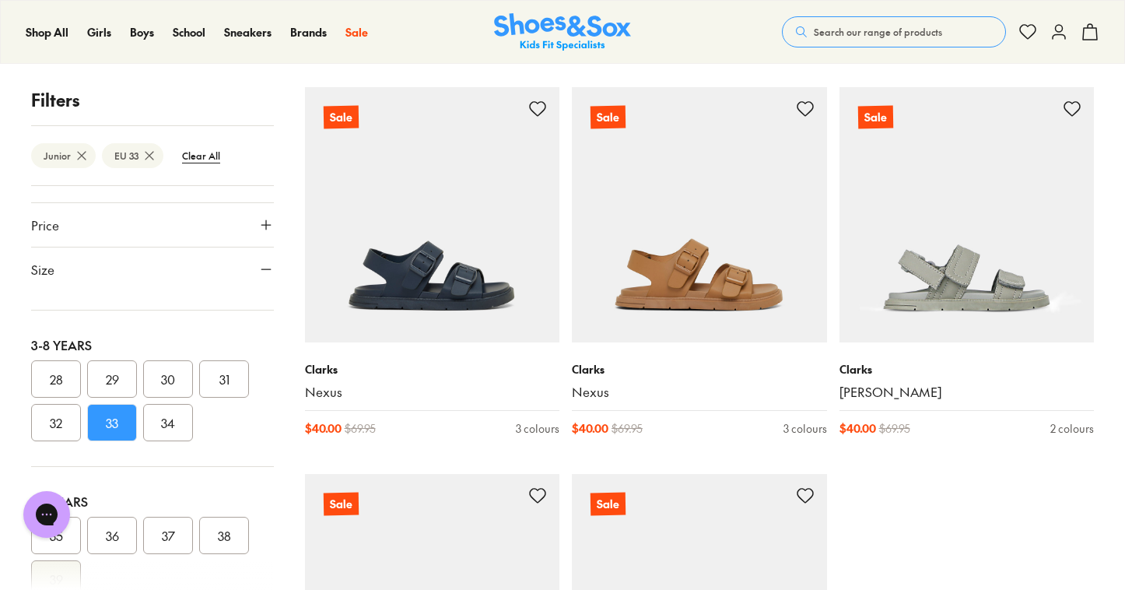
click at [172, 423] on button "34" at bounding box center [168, 422] width 50 height 37
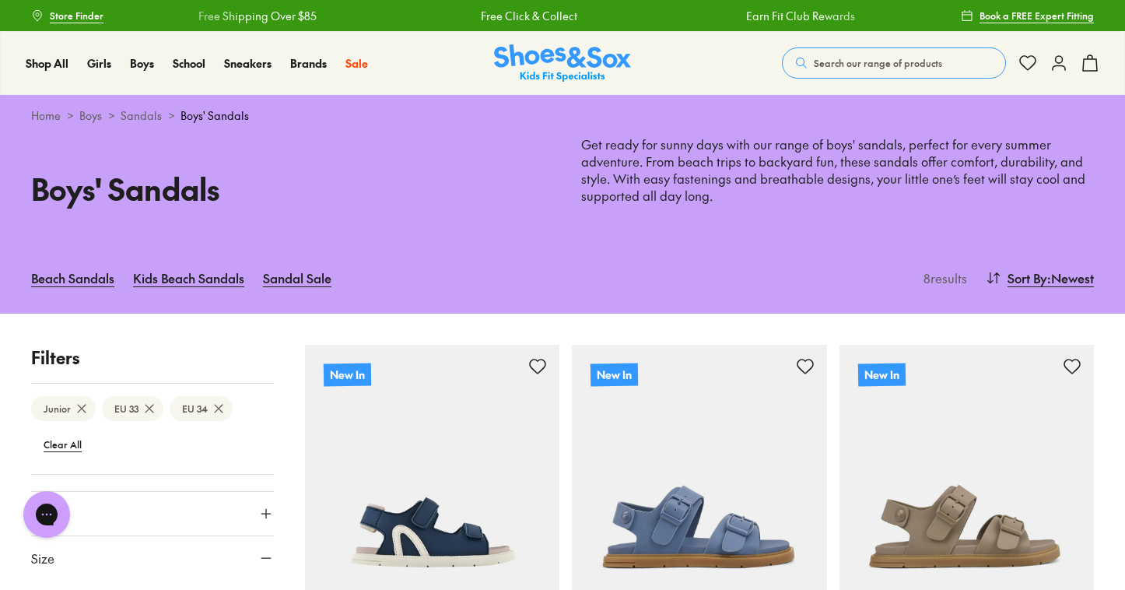
type input "***"
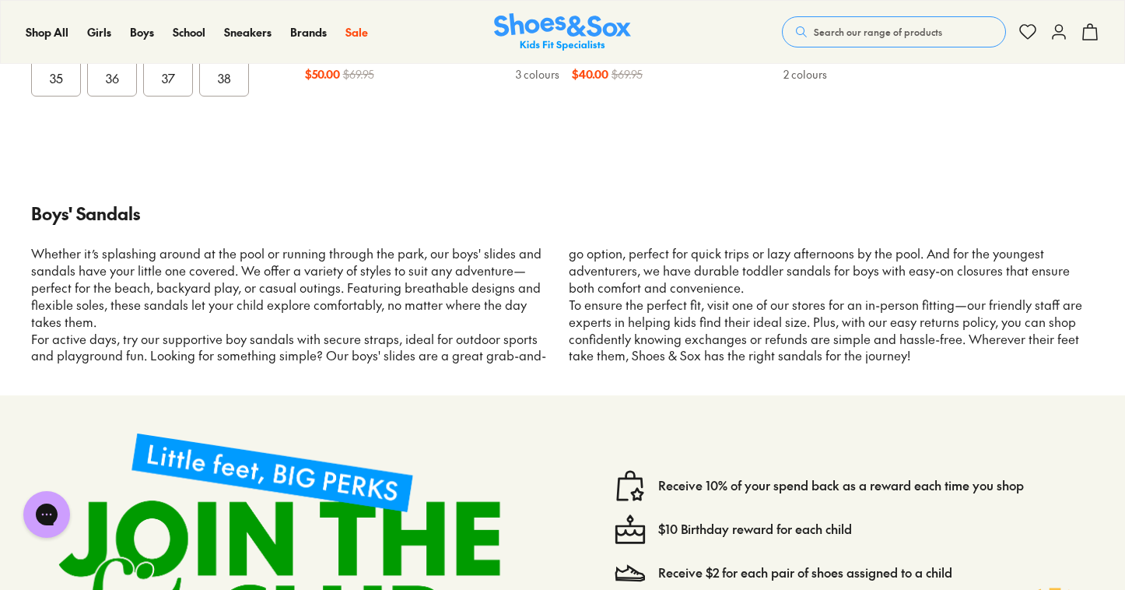
scroll to position [1385, 0]
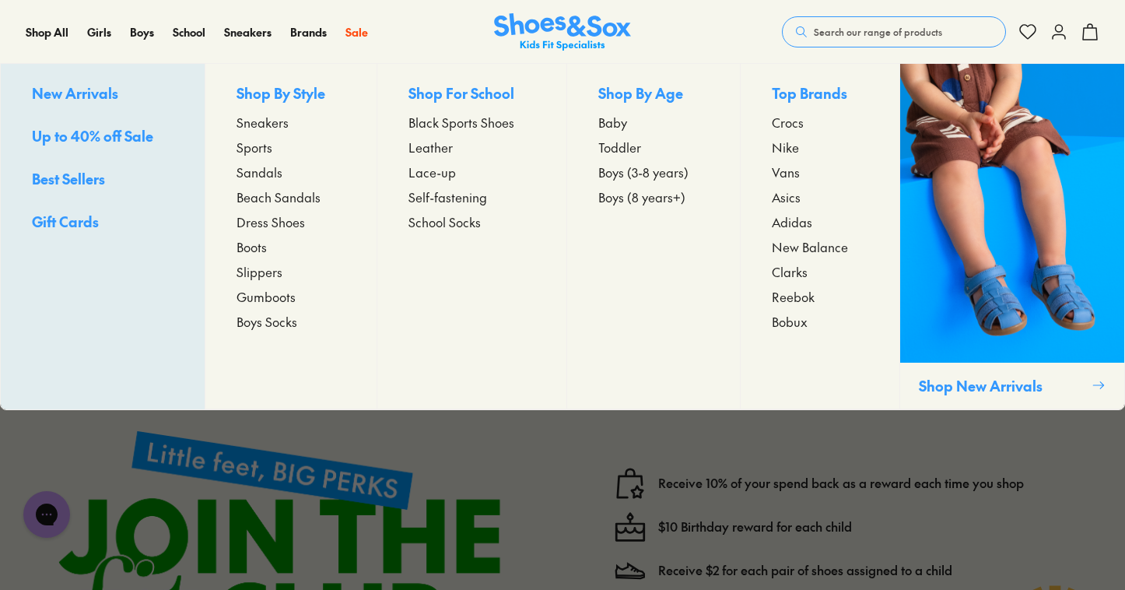
click at [261, 173] on span "Sandals" at bounding box center [259, 172] width 46 height 19
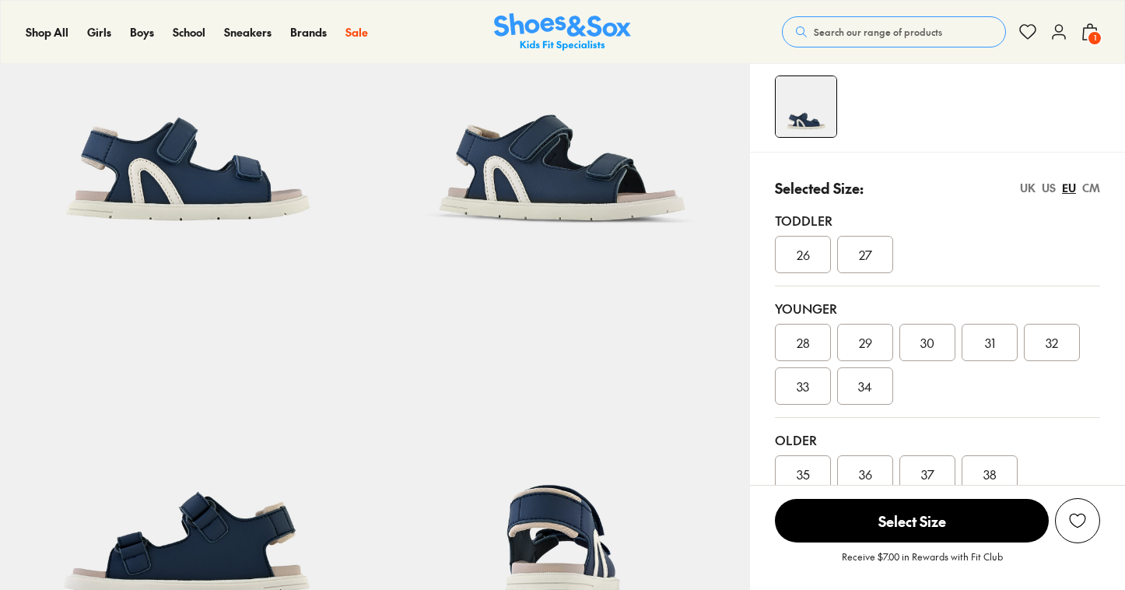
select select "*"
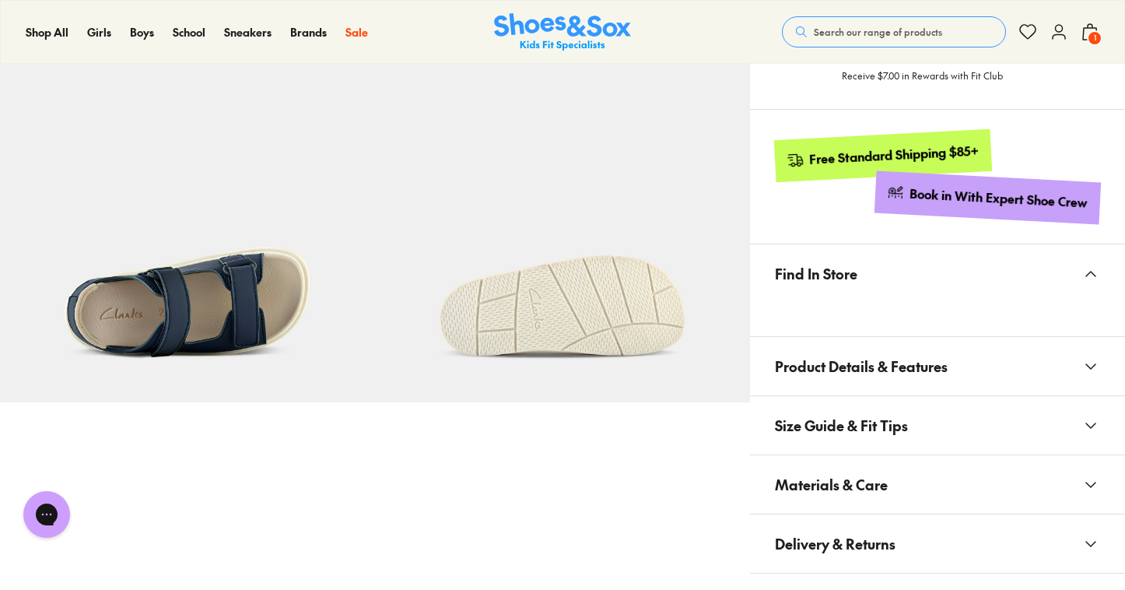
scroll to position [821, 0]
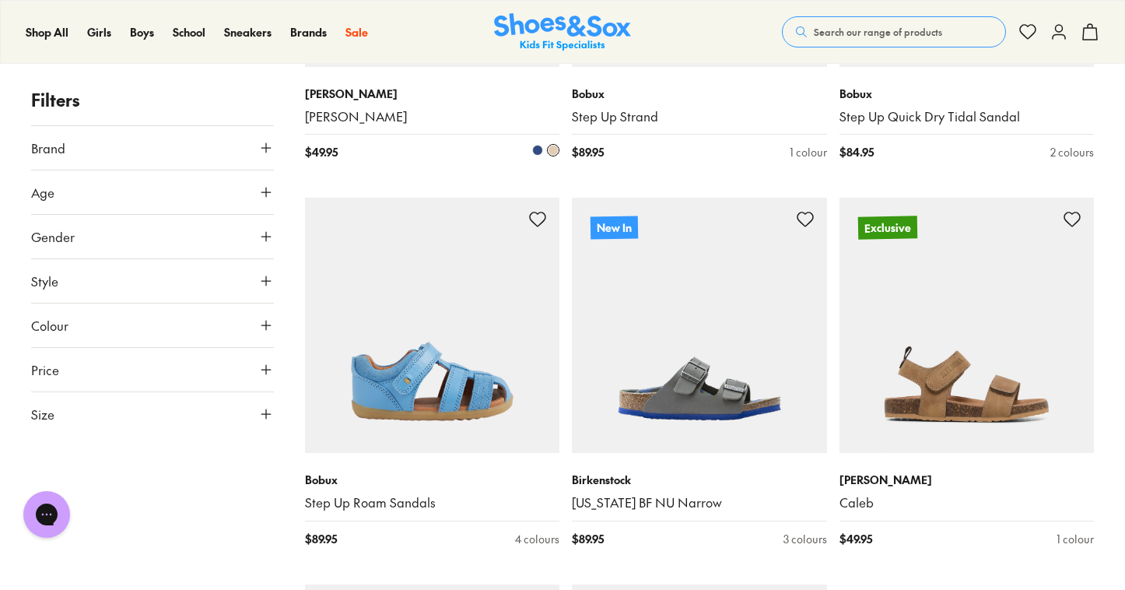
scroll to position [3622, 0]
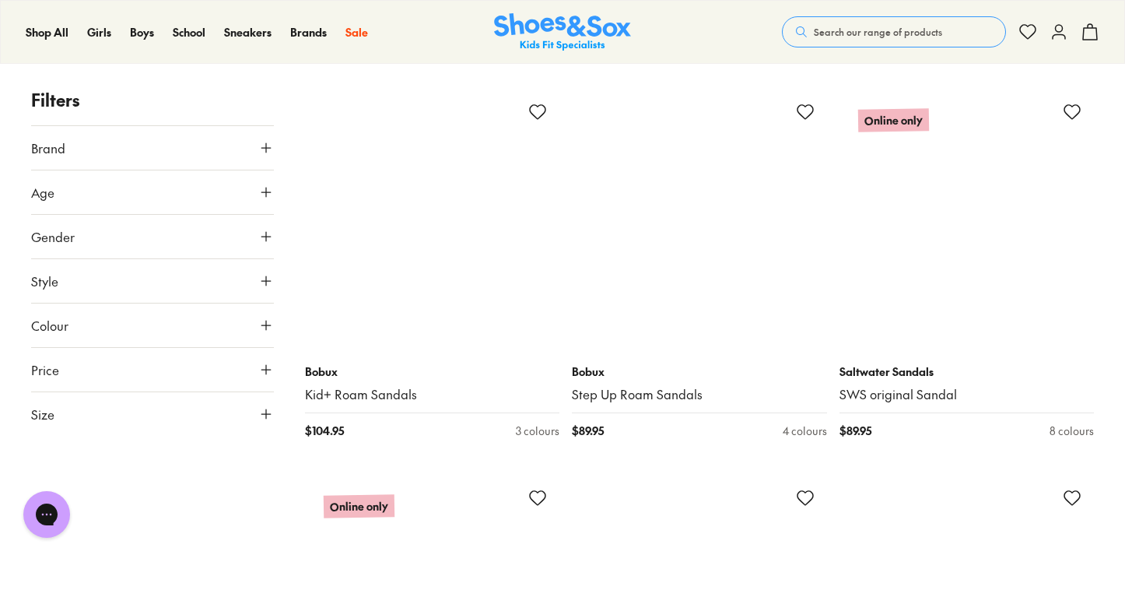
scroll to position [7599, 0]
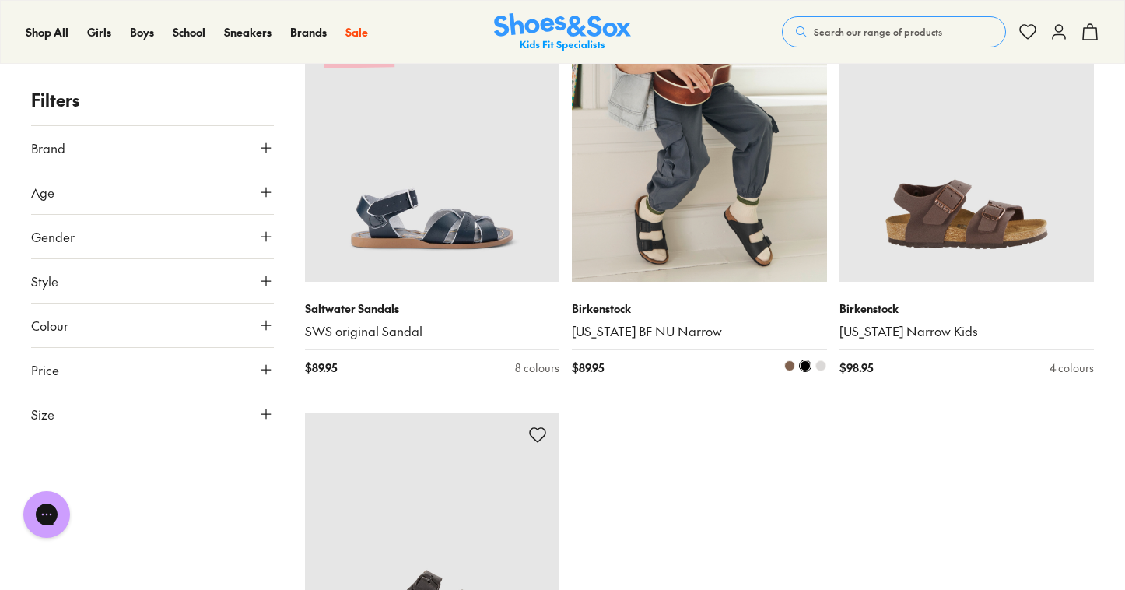
type input "***"
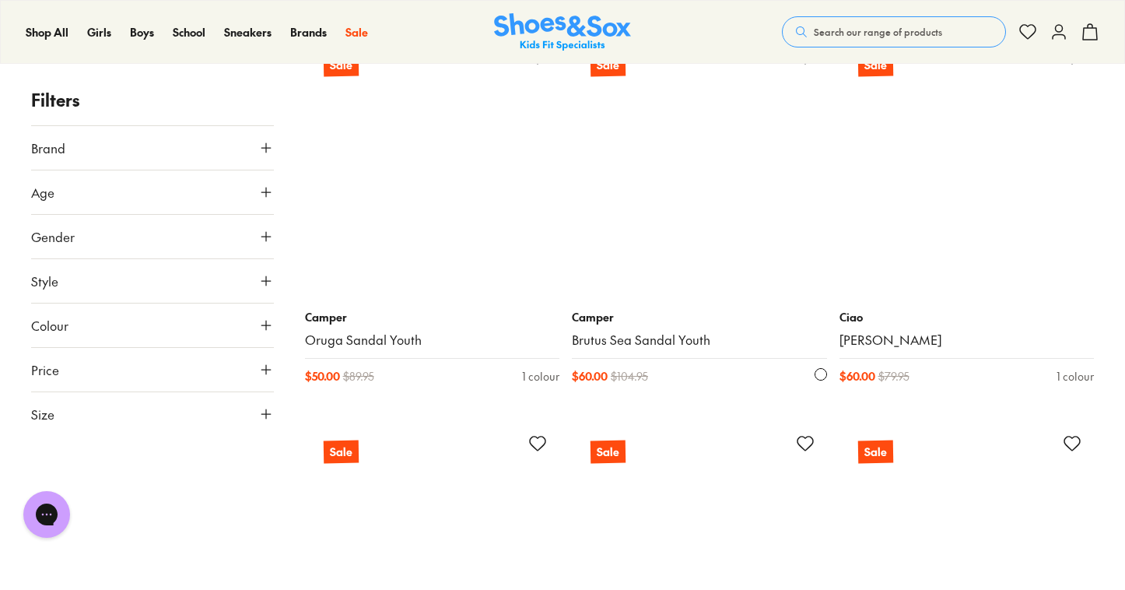
scroll to position [9974, 0]
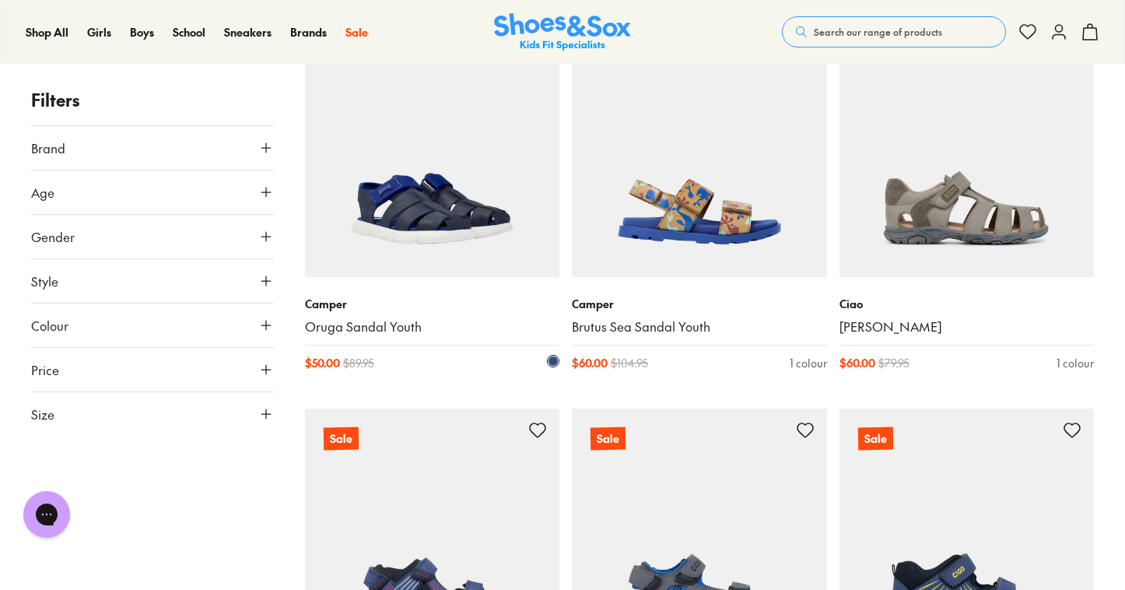
click at [429, 198] on img at bounding box center [432, 149] width 255 height 255
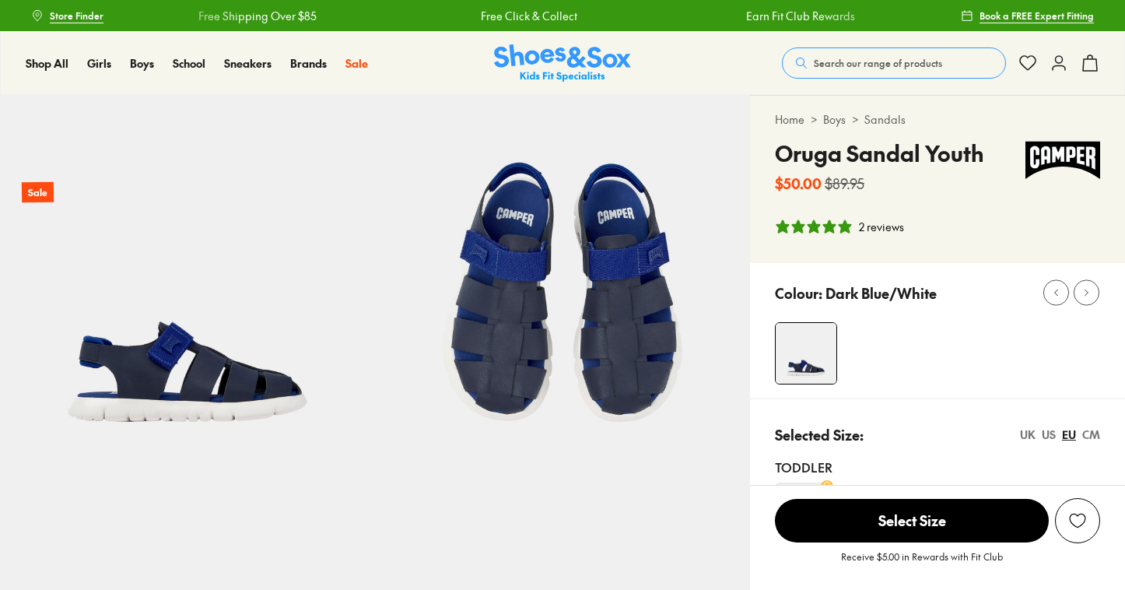
select select "*"
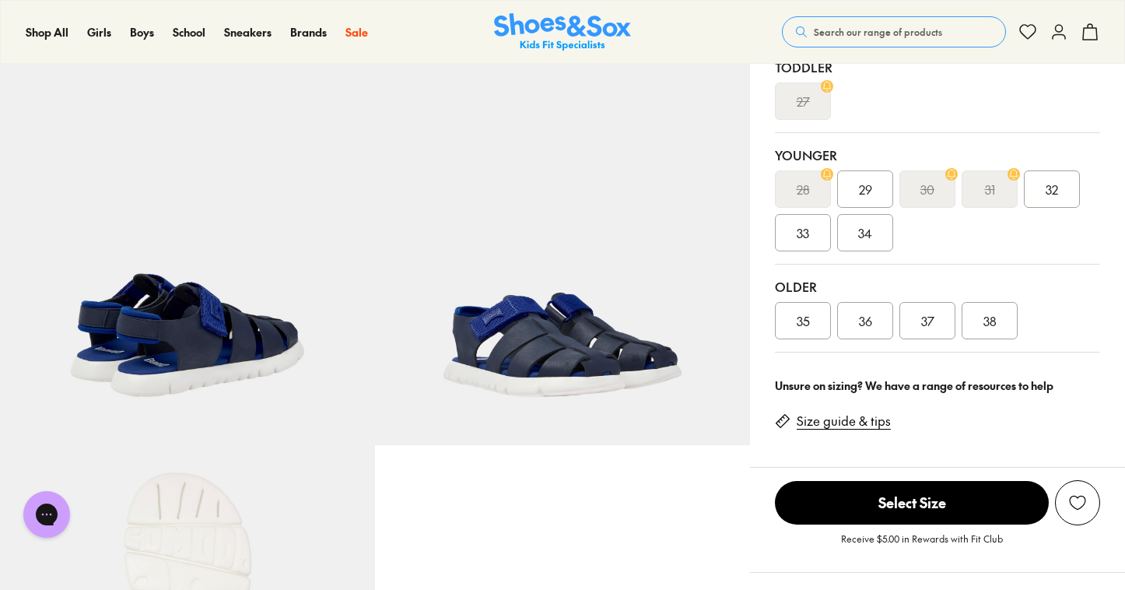
scroll to position [390, 0]
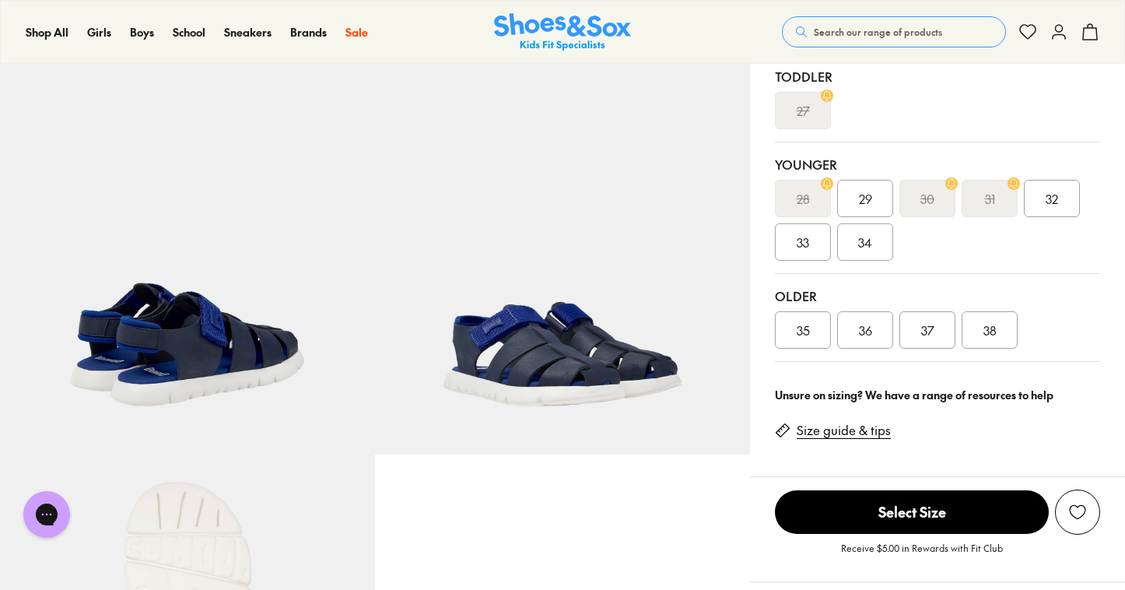
click at [194, 335] on img at bounding box center [187, 266] width 375 height 375
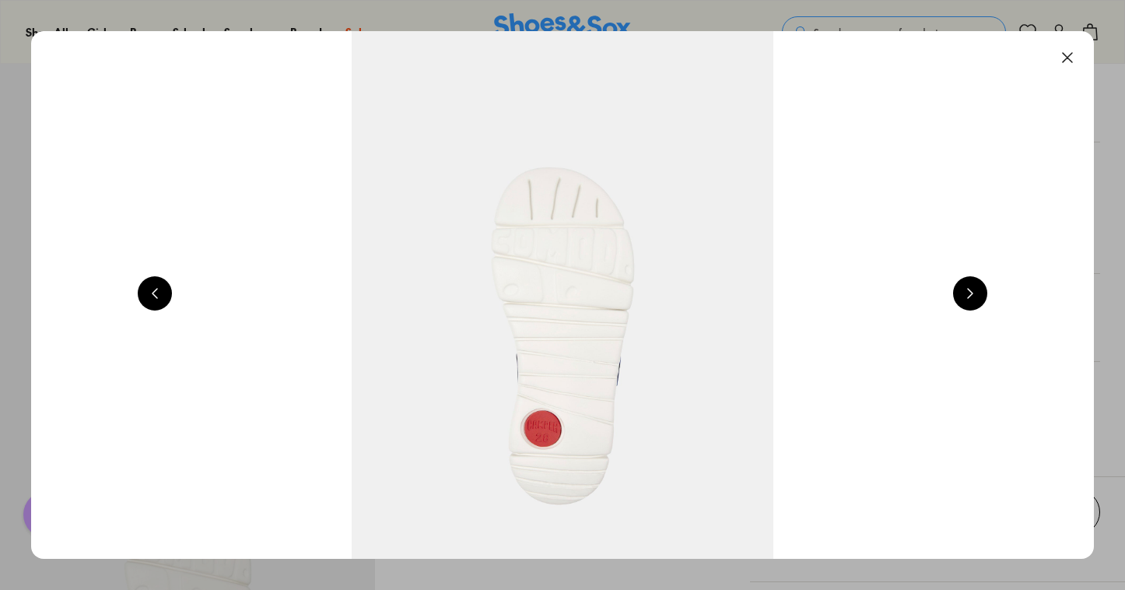
scroll to position [0, 3206]
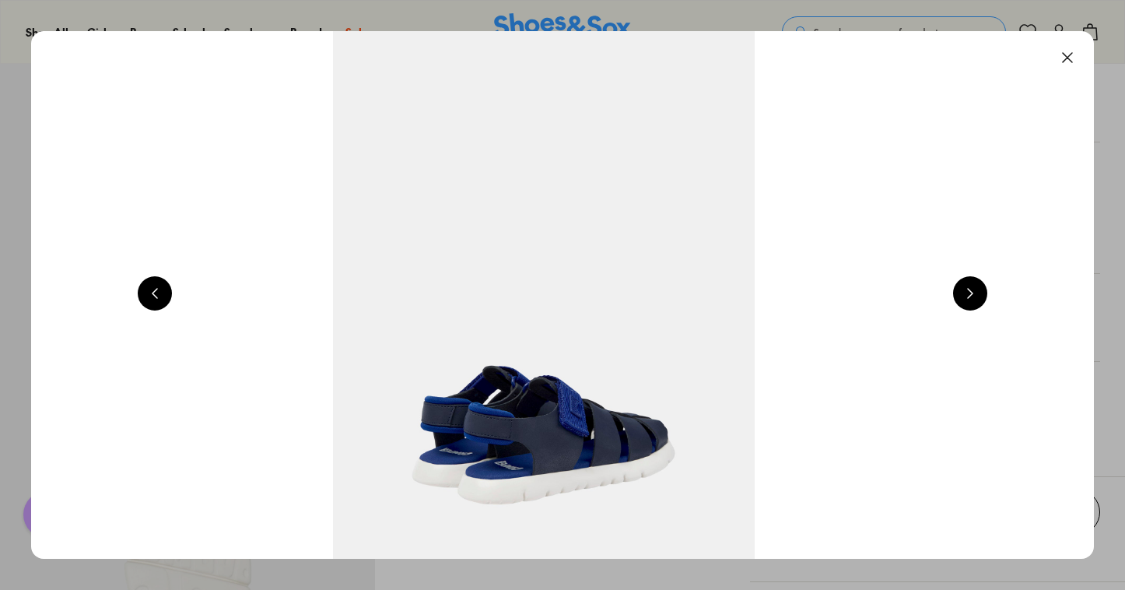
click at [976, 292] on button at bounding box center [970, 293] width 34 height 34
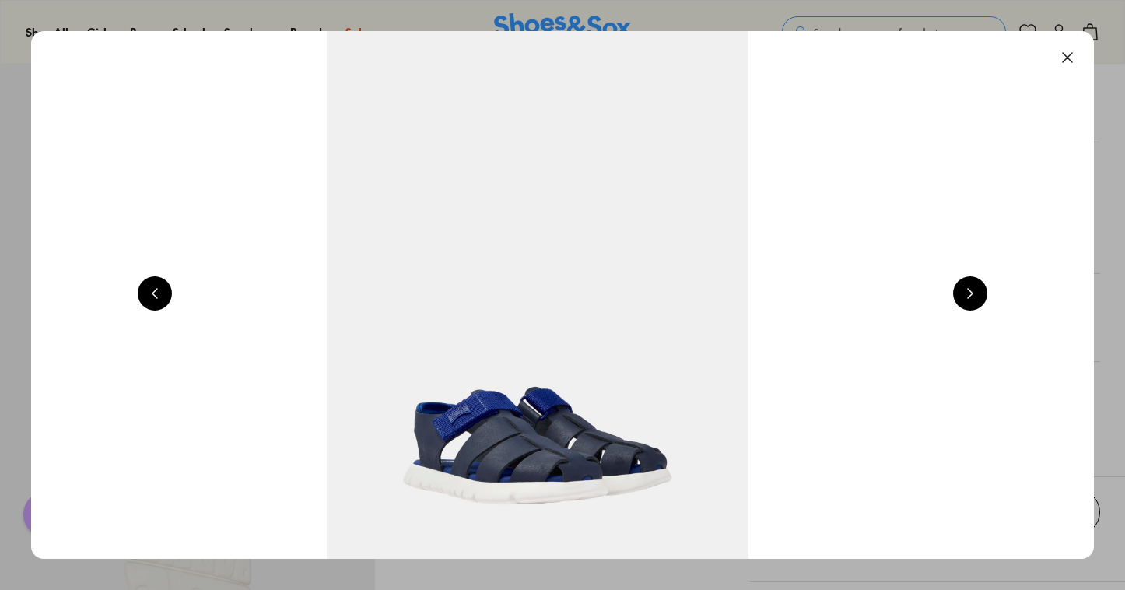
click at [976, 292] on button at bounding box center [970, 293] width 34 height 34
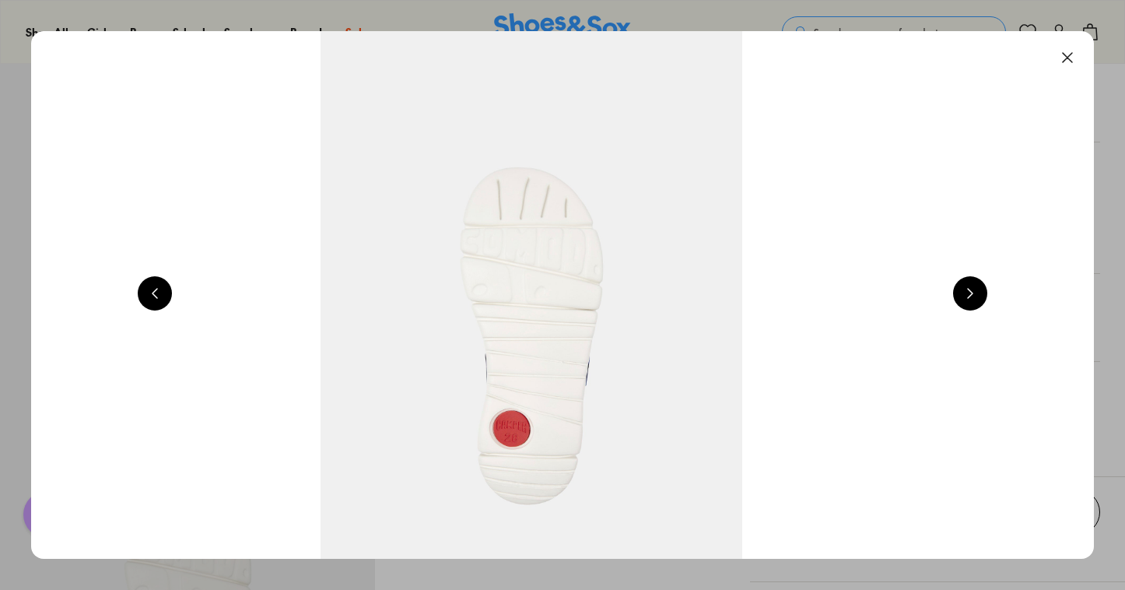
click at [976, 292] on button at bounding box center [970, 293] width 34 height 34
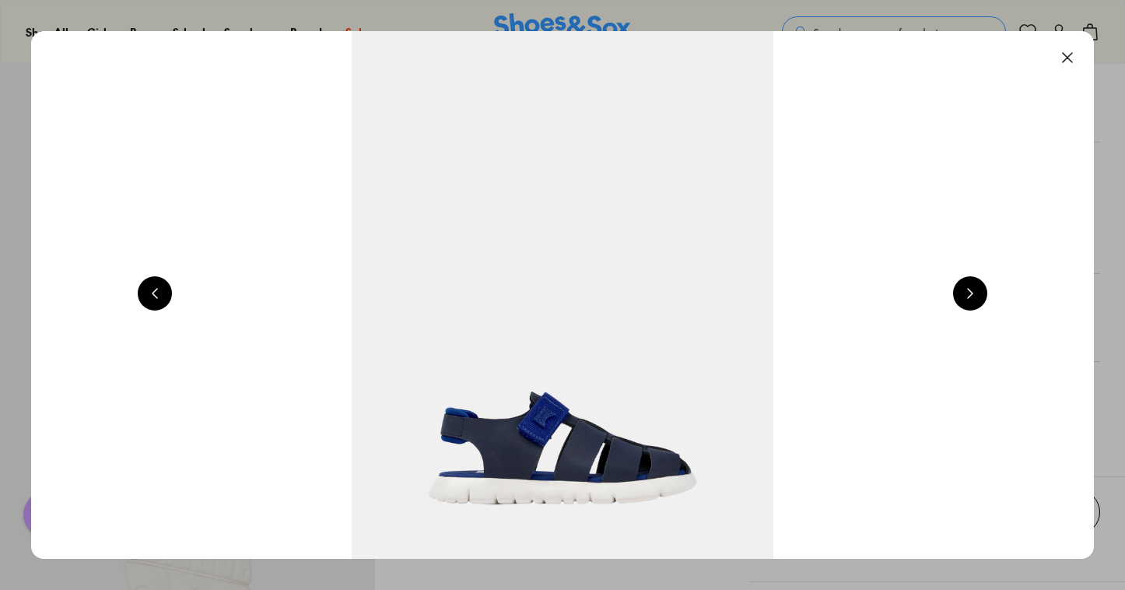
scroll to position [0, 1069]
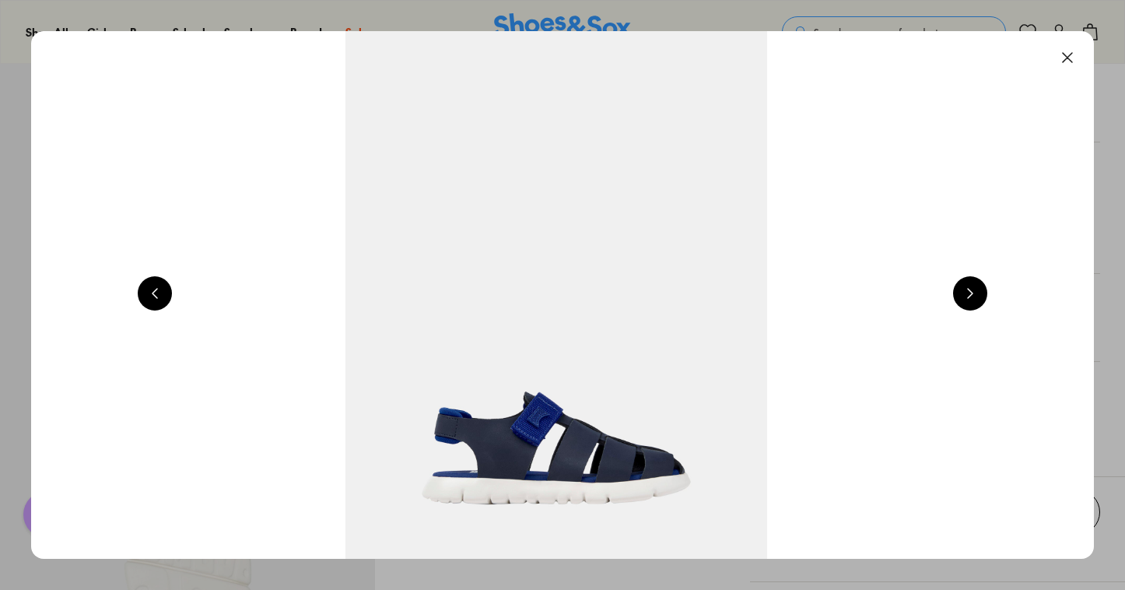
click at [1072, 60] on button at bounding box center [1067, 57] width 34 height 34
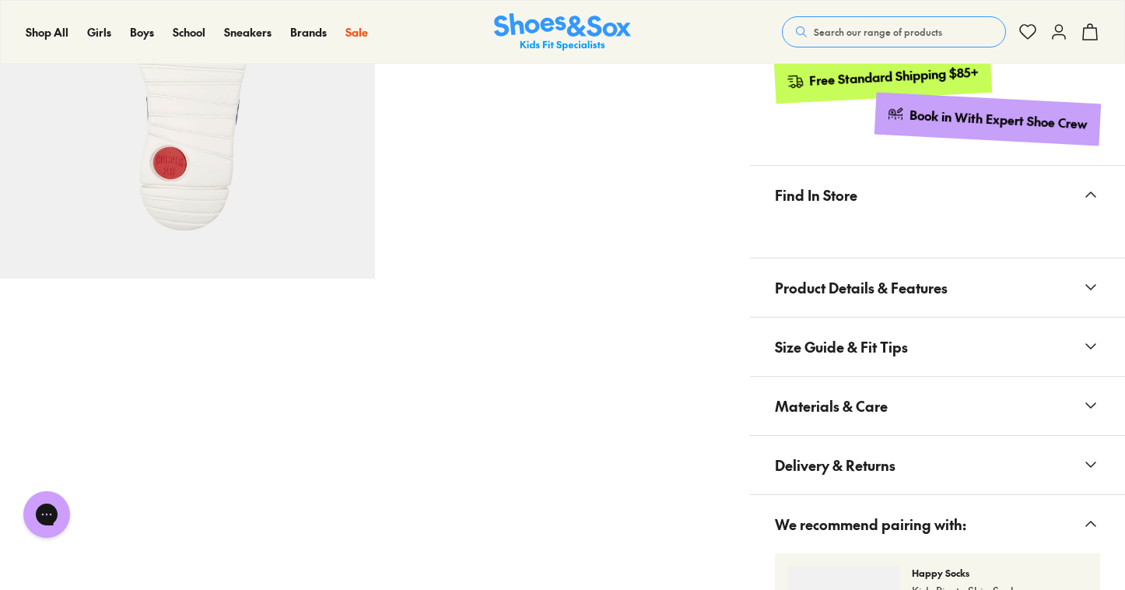
scroll to position [946, 0]
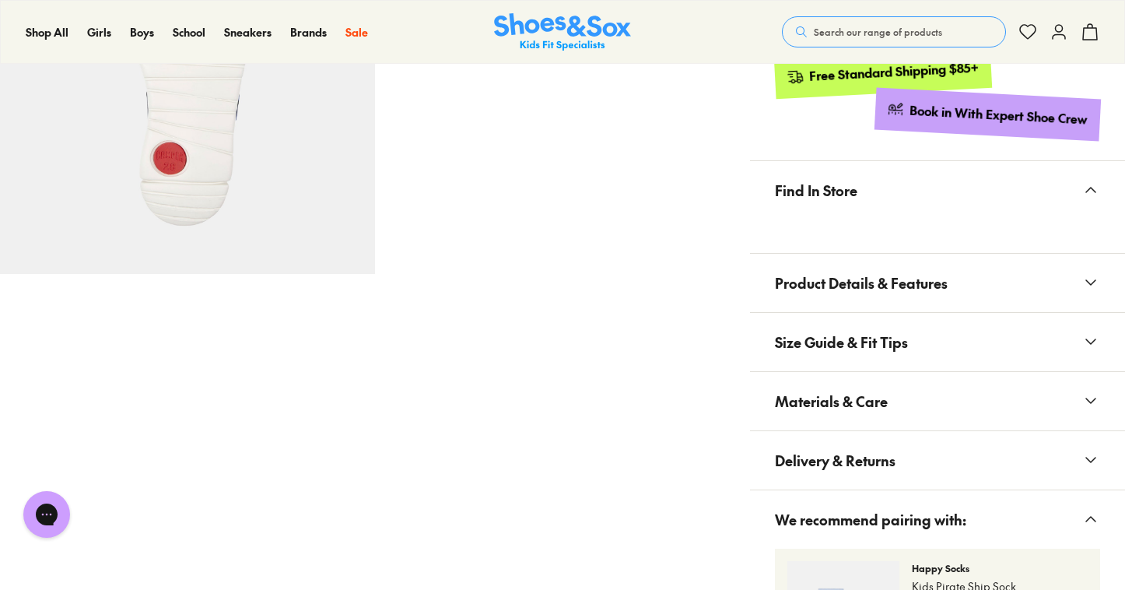
click at [848, 343] on span "Size Guide & Fit Tips" at bounding box center [841, 342] width 133 height 46
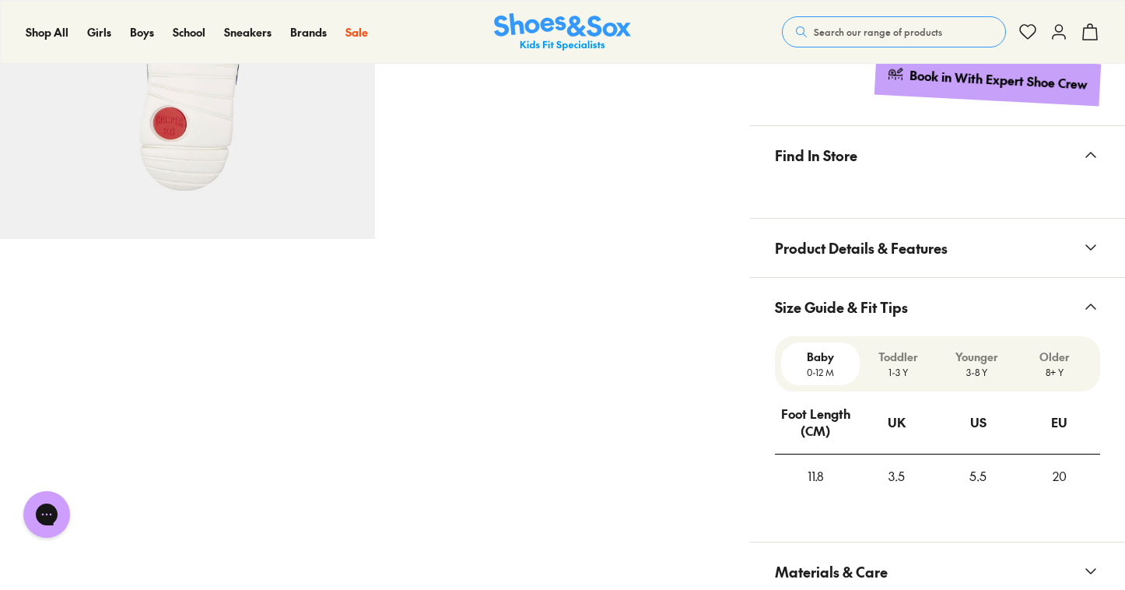
scroll to position [983, 0]
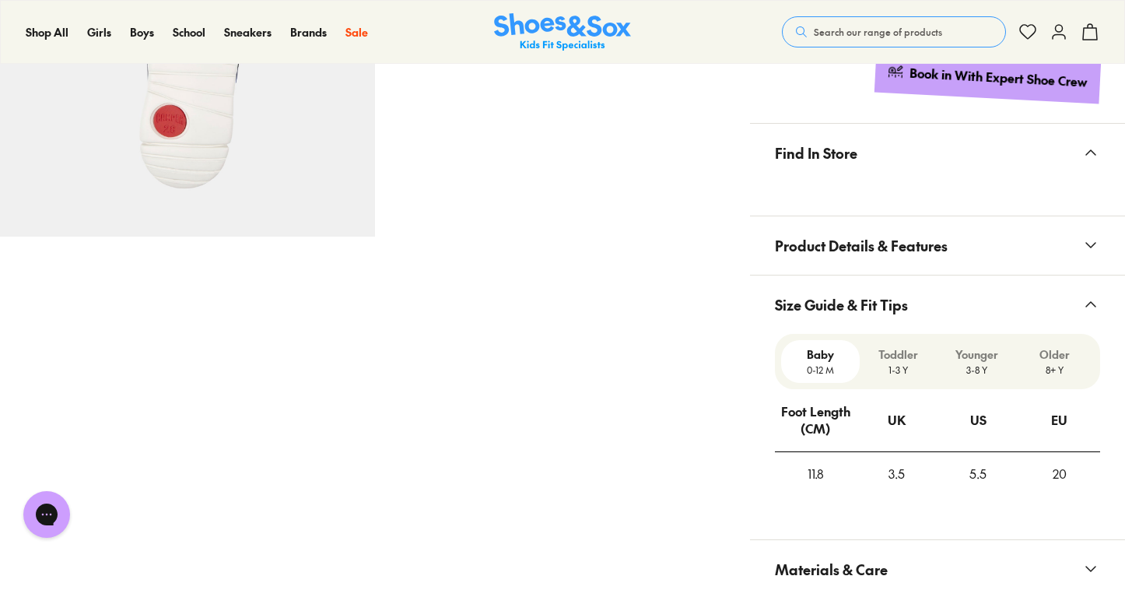
click at [831, 255] on span "Product Details & Features" at bounding box center [861, 245] width 173 height 46
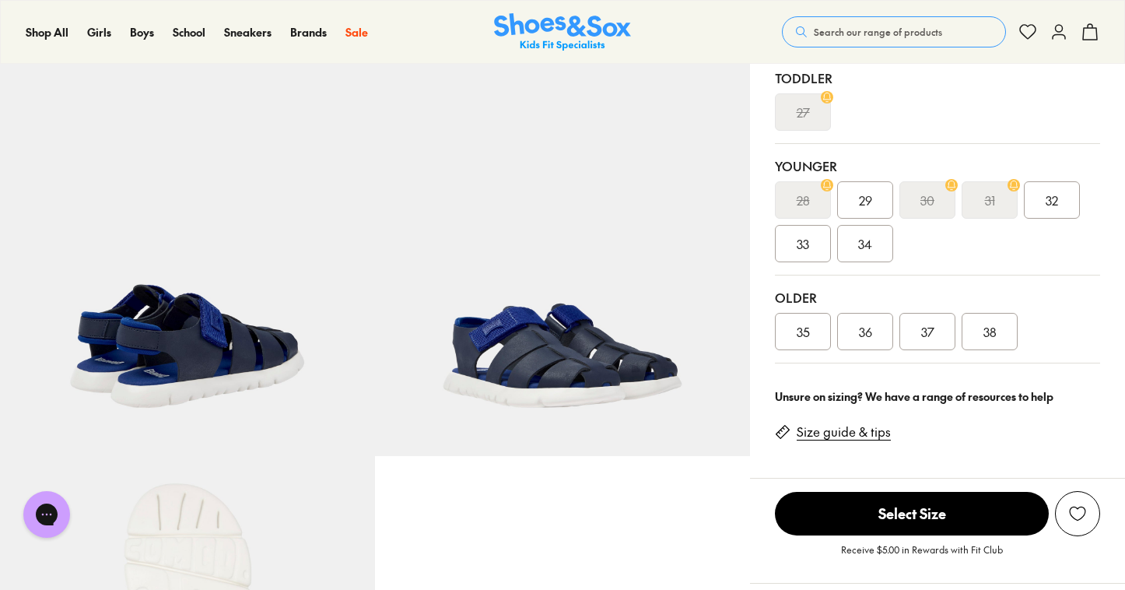
scroll to position [388, 0]
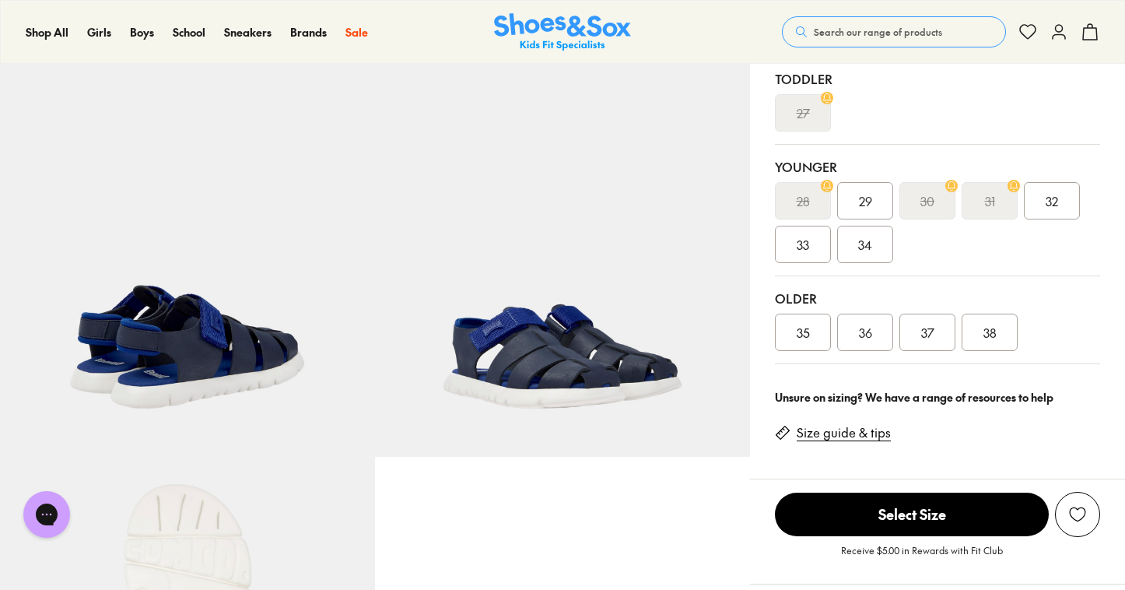
click at [193, 344] on img at bounding box center [187, 269] width 375 height 375
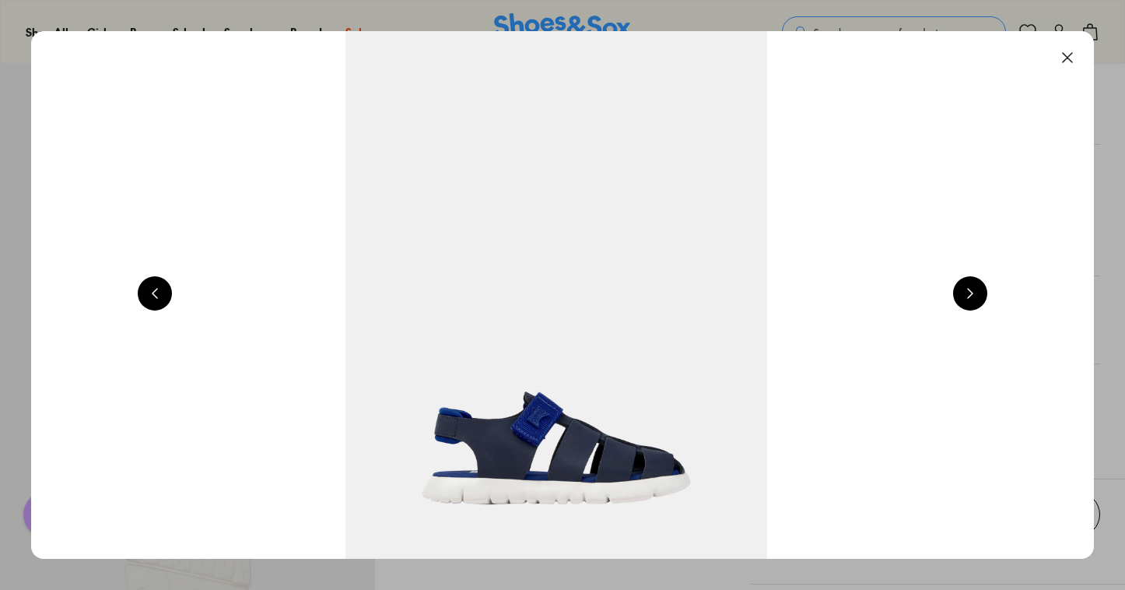
scroll to position [0, 3206]
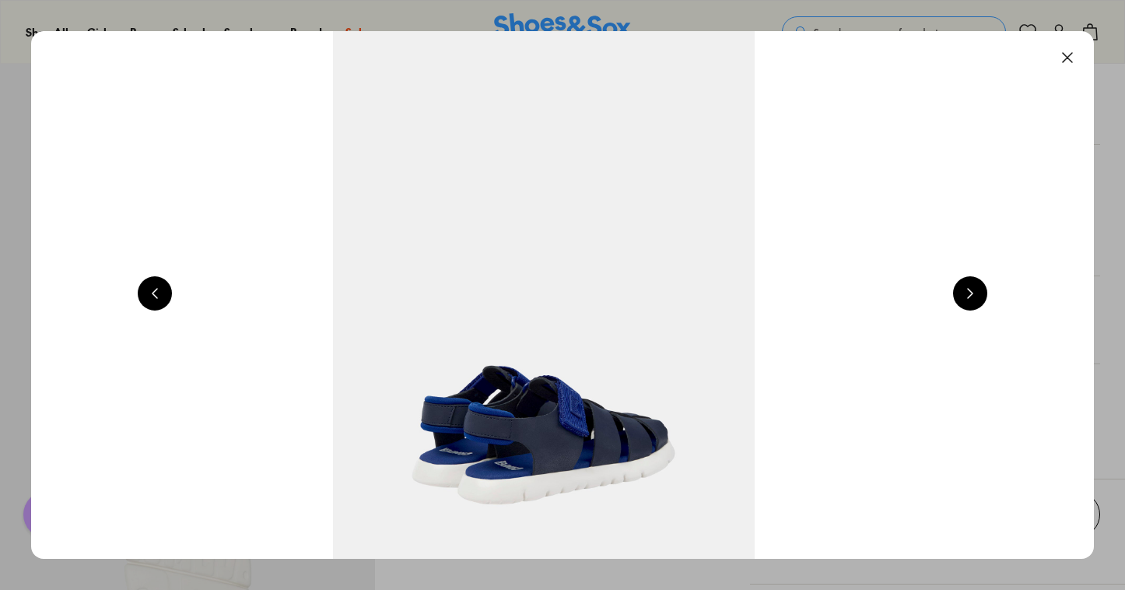
click at [975, 294] on button at bounding box center [970, 293] width 34 height 34
click at [975, 293] on button at bounding box center [970, 293] width 34 height 34
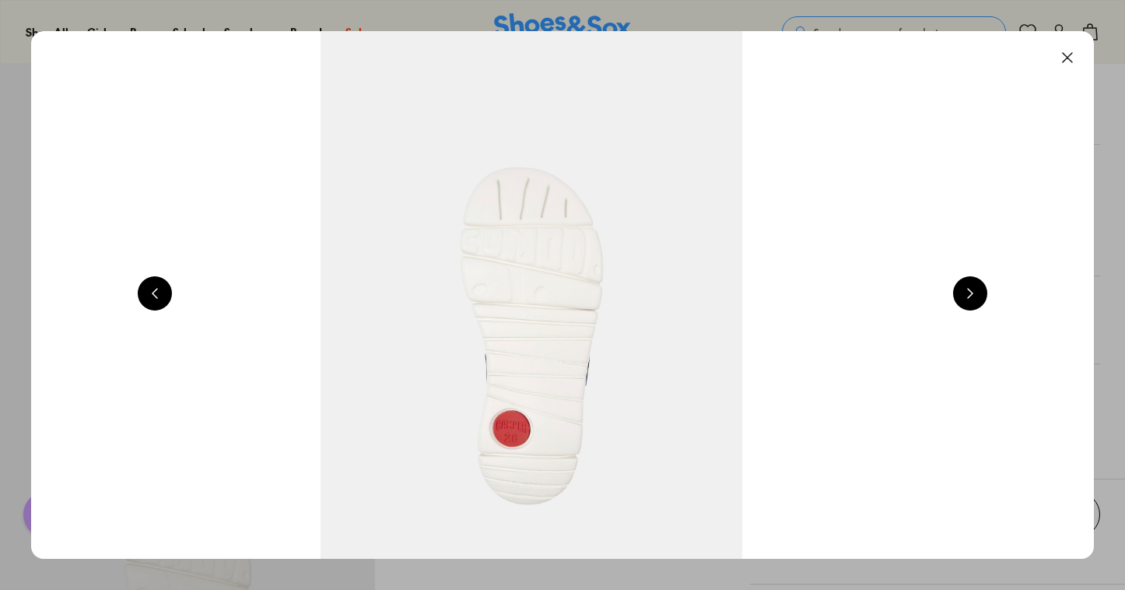
click at [975, 293] on button at bounding box center [970, 293] width 34 height 34
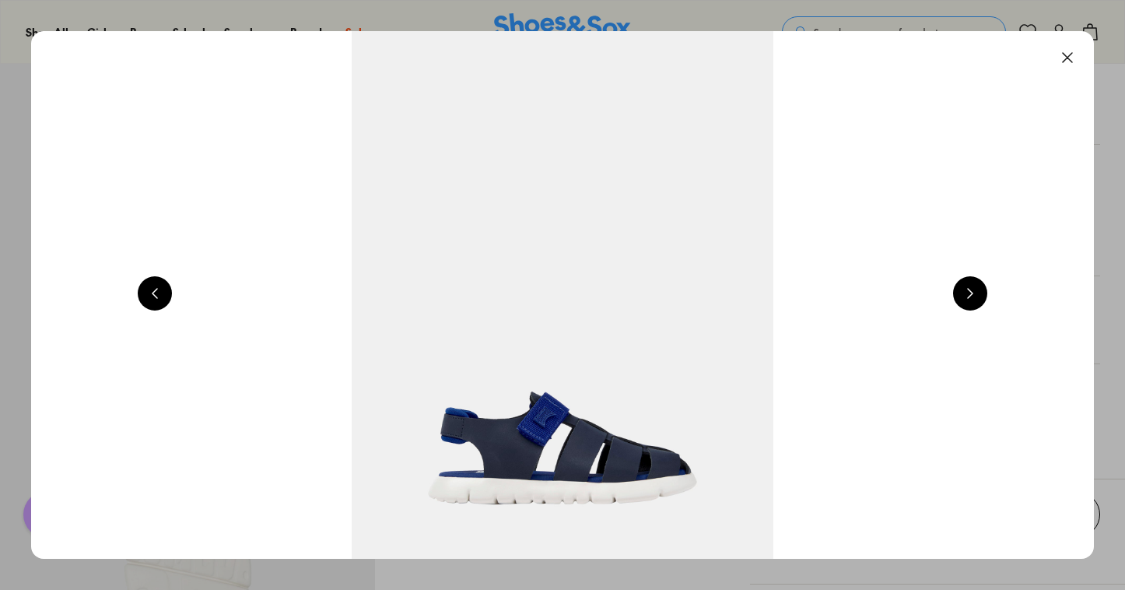
scroll to position [0, 1069]
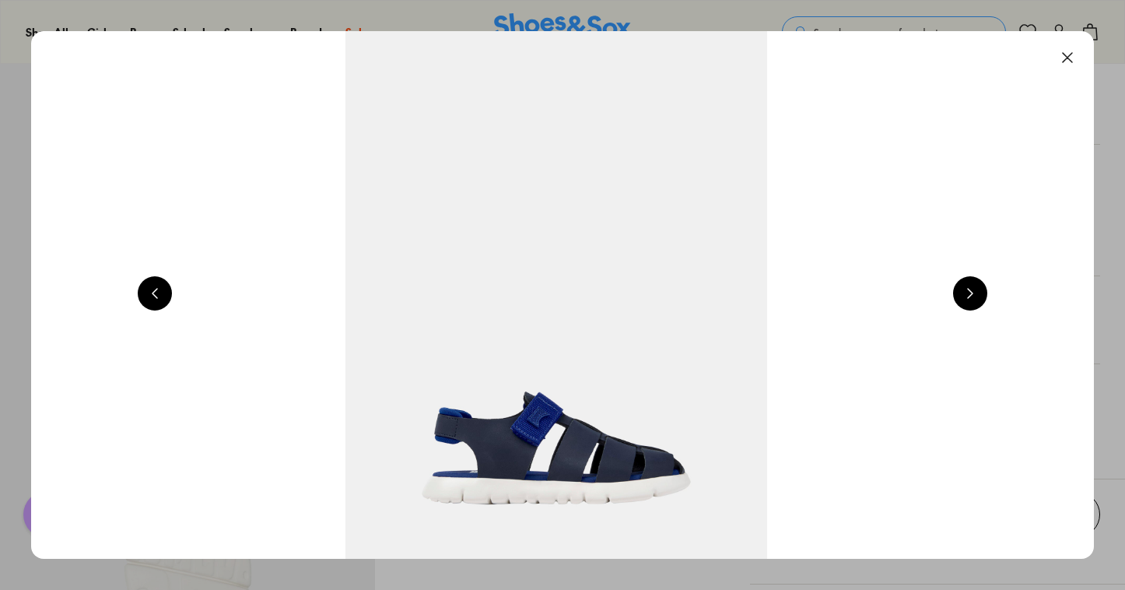
click at [626, 473] on img at bounding box center [556, 294] width 1062 height 527
click at [1072, 56] on button at bounding box center [1067, 57] width 34 height 34
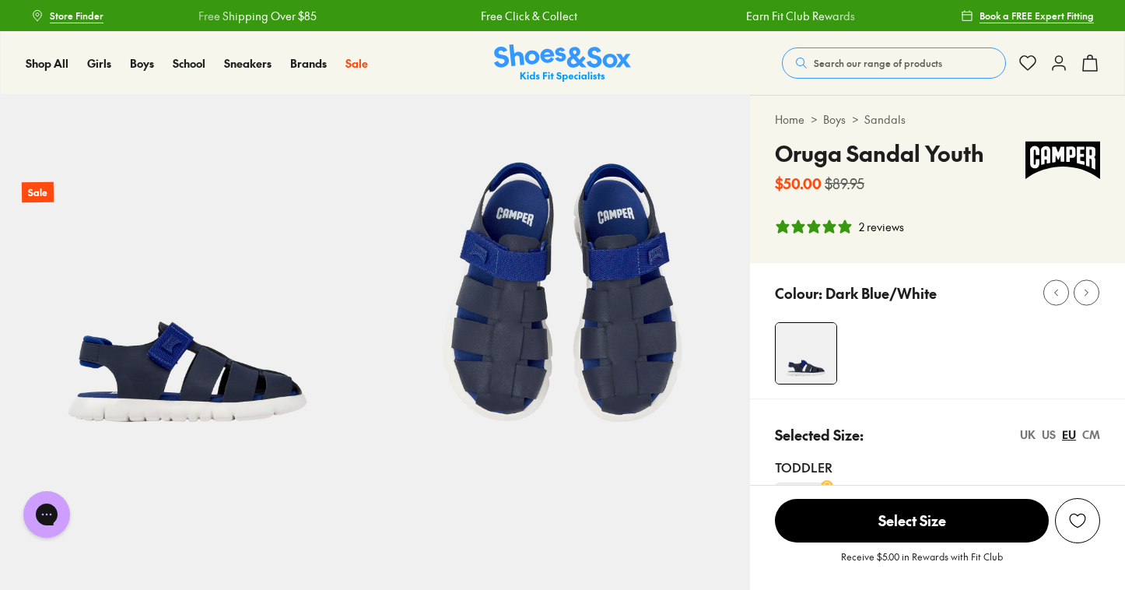
scroll to position [0, 0]
click at [251, 386] on img at bounding box center [187, 282] width 375 height 375
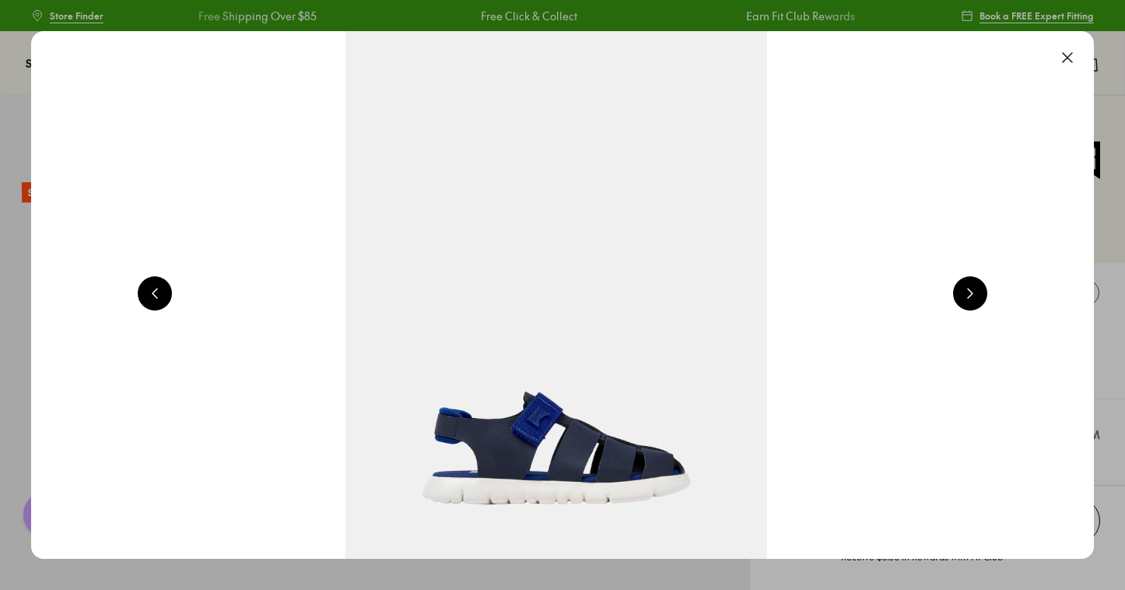
click at [156, 292] on button at bounding box center [155, 293] width 34 height 34
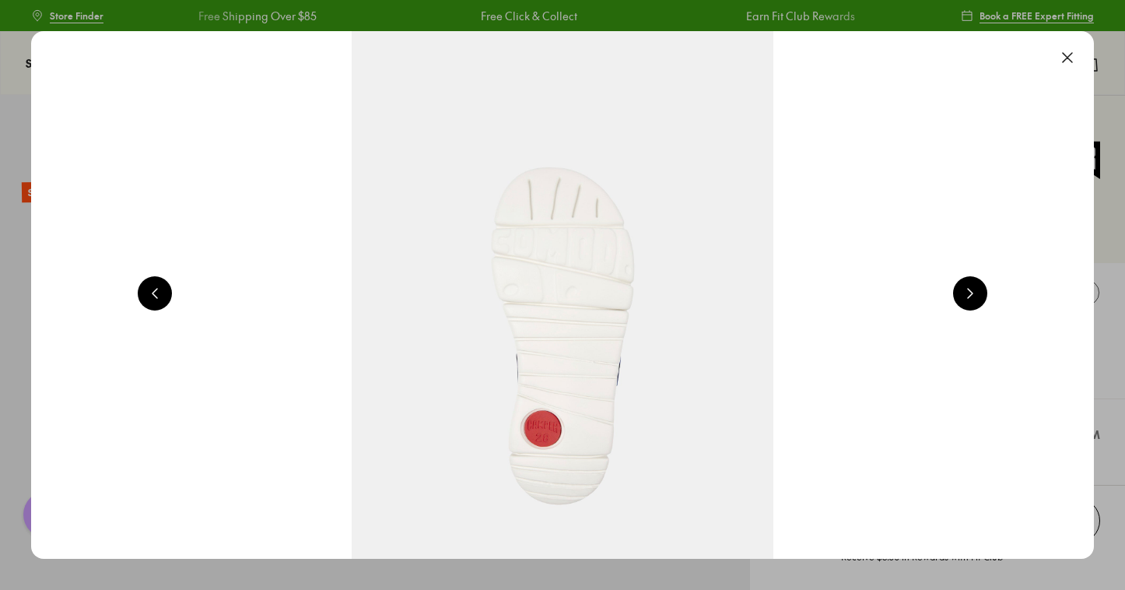
click at [156, 292] on button at bounding box center [155, 293] width 34 height 34
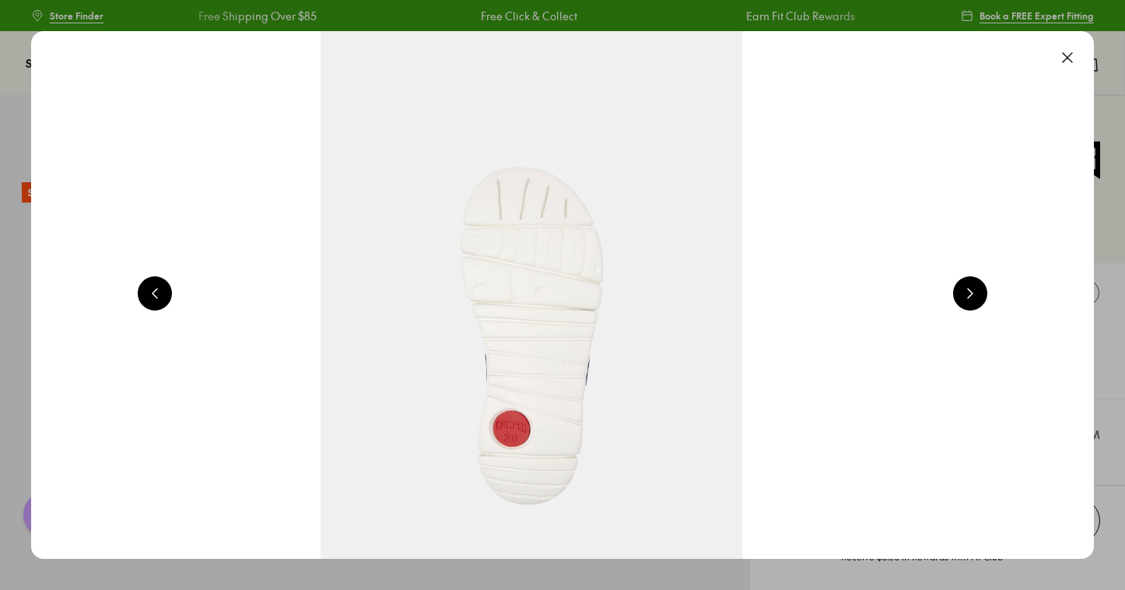
click at [156, 292] on button at bounding box center [155, 293] width 34 height 34
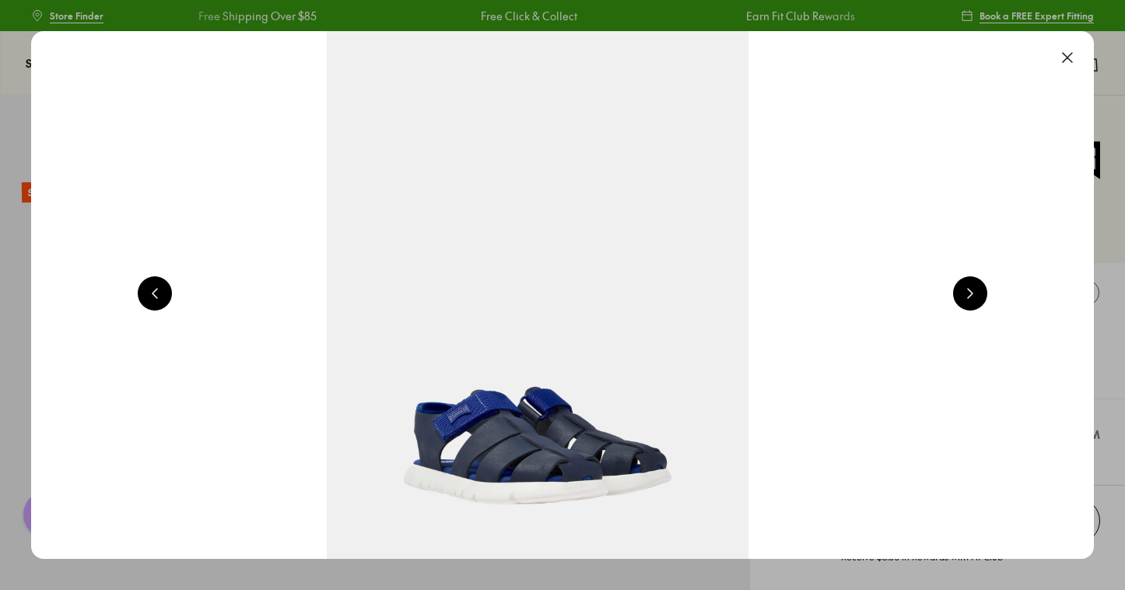
click at [156, 292] on button at bounding box center [155, 293] width 34 height 34
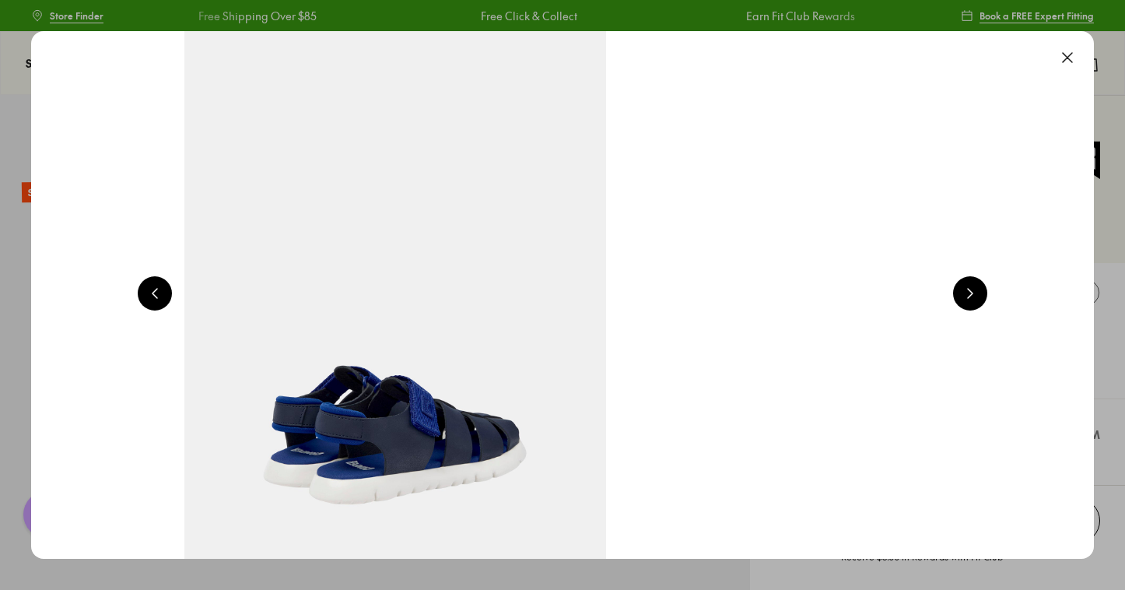
scroll to position [0, 3206]
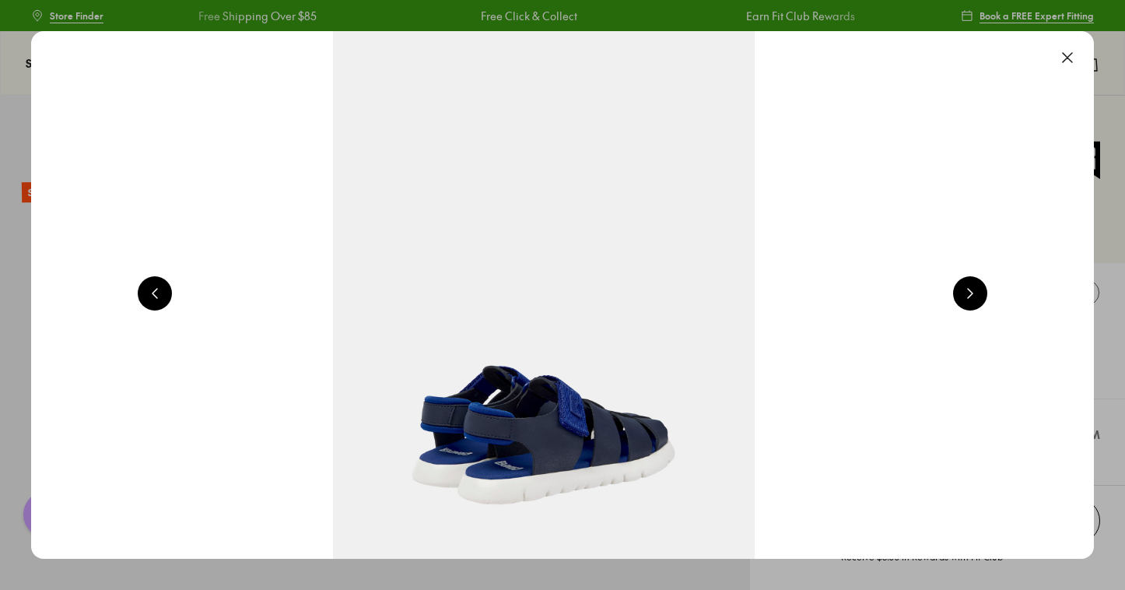
click at [1072, 54] on button at bounding box center [1067, 57] width 34 height 34
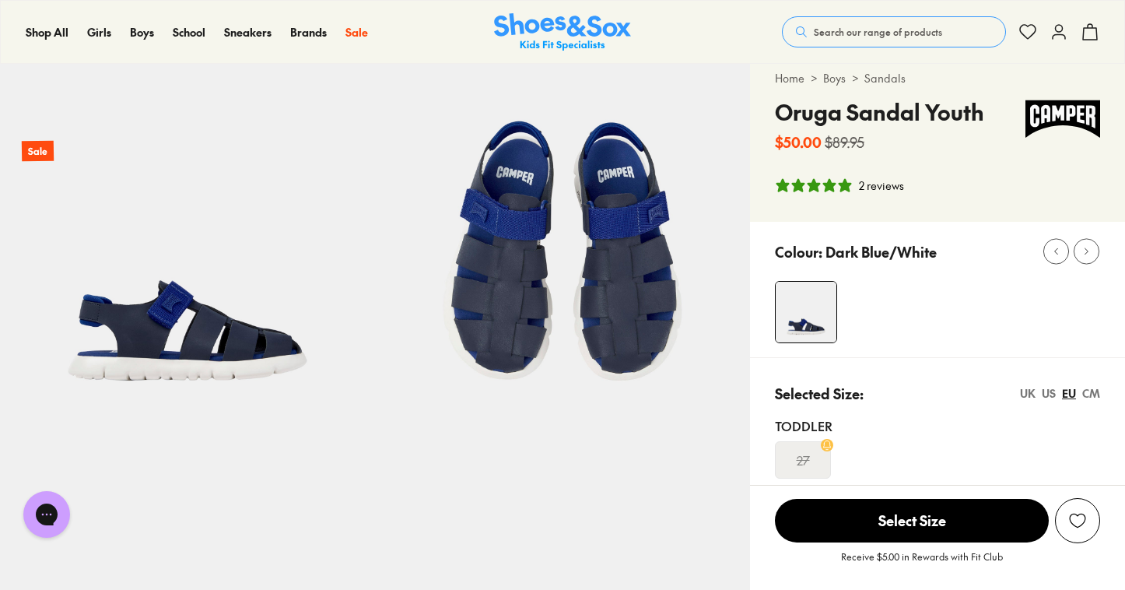
scroll to position [40, 0]
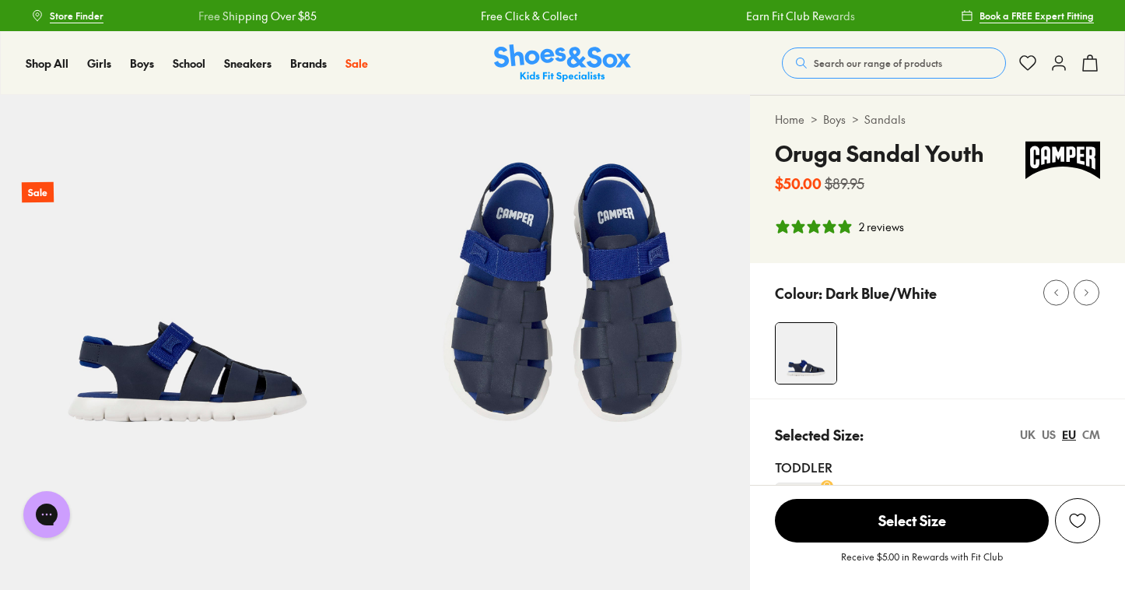
scroll to position [390, 0]
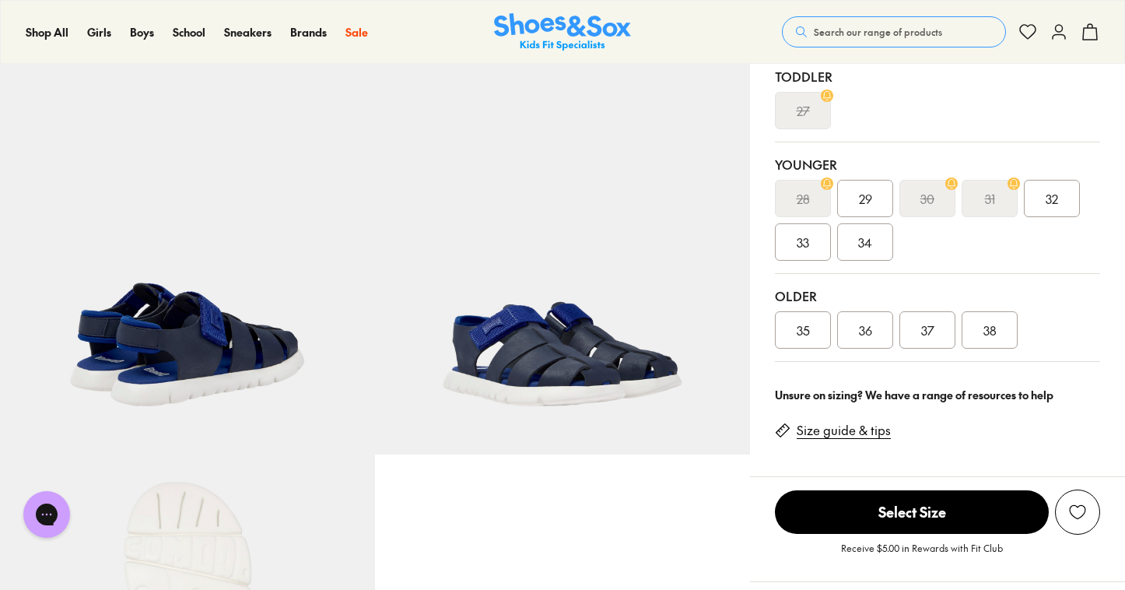
click at [655, 581] on div at bounding box center [375, 266] width 750 height 1125
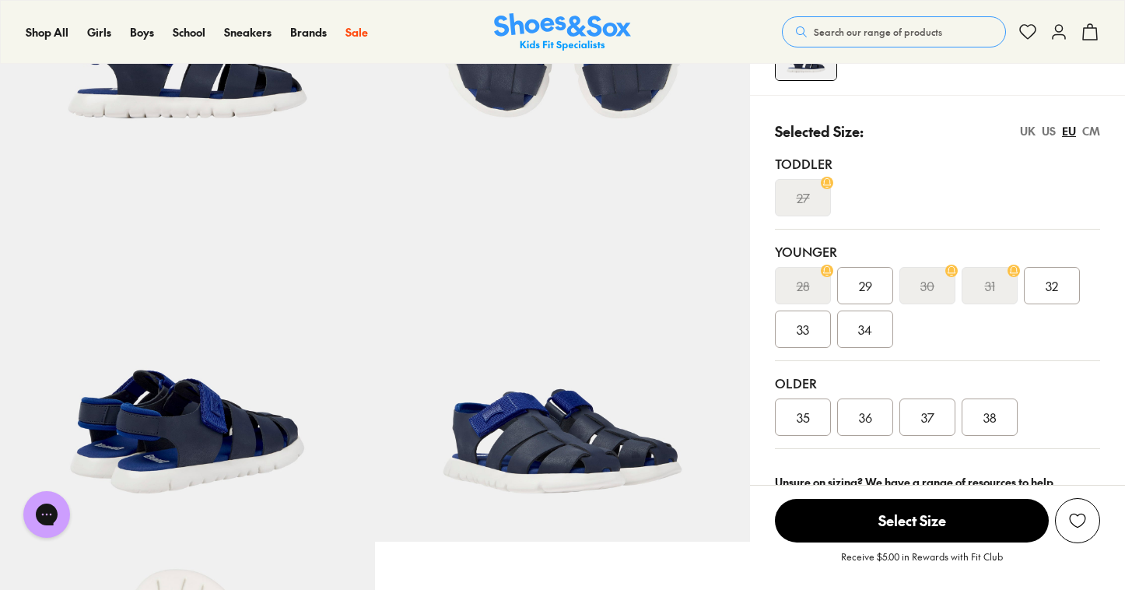
scroll to position [285, 0]
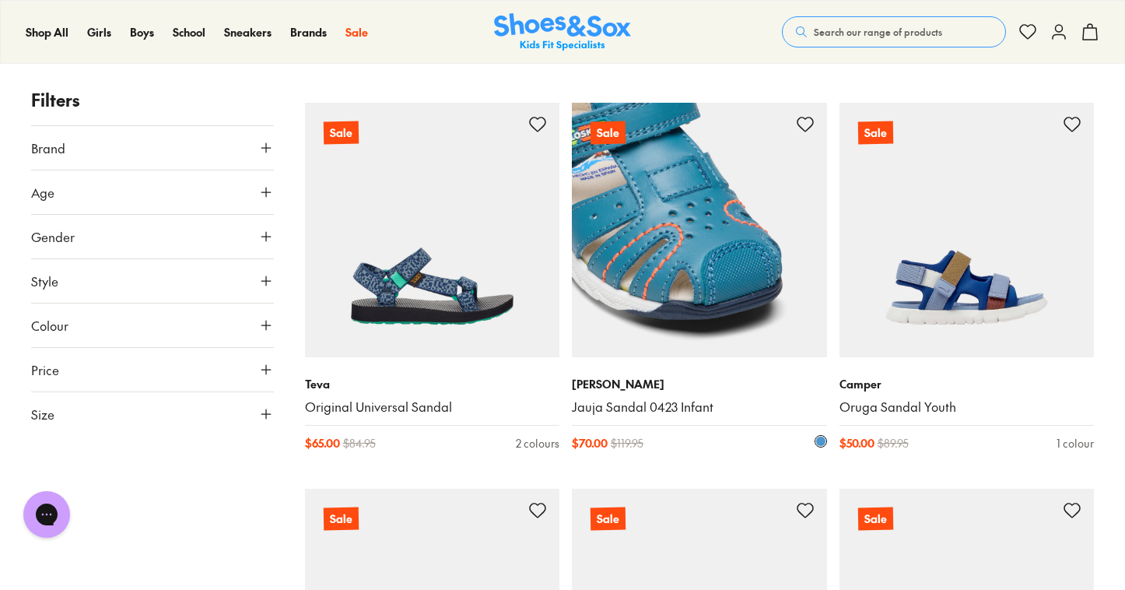
scroll to position [4955, 0]
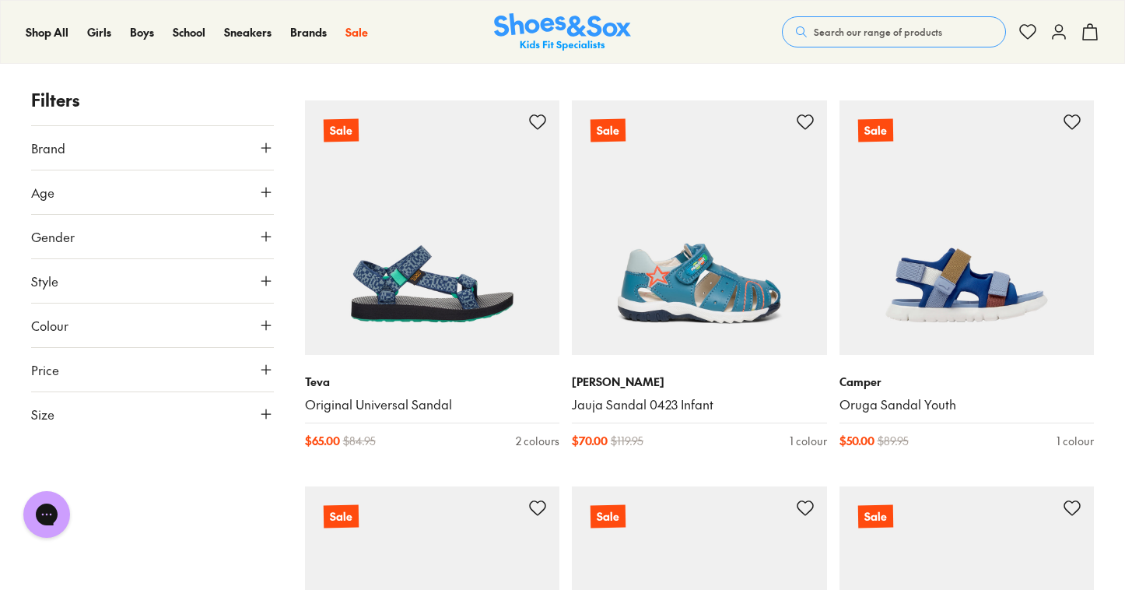
click at [269, 194] on icon at bounding box center [266, 192] width 16 height 16
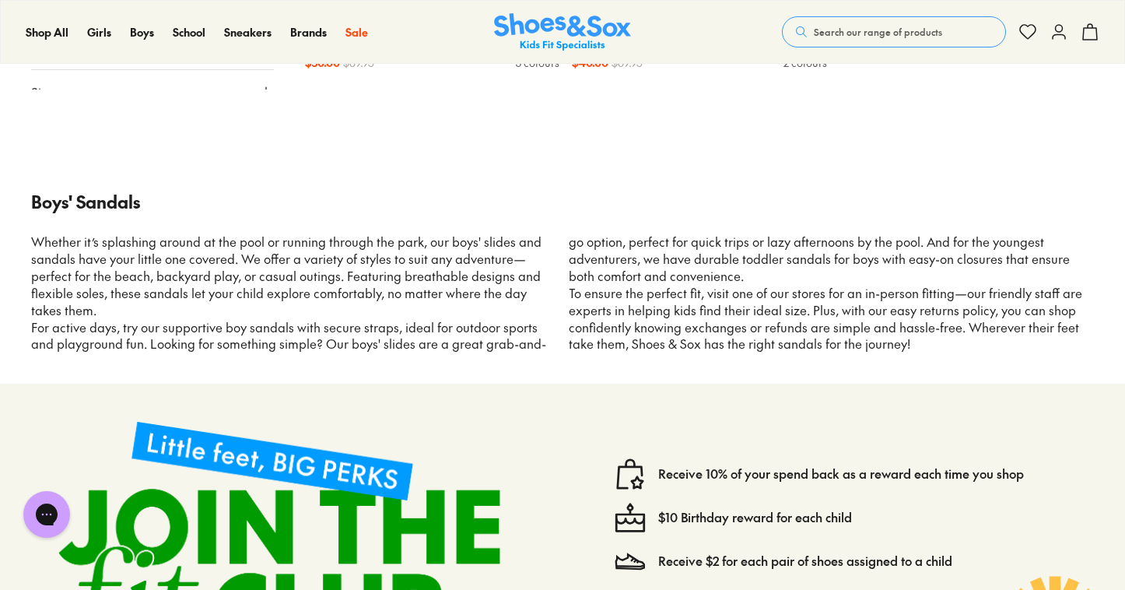
type input "***"
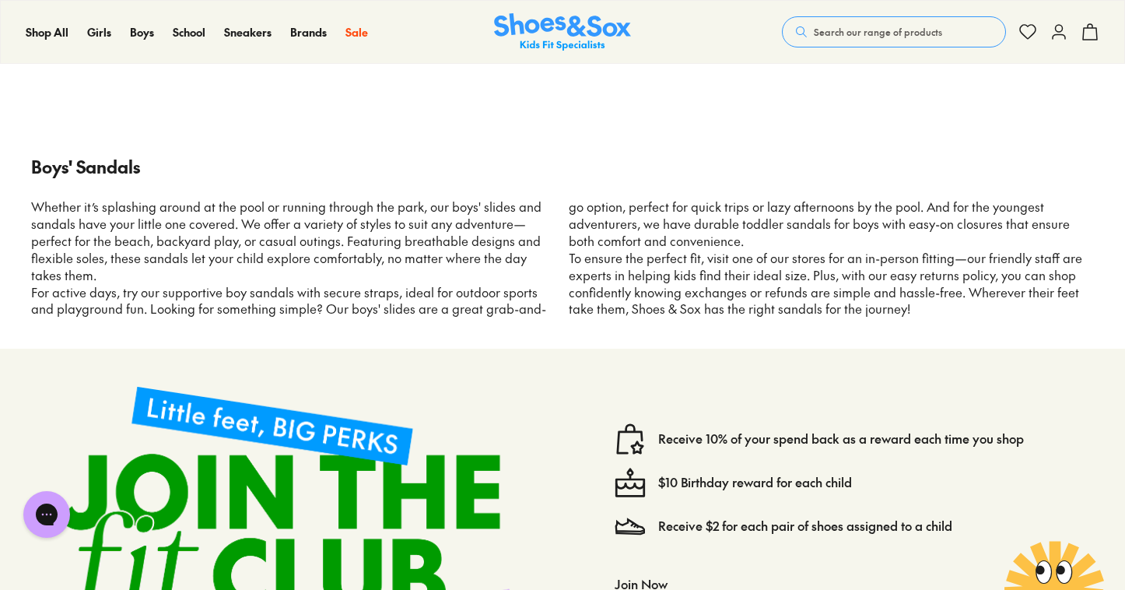
scroll to position [1433, 0]
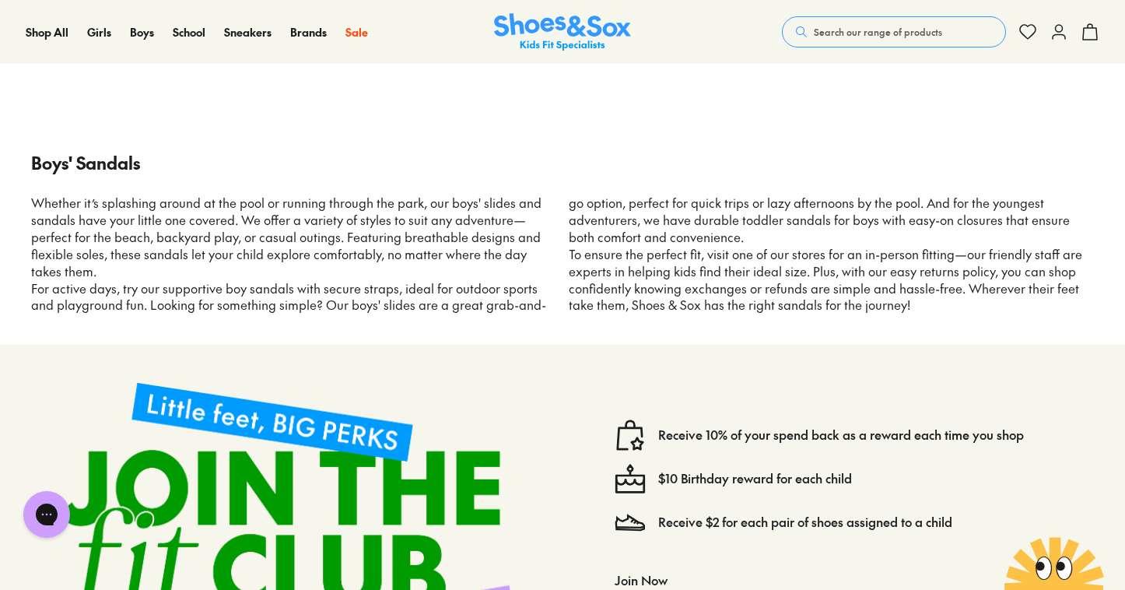
click at [919, 40] on button "Search our range of products" at bounding box center [894, 31] width 224 height 31
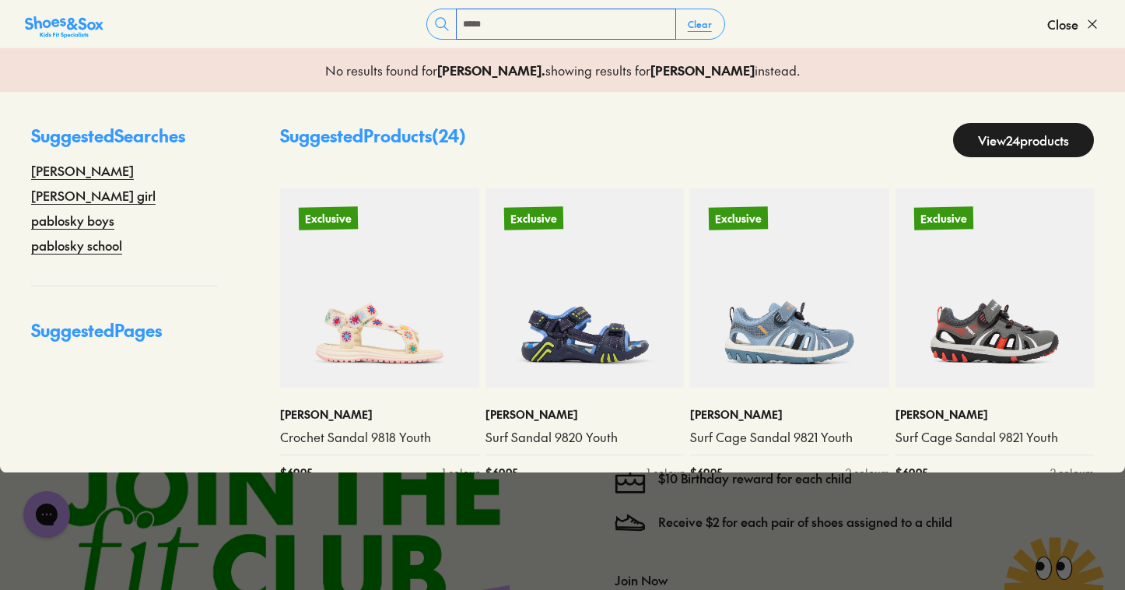
type input "*****"
drag, startPoint x: 919, startPoint y: 40, endPoint x: 101, endPoint y: 220, distance: 837.7
click at [101, 220] on link "pablosky boys" at bounding box center [72, 220] width 83 height 19
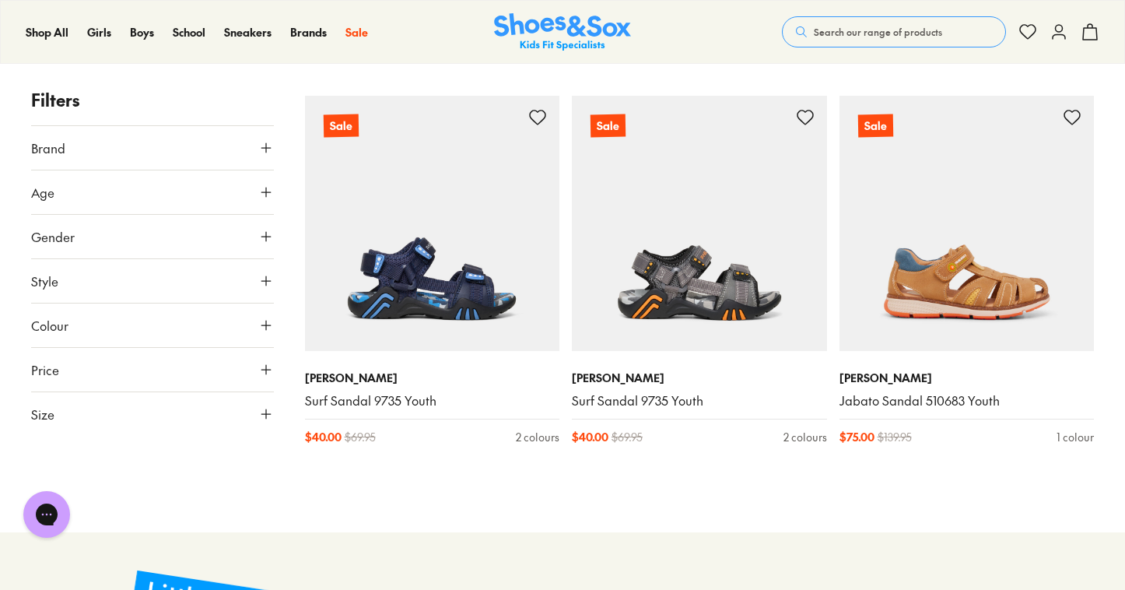
scroll to position [1305, 0]
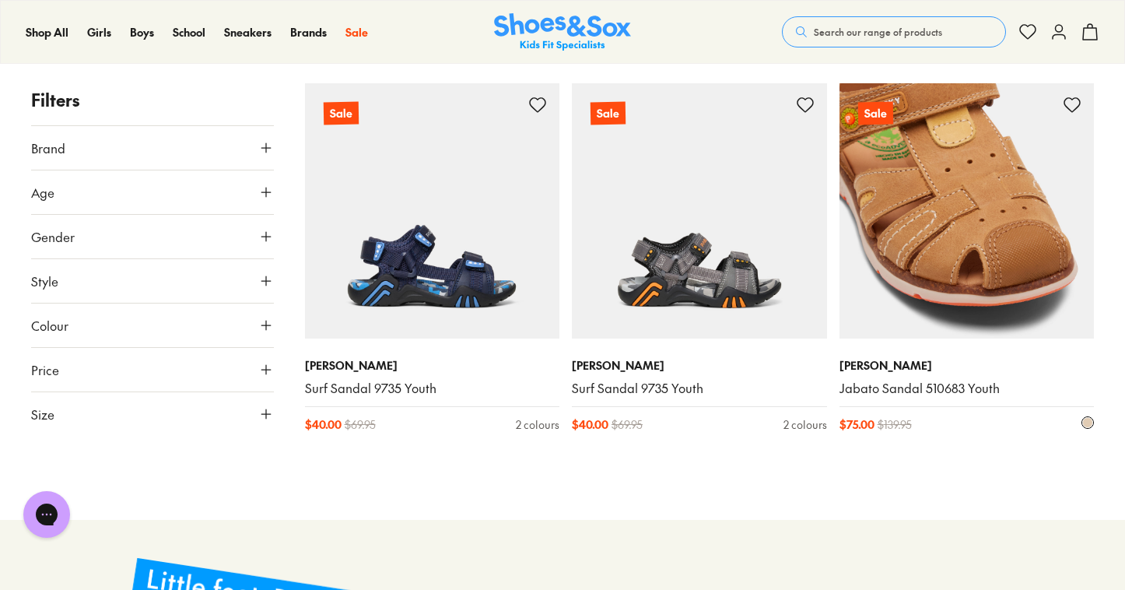
click at [985, 166] on img at bounding box center [966, 210] width 255 height 255
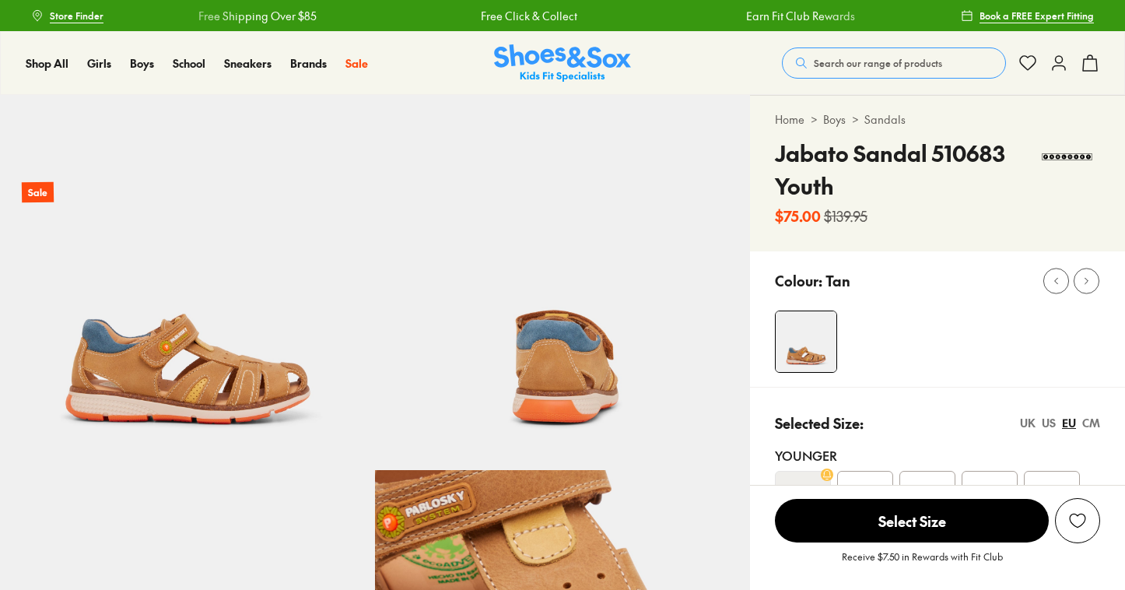
select select "*"
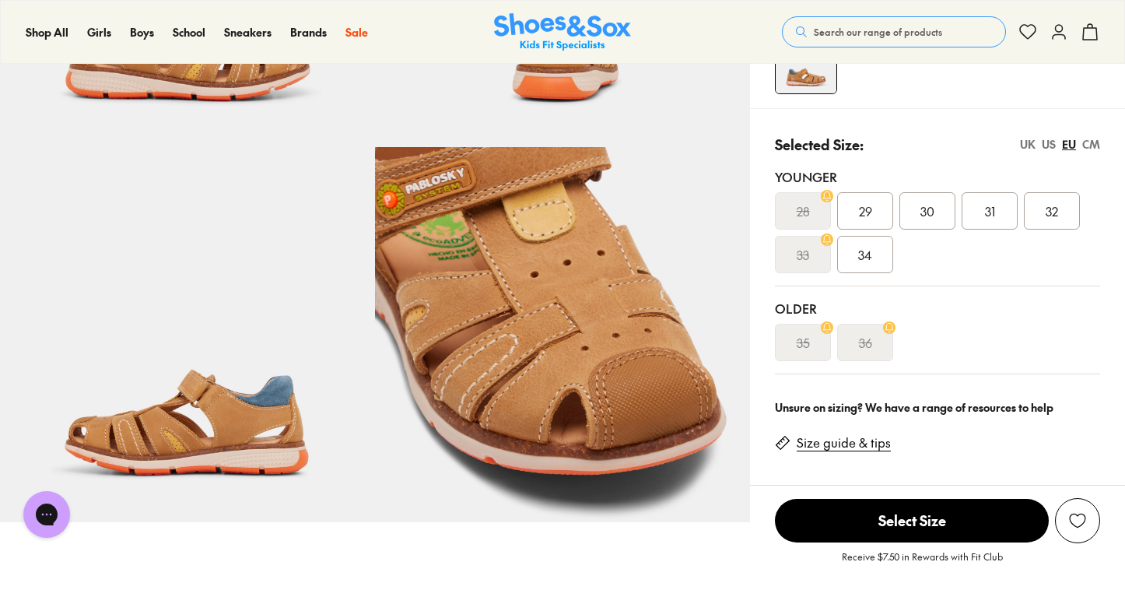
scroll to position [304, 0]
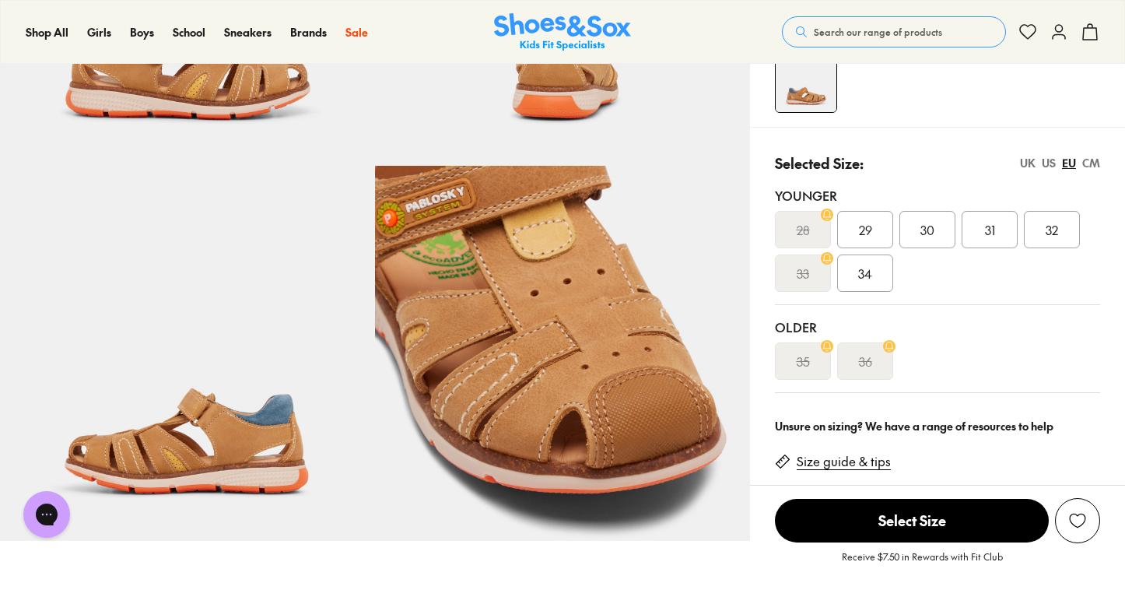
click at [1048, 163] on div "US" at bounding box center [1048, 163] width 14 height 16
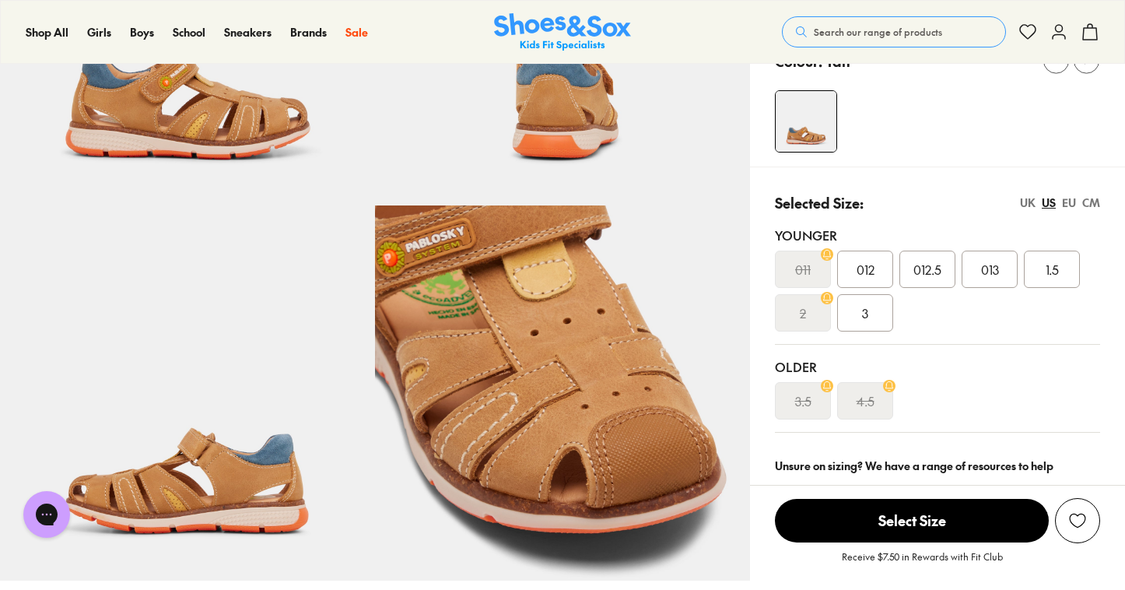
scroll to position [263, 0]
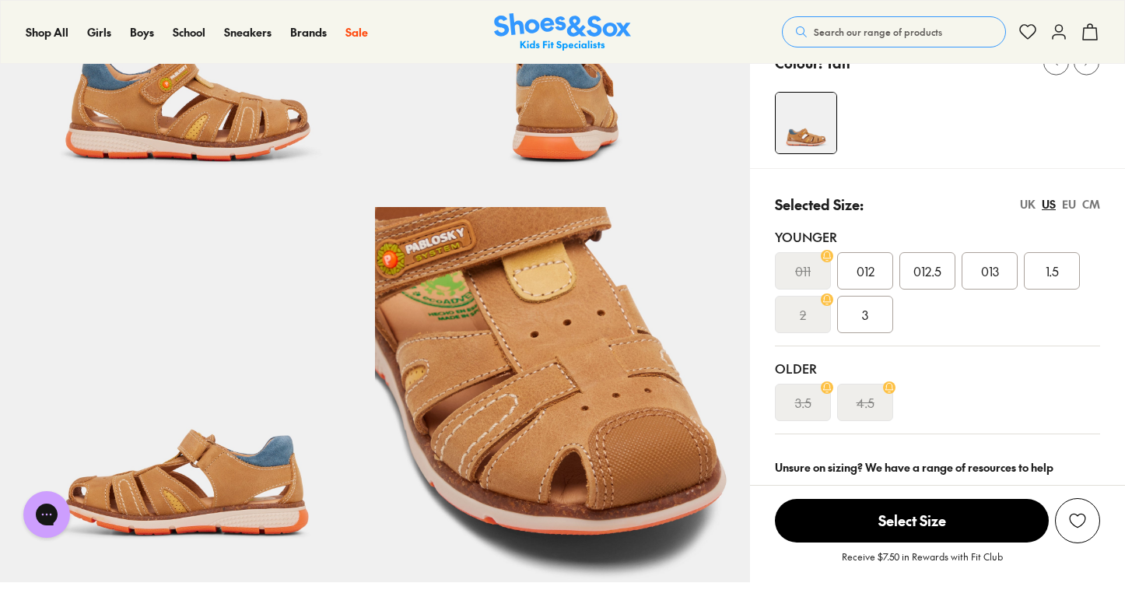
click at [1068, 205] on div "EU" at bounding box center [1069, 204] width 14 height 16
click at [241, 480] on img at bounding box center [187, 394] width 375 height 375
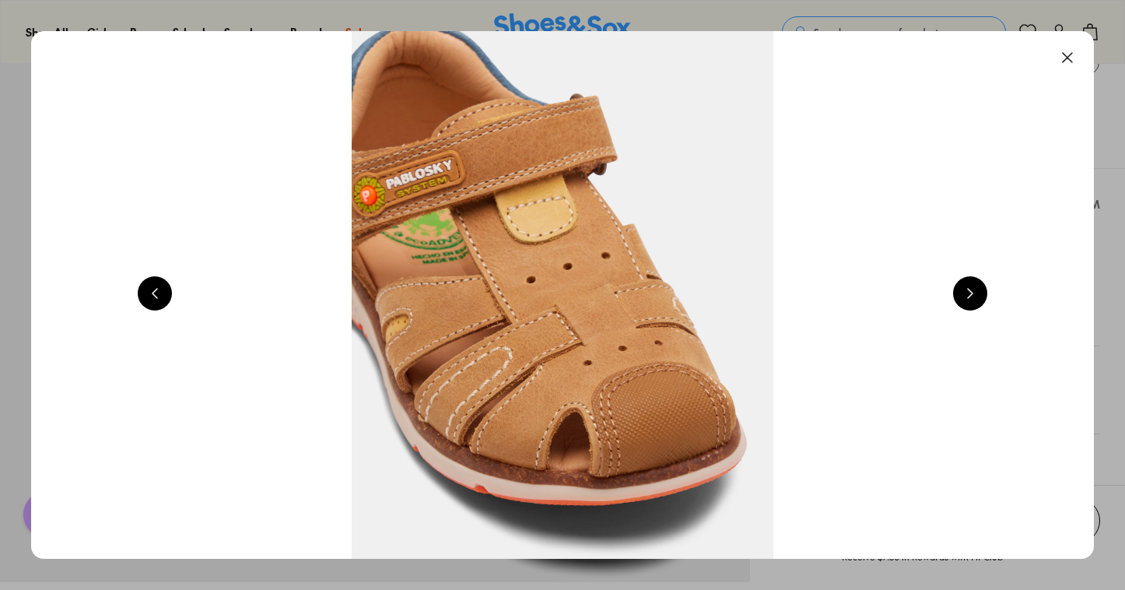
scroll to position [0, 3206]
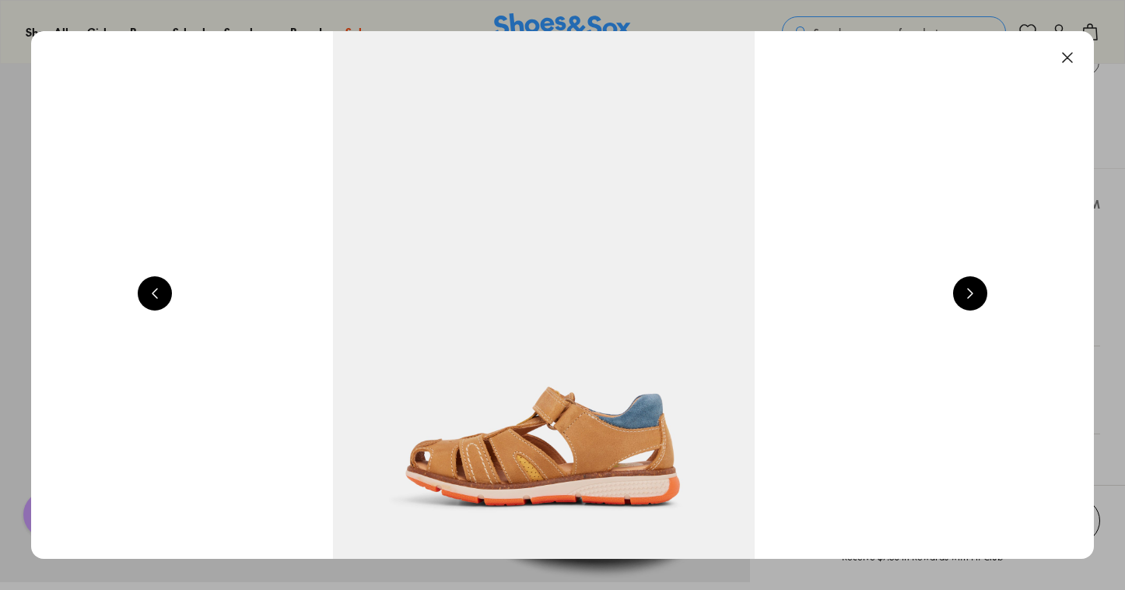
click at [155, 291] on button at bounding box center [155, 293] width 34 height 34
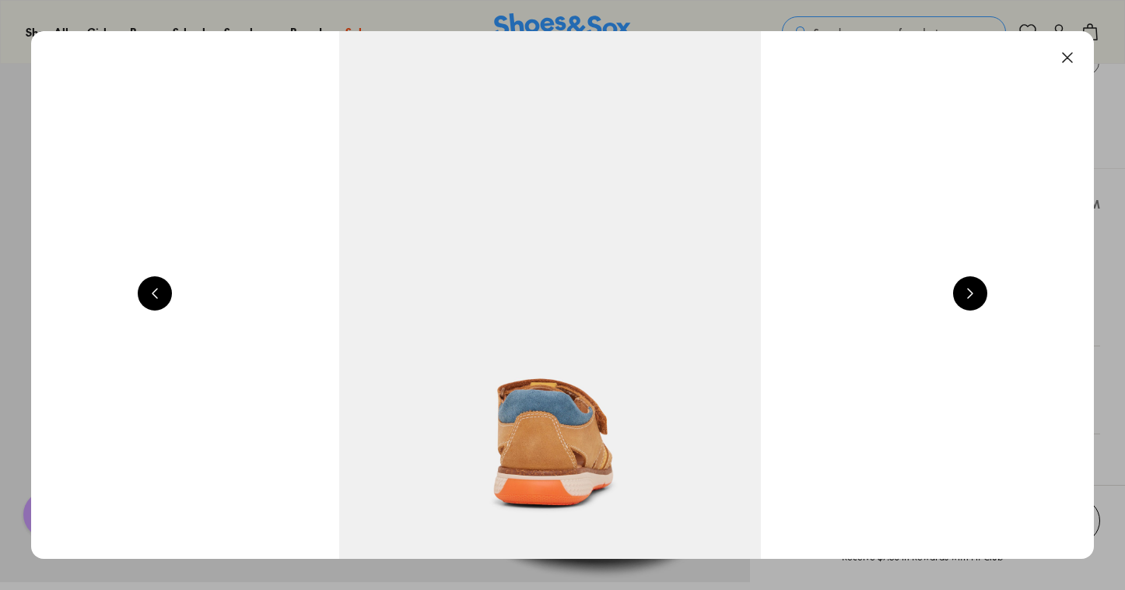
click at [155, 291] on button at bounding box center [155, 293] width 34 height 34
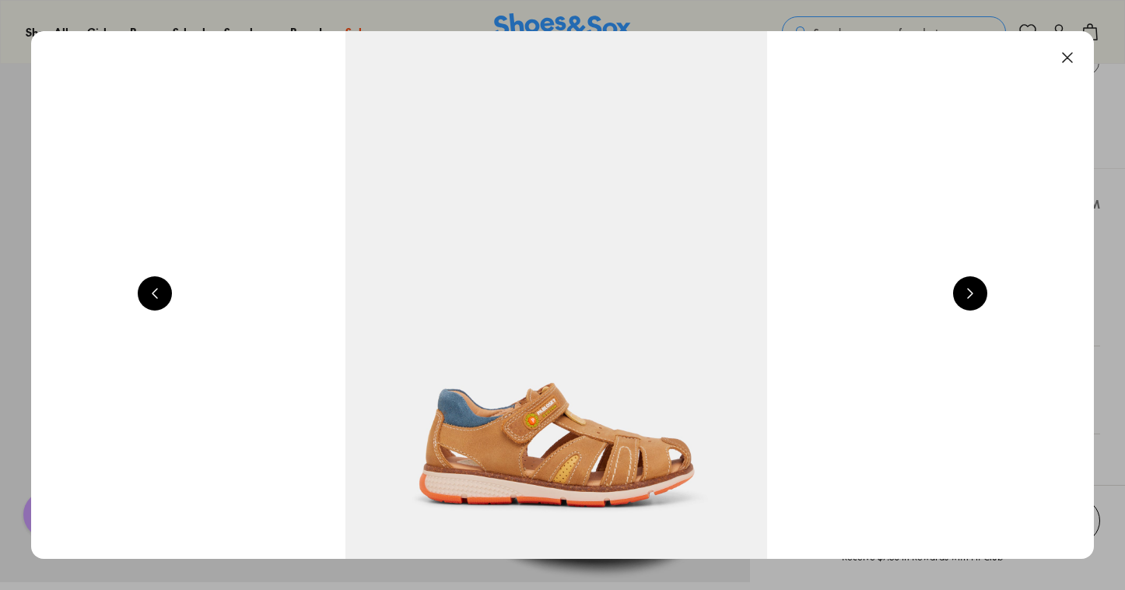
click at [155, 291] on button at bounding box center [155, 293] width 34 height 34
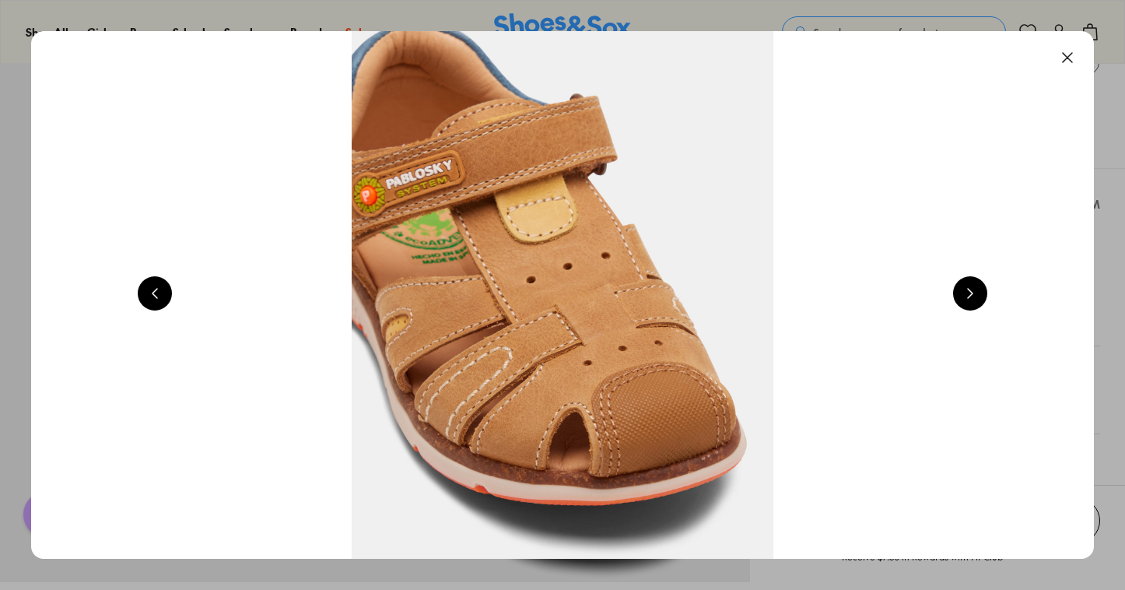
scroll to position [0, 4274]
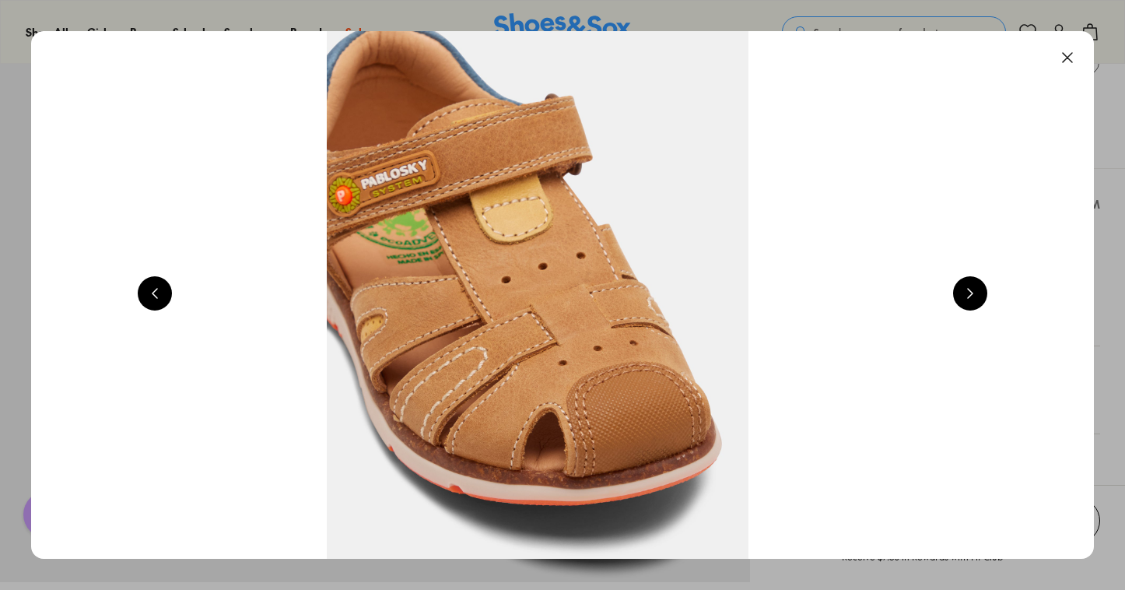
click at [1071, 54] on button at bounding box center [1067, 57] width 34 height 34
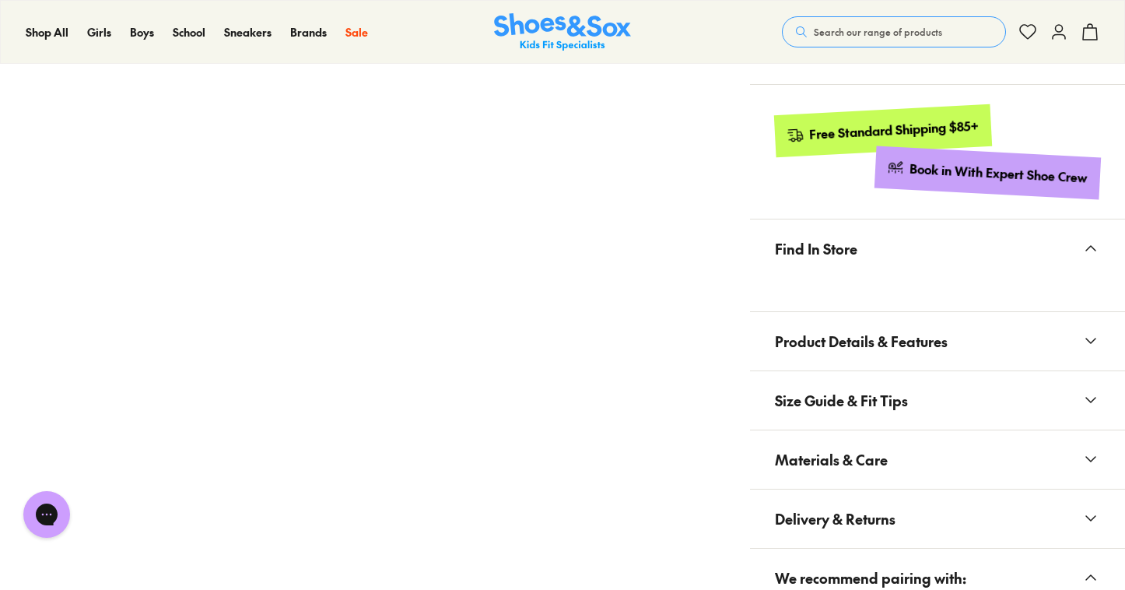
scroll to position [882, 0]
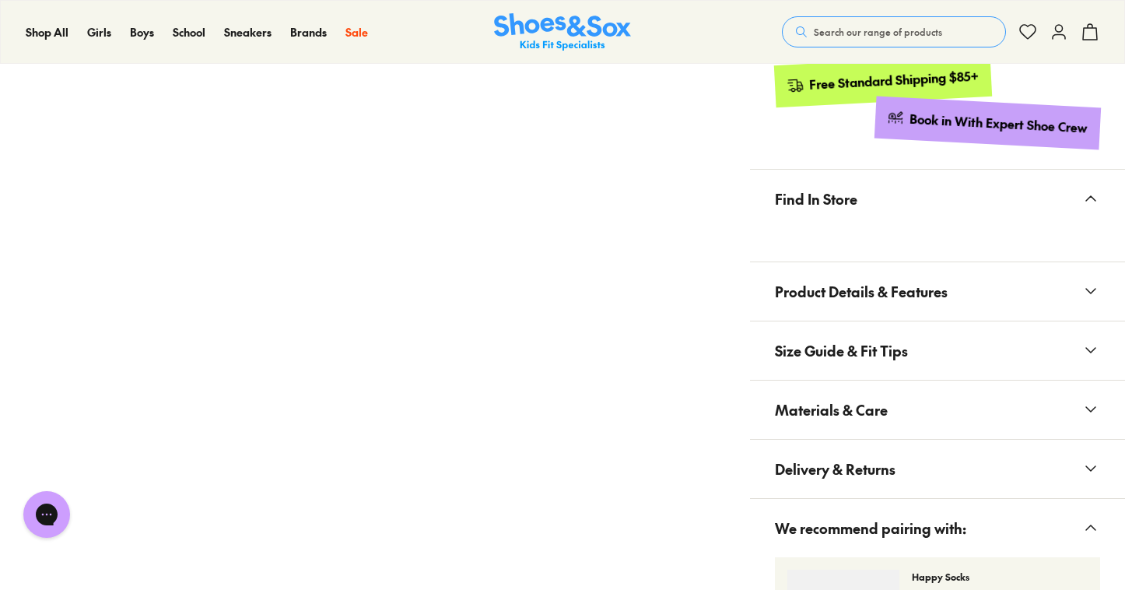
click at [943, 292] on span "Product Details & Features" at bounding box center [861, 291] width 173 height 46
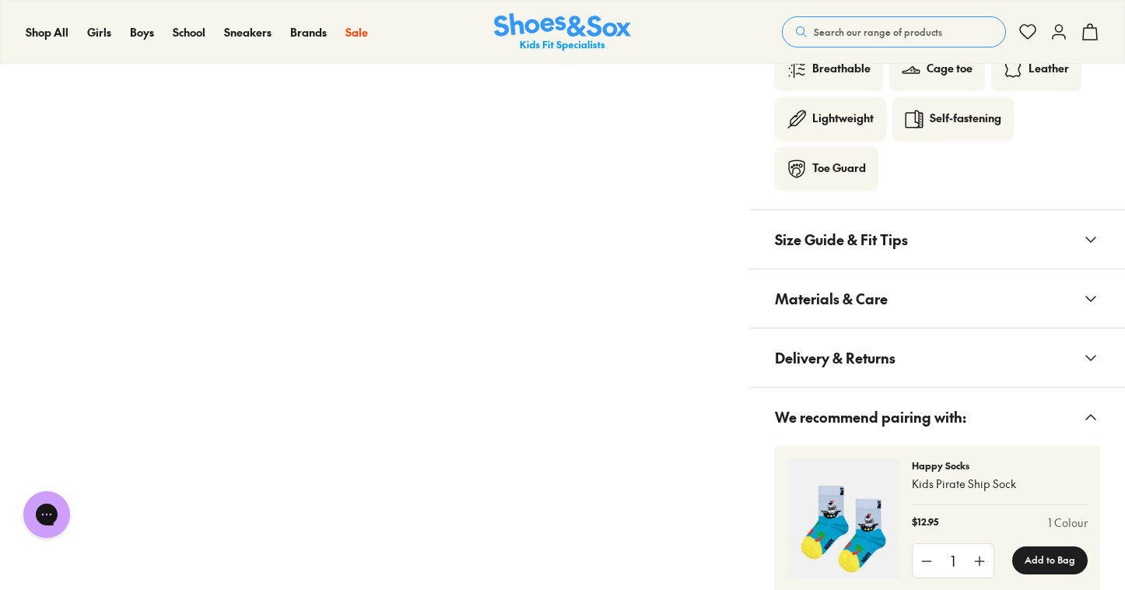
scroll to position [1467, 0]
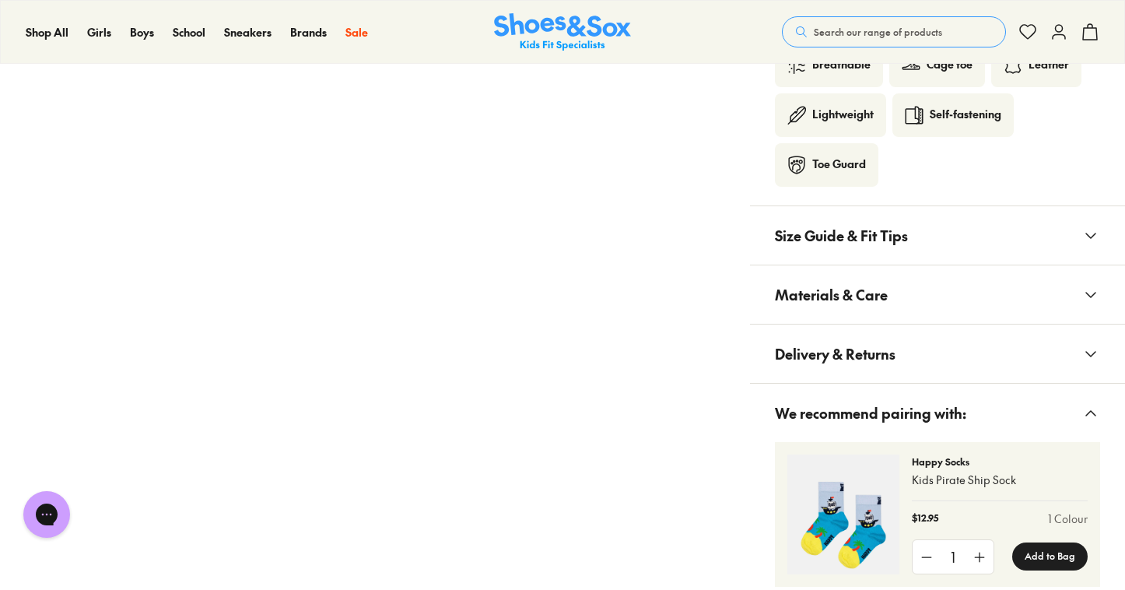
click at [868, 276] on span "Materials & Care" at bounding box center [831, 294] width 113 height 46
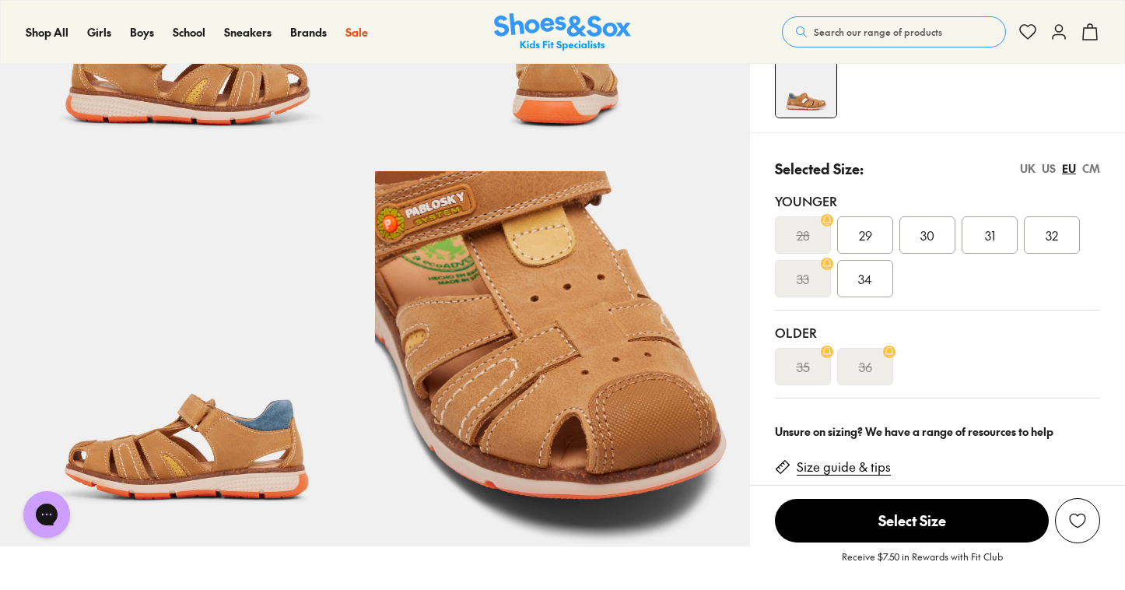
scroll to position [287, 0]
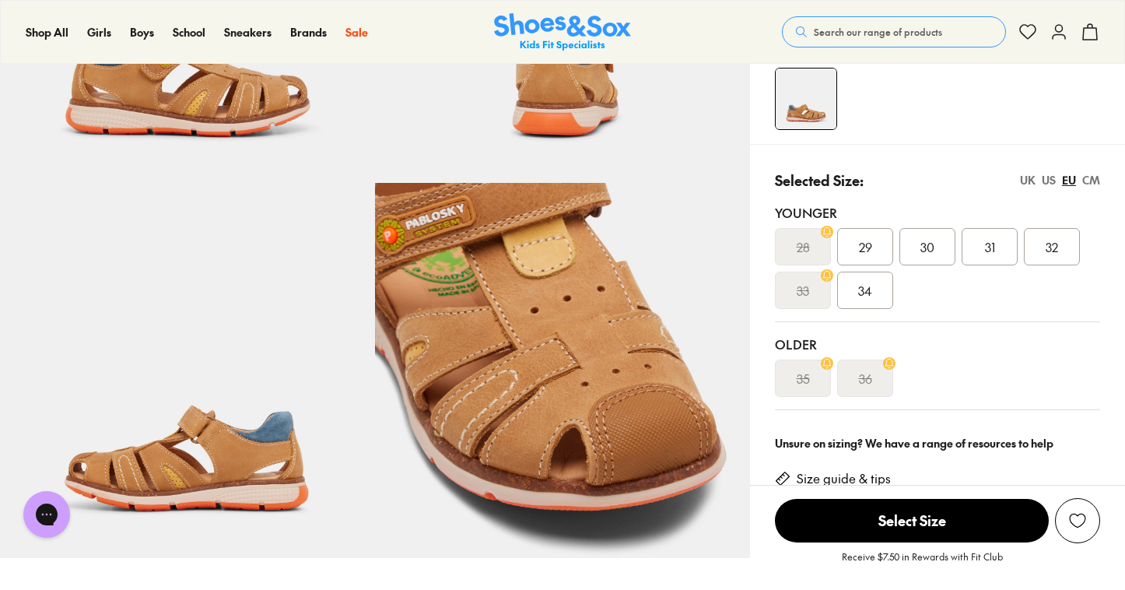
click at [234, 455] on img at bounding box center [187, 370] width 375 height 375
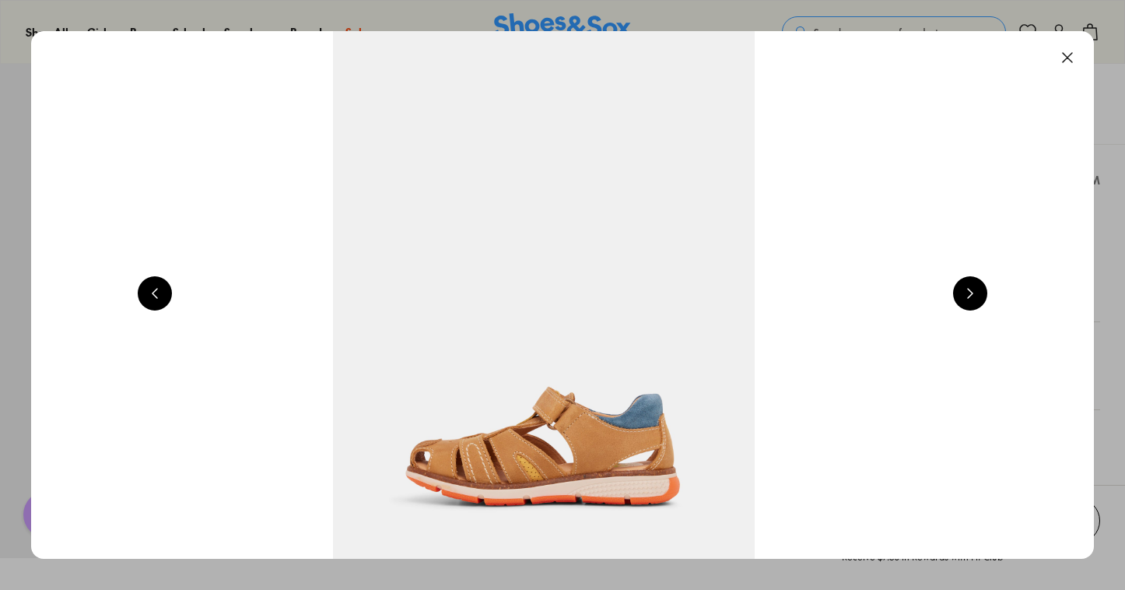
click at [159, 293] on button at bounding box center [155, 293] width 34 height 34
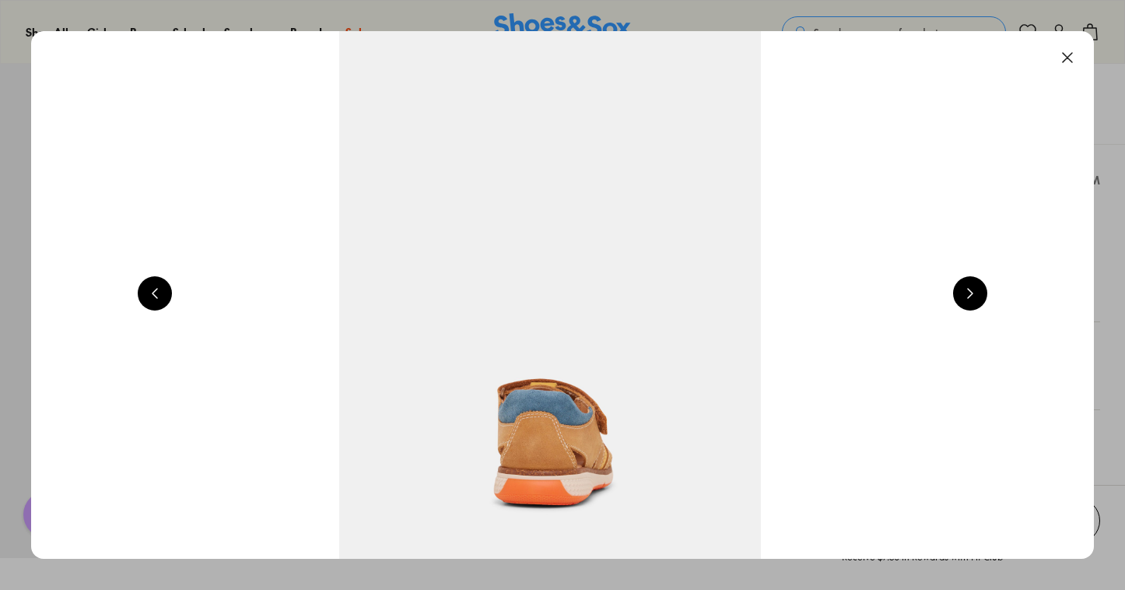
click at [159, 293] on button at bounding box center [155, 293] width 34 height 34
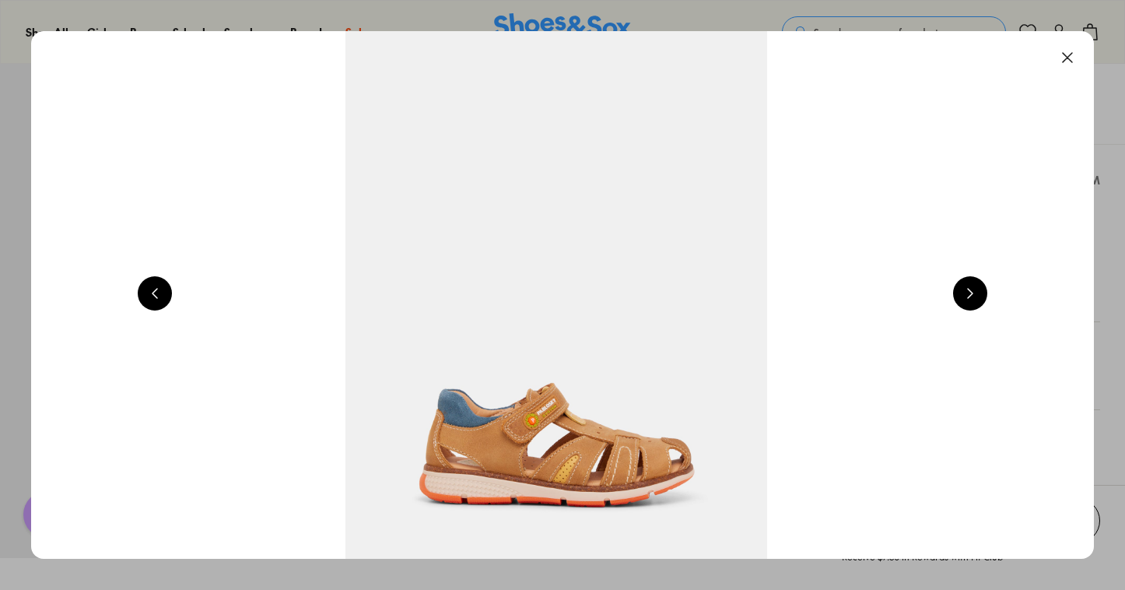
click at [568, 450] on img at bounding box center [556, 294] width 1062 height 527
click at [156, 293] on button at bounding box center [155, 293] width 34 height 34
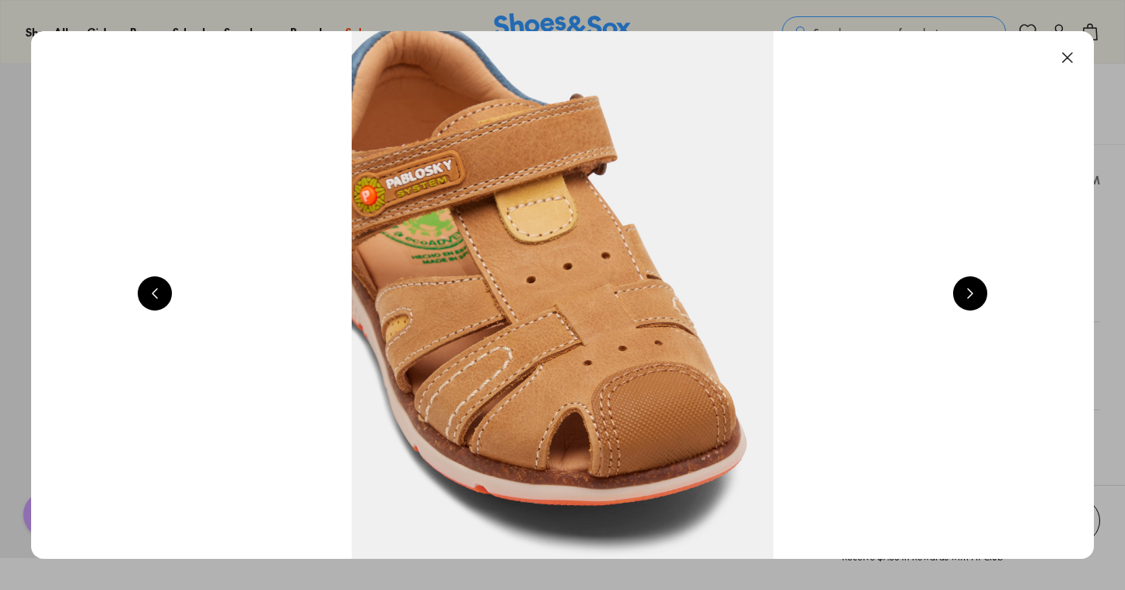
scroll to position [0, 4274]
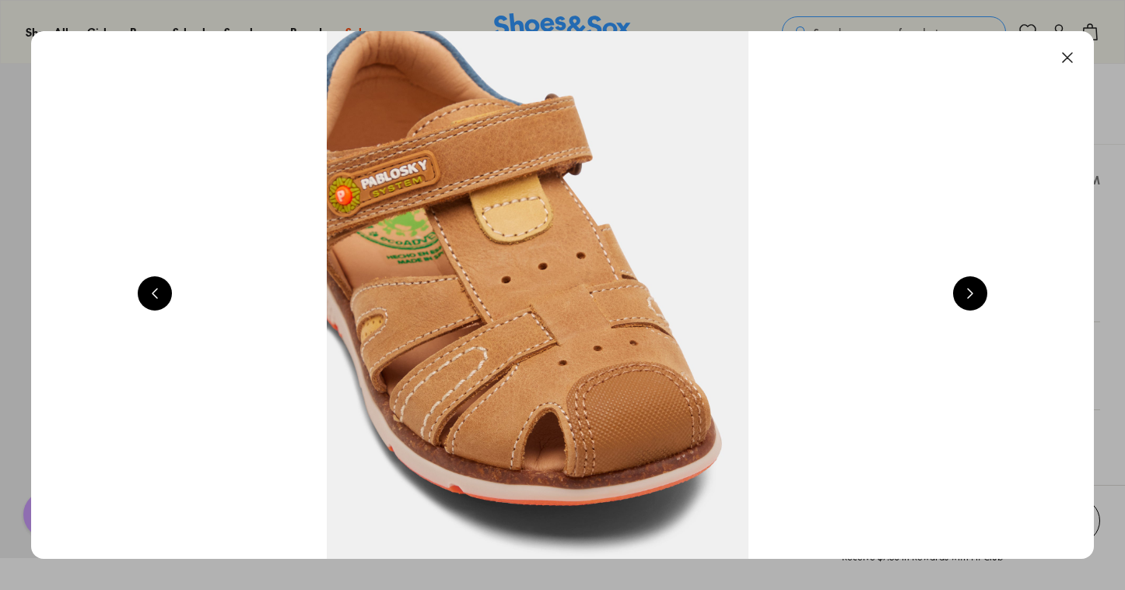
click at [156, 293] on button at bounding box center [155, 293] width 34 height 34
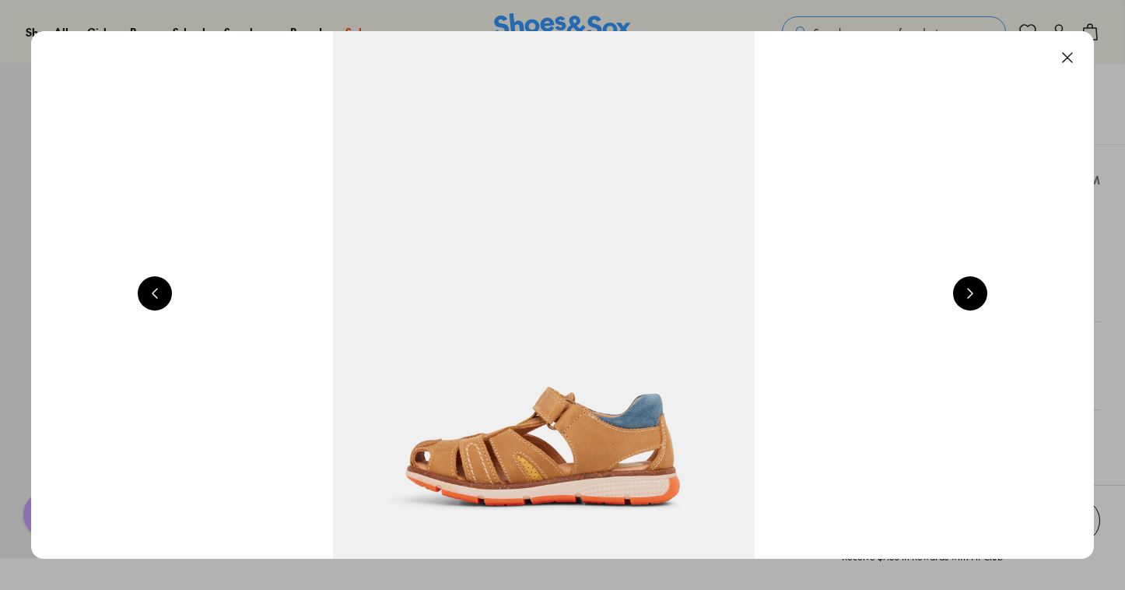
click at [156, 293] on button at bounding box center [155, 293] width 34 height 34
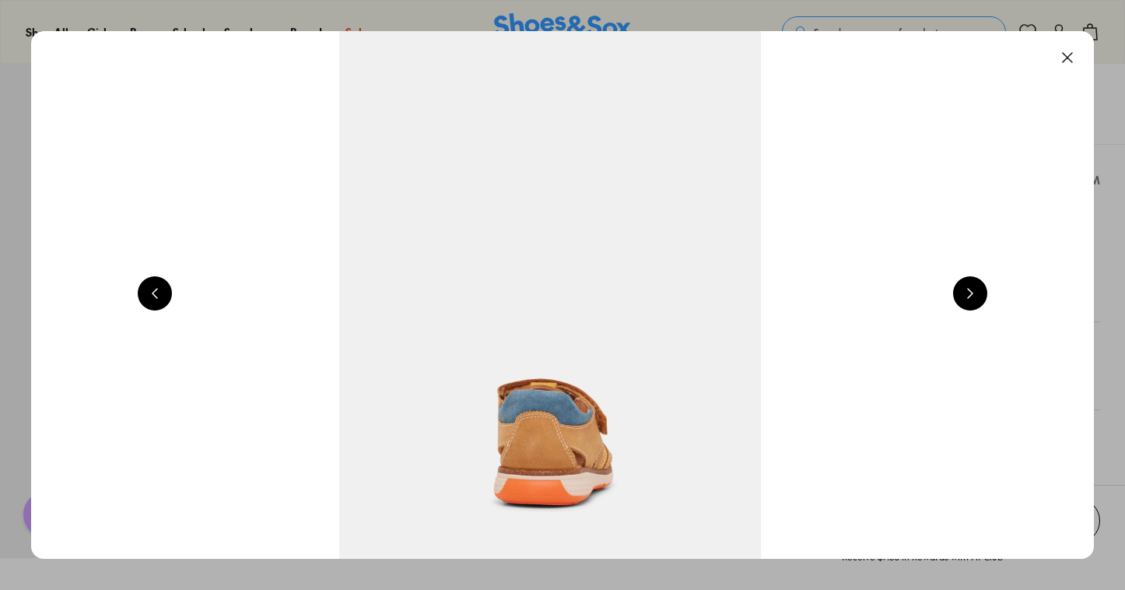
click at [156, 293] on button at bounding box center [155, 293] width 34 height 34
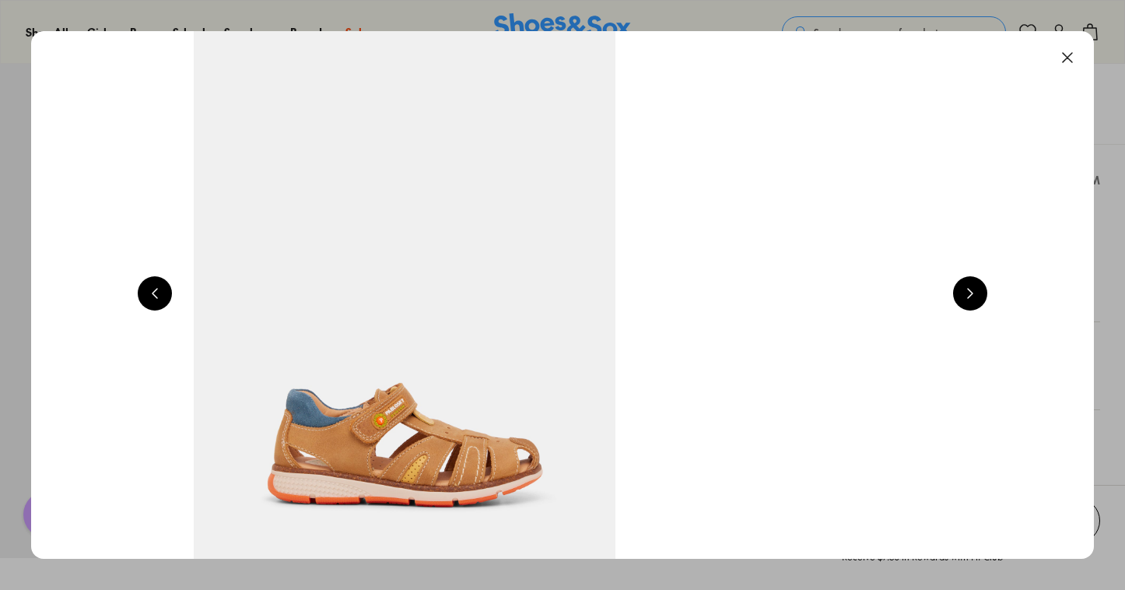
scroll to position [0, 1069]
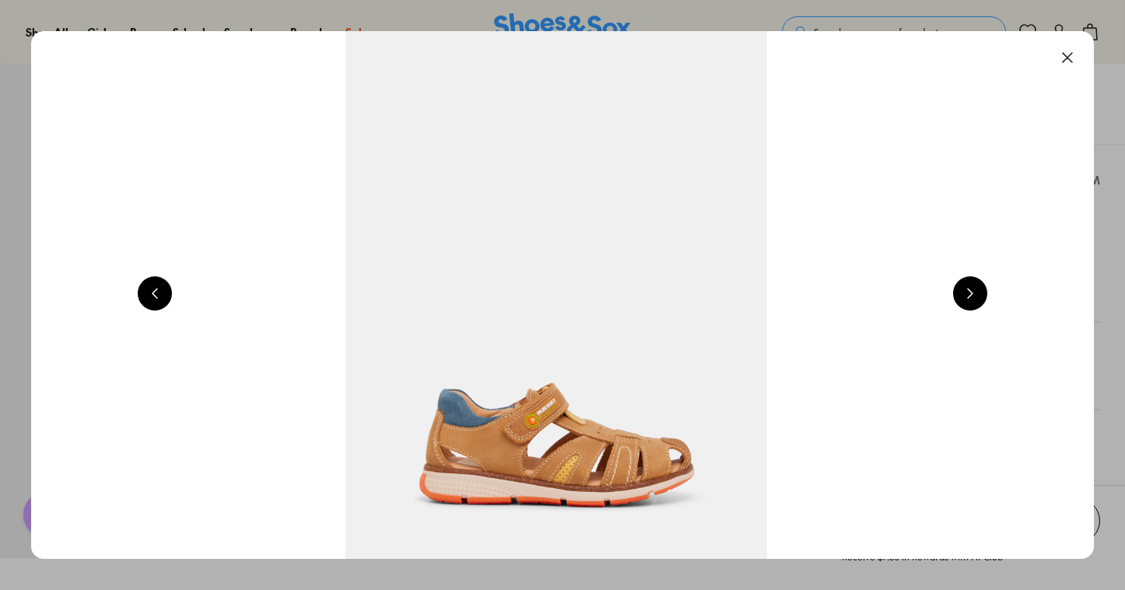
click at [975, 292] on button at bounding box center [970, 293] width 34 height 34
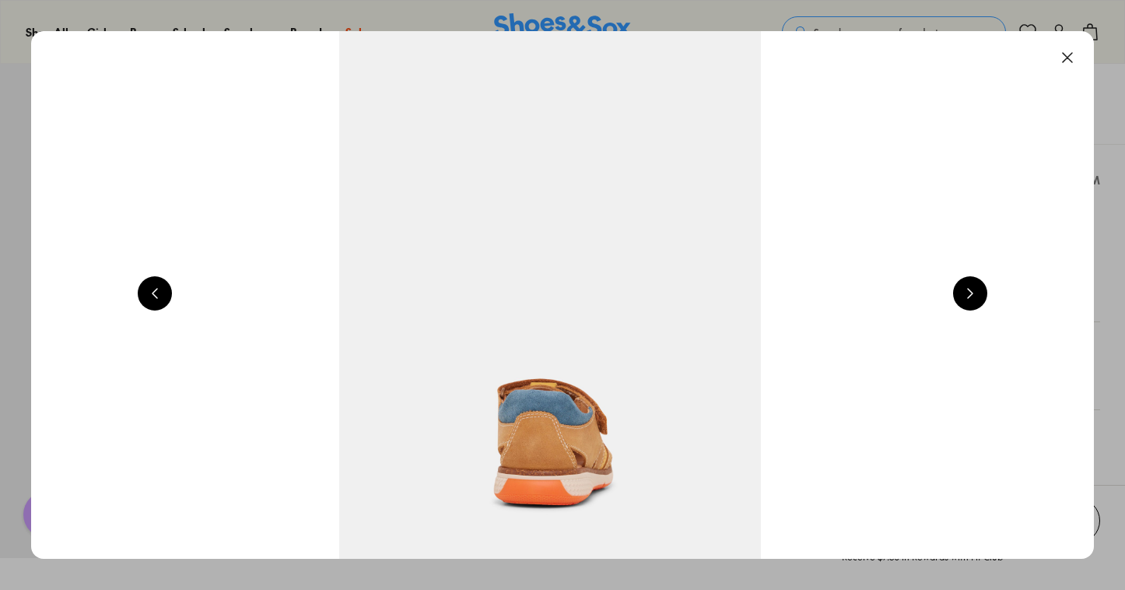
click at [975, 292] on button at bounding box center [970, 293] width 34 height 34
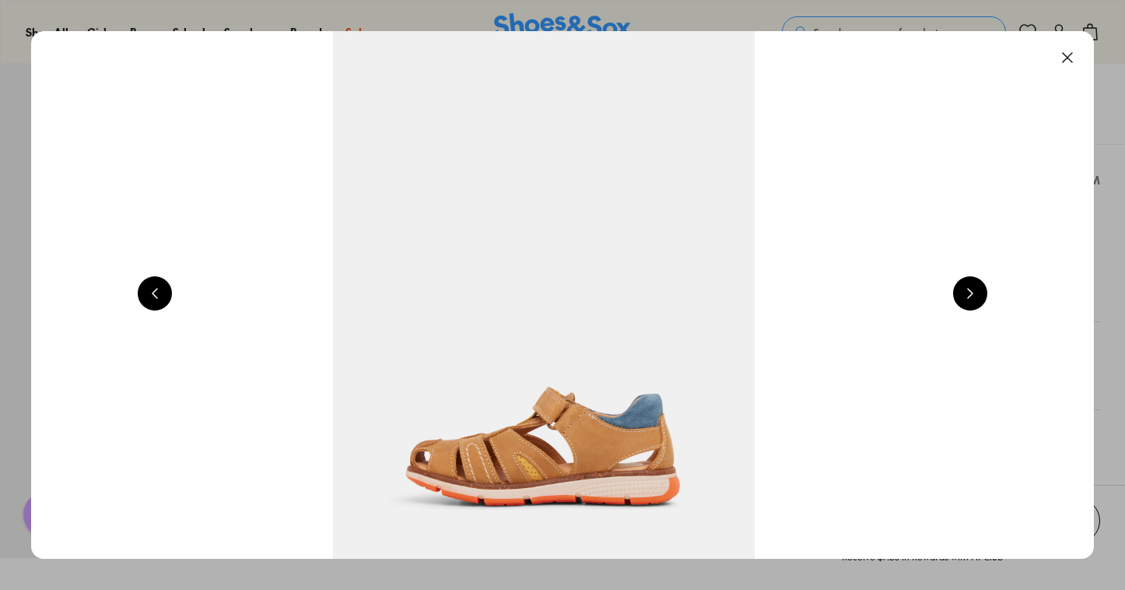
click at [975, 292] on button at bounding box center [970, 293] width 34 height 34
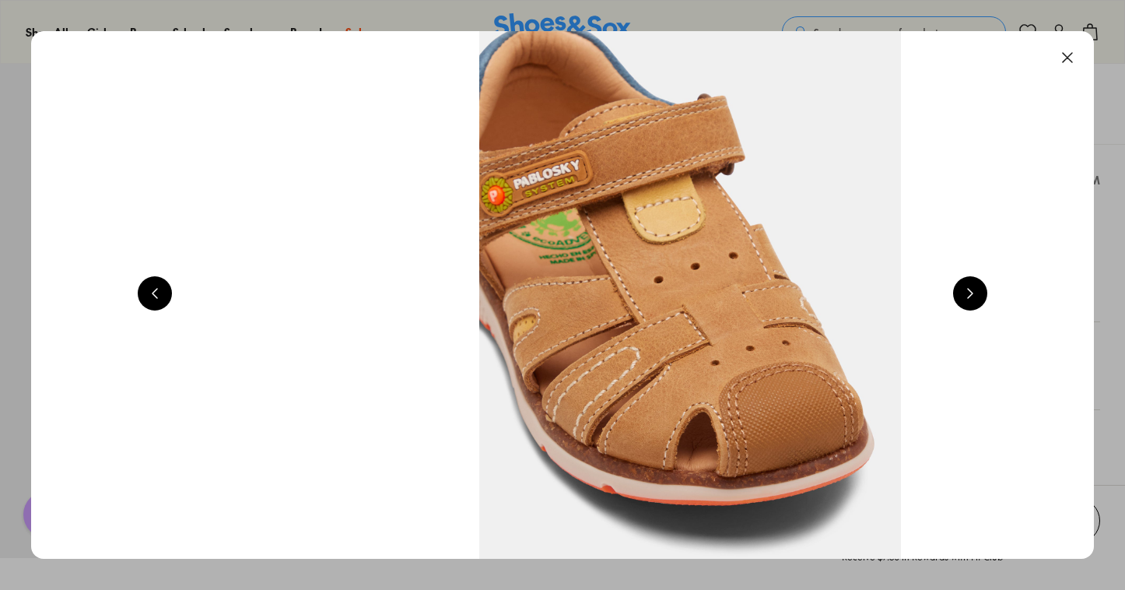
scroll to position [0, 4274]
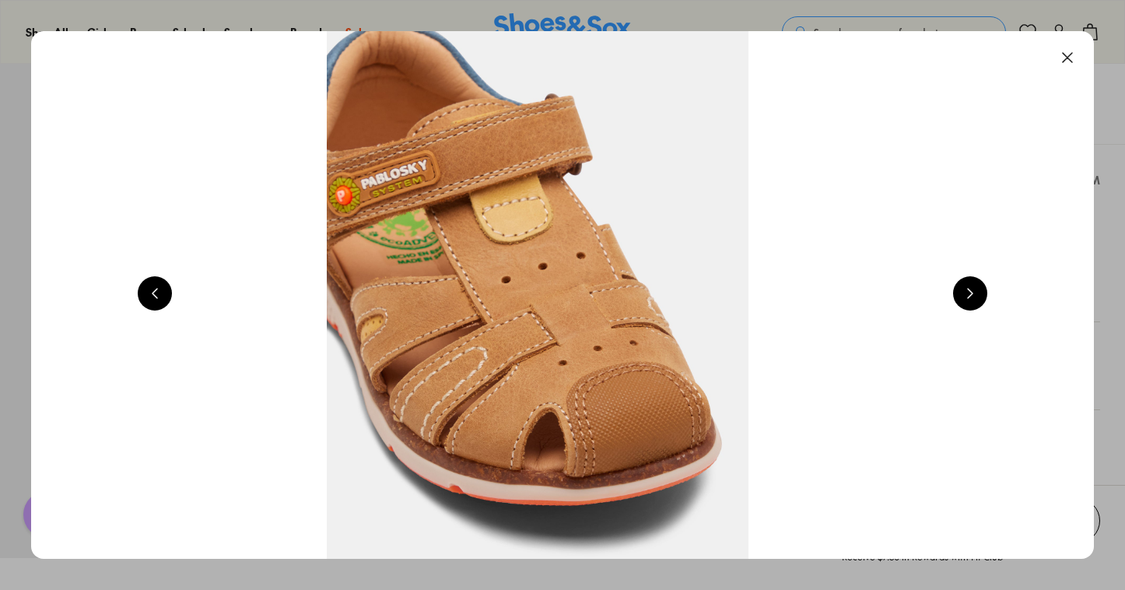
click at [976, 294] on button at bounding box center [970, 293] width 34 height 34
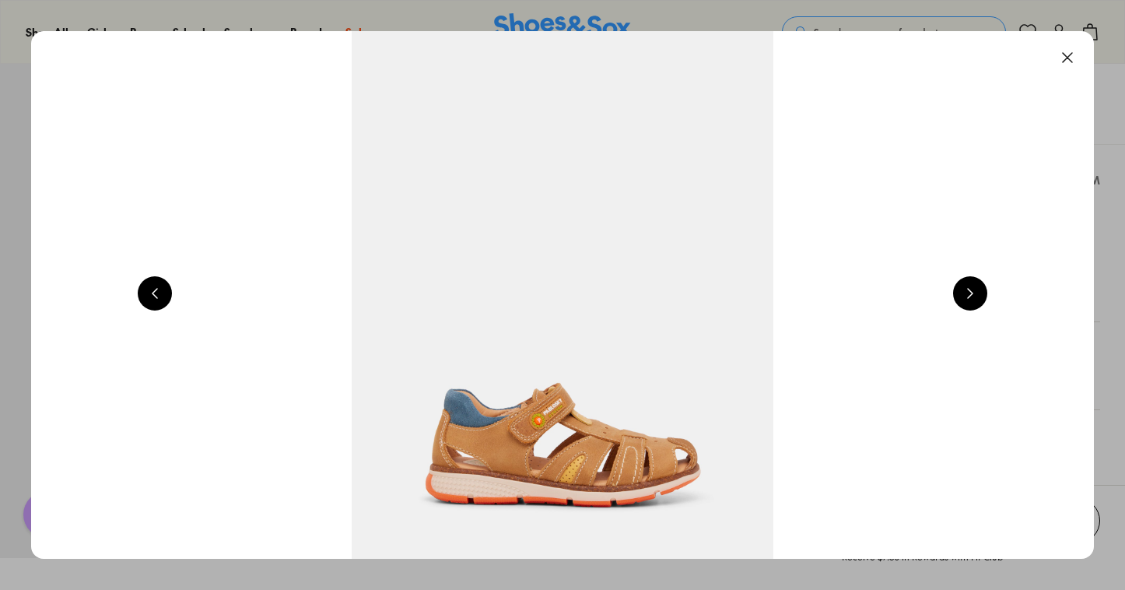
click at [976, 294] on button at bounding box center [970, 293] width 34 height 34
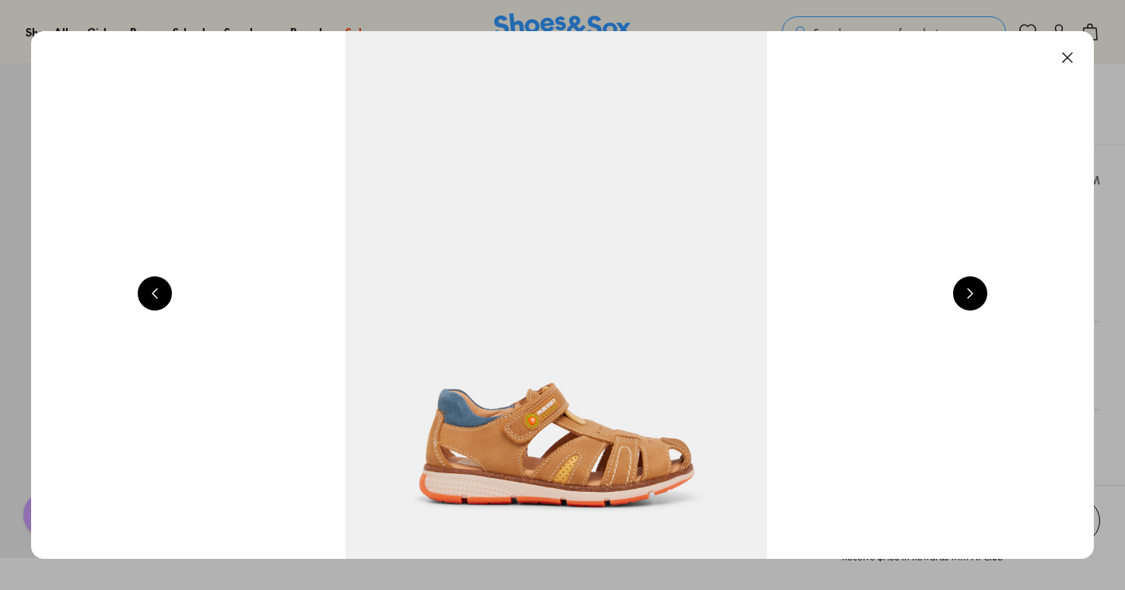
click at [976, 294] on button at bounding box center [970, 293] width 34 height 34
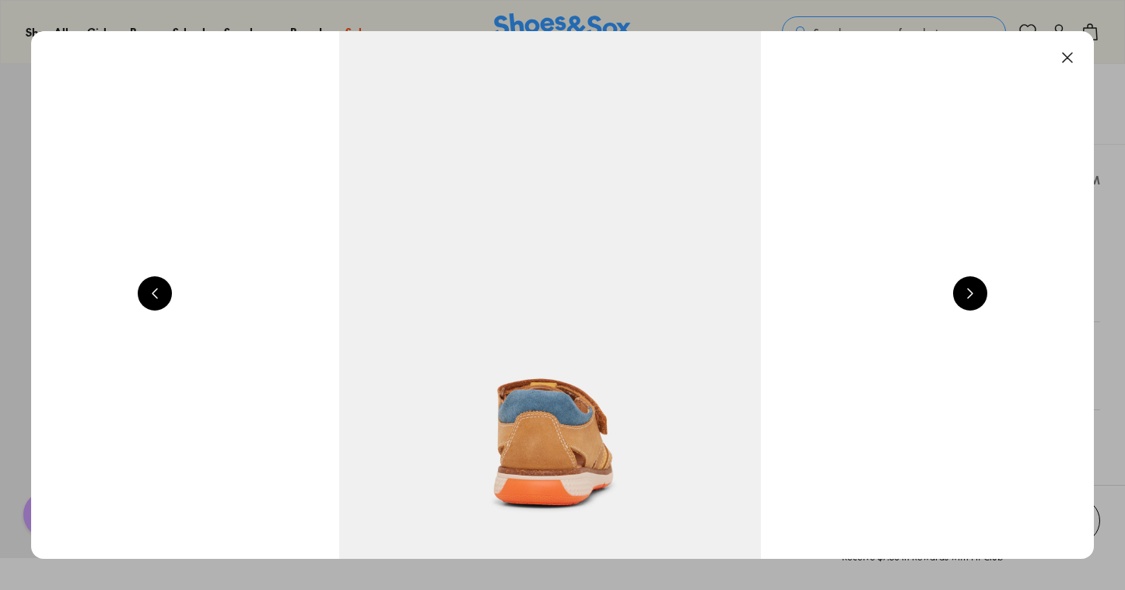
click at [976, 294] on button at bounding box center [970, 293] width 34 height 34
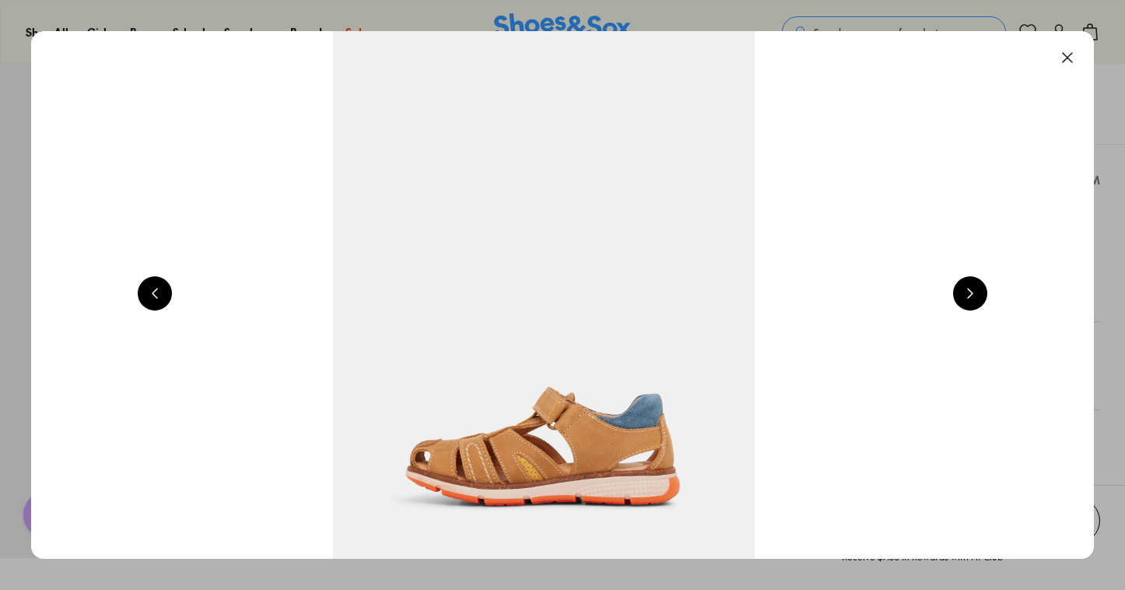
click at [978, 297] on button at bounding box center [970, 293] width 34 height 34
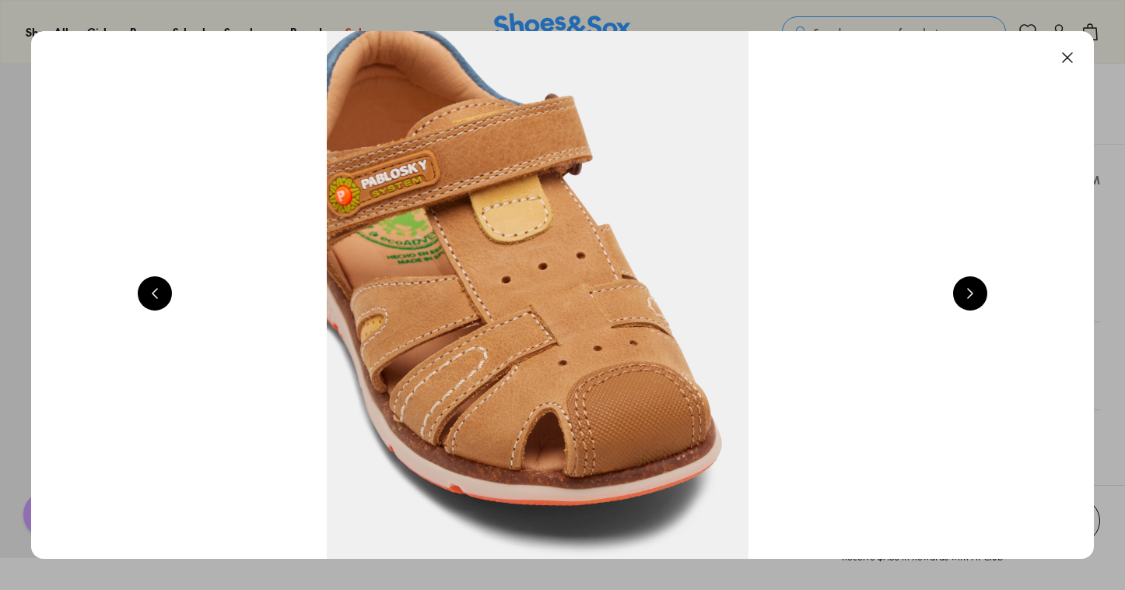
click at [978, 297] on button at bounding box center [970, 293] width 34 height 34
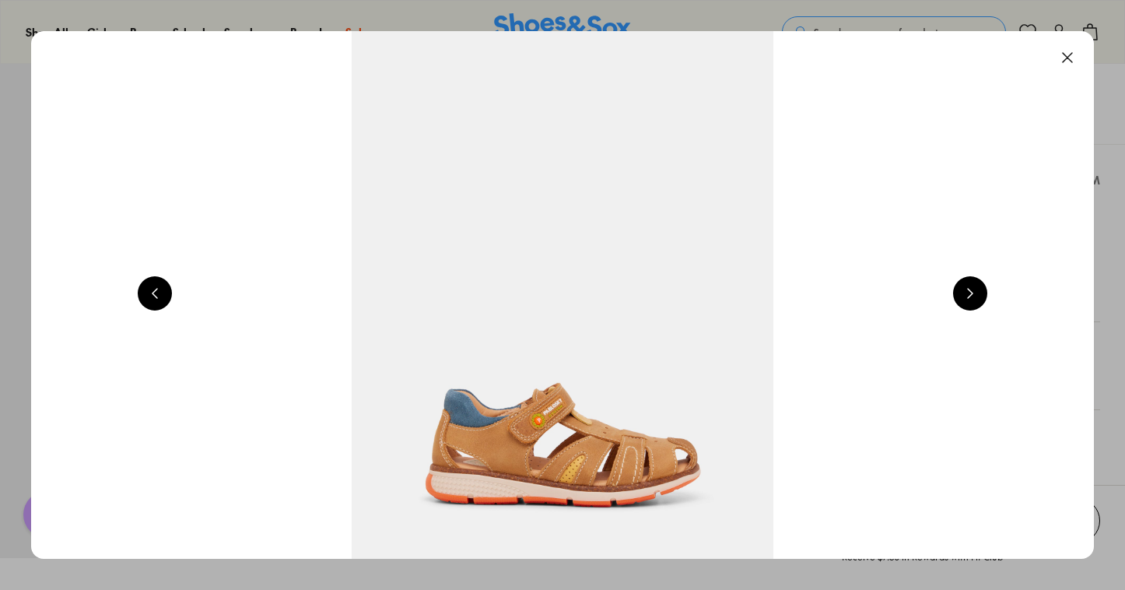
scroll to position [0, 1069]
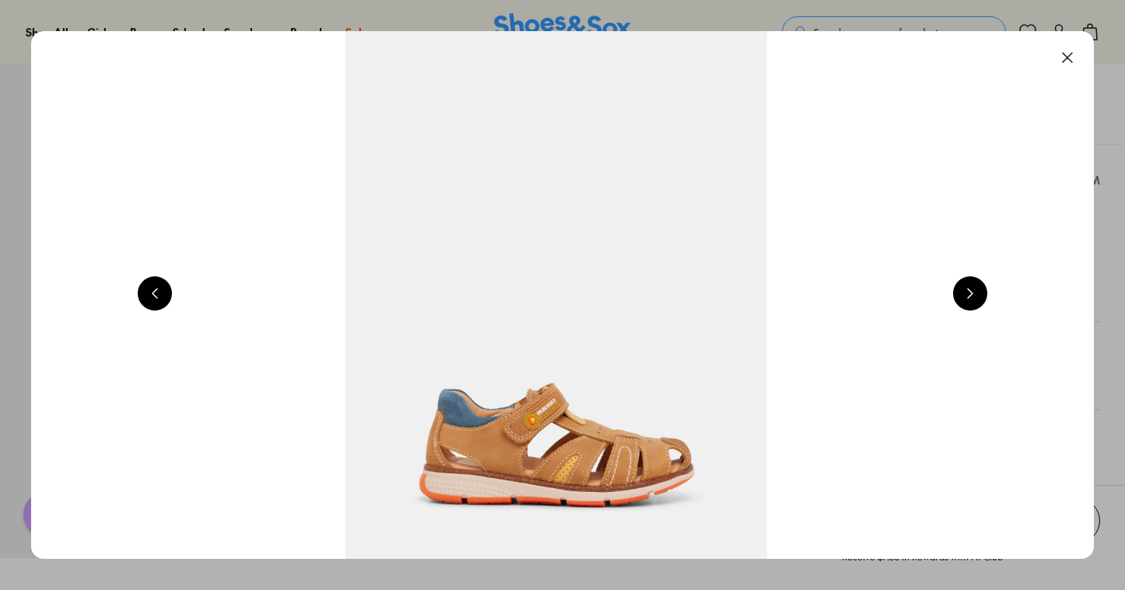
click at [572, 478] on img at bounding box center [556, 294] width 1062 height 527
click at [978, 293] on button at bounding box center [970, 293] width 34 height 34
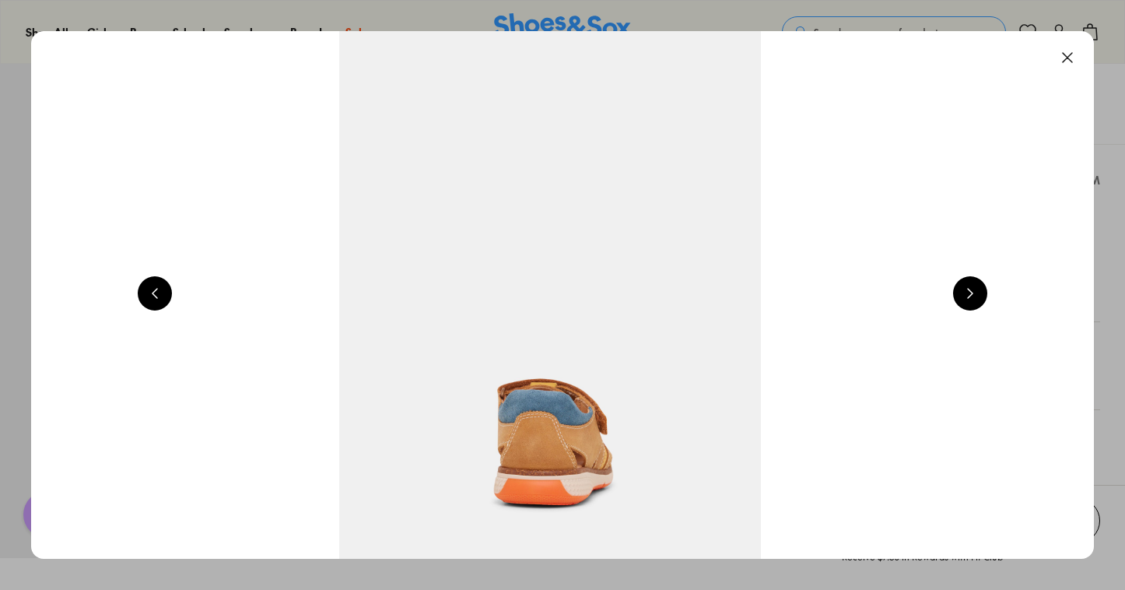
click at [978, 293] on button at bounding box center [970, 293] width 34 height 34
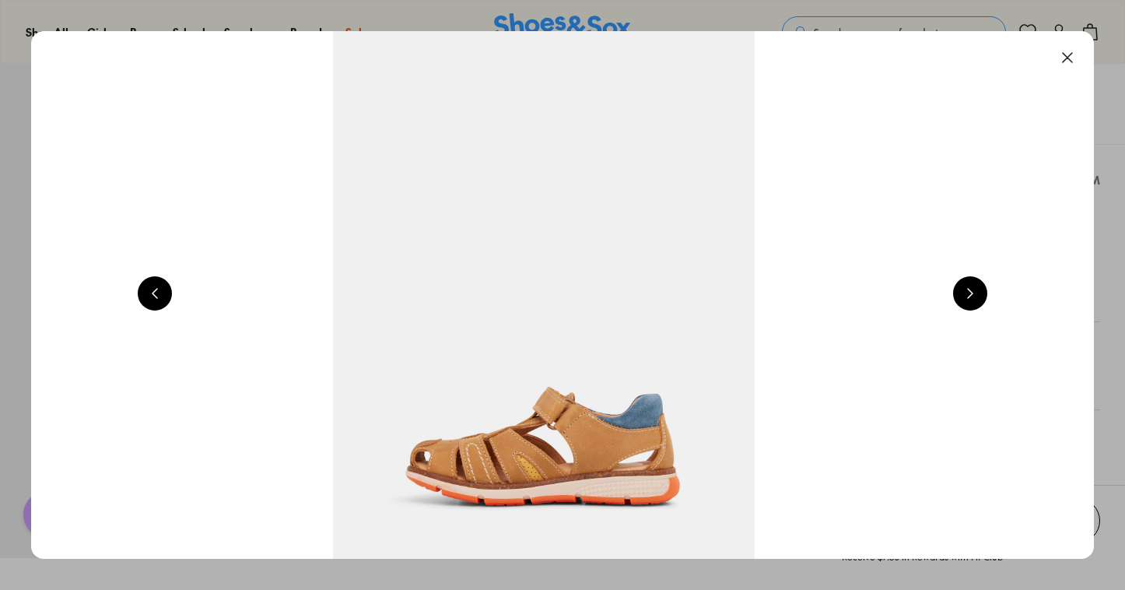
click at [622, 426] on img at bounding box center [543, 294] width 1062 height 527
